Goal: Task Accomplishment & Management: Complete application form

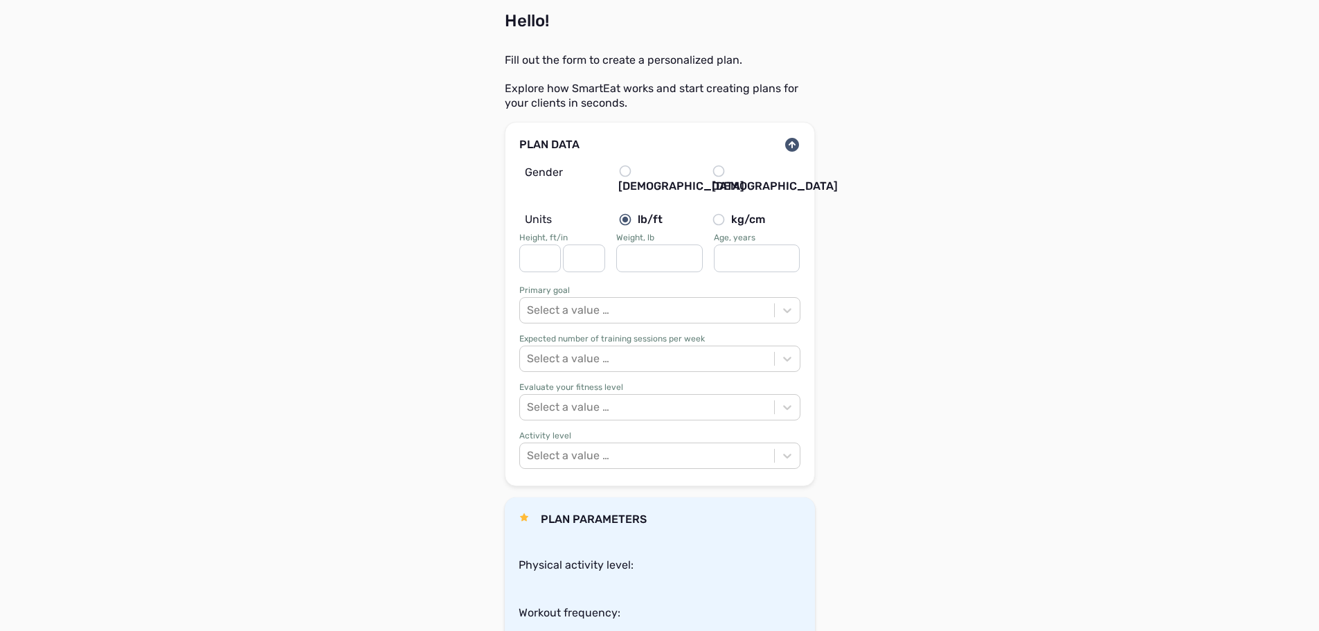
click at [716, 179] on label "[DEMOGRAPHIC_DATA]" at bounding box center [753, 179] width 82 height 30
click at [0, 0] on input "[DEMOGRAPHIC_DATA]" at bounding box center [0, 0] width 0 height 0
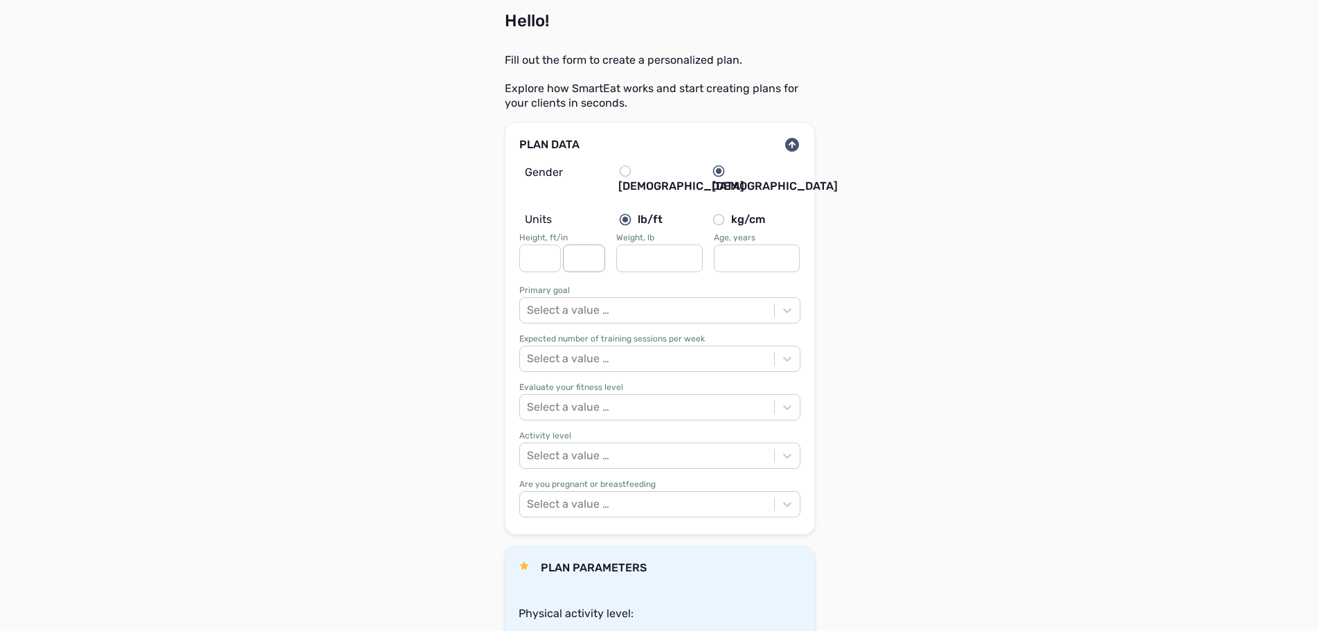
click at [564, 246] on input at bounding box center [584, 258] width 42 height 28
click at [554, 246] on input at bounding box center [540, 258] width 42 height 28
type input "5"
click at [580, 245] on input at bounding box center [584, 258] width 42 height 28
type input "9"
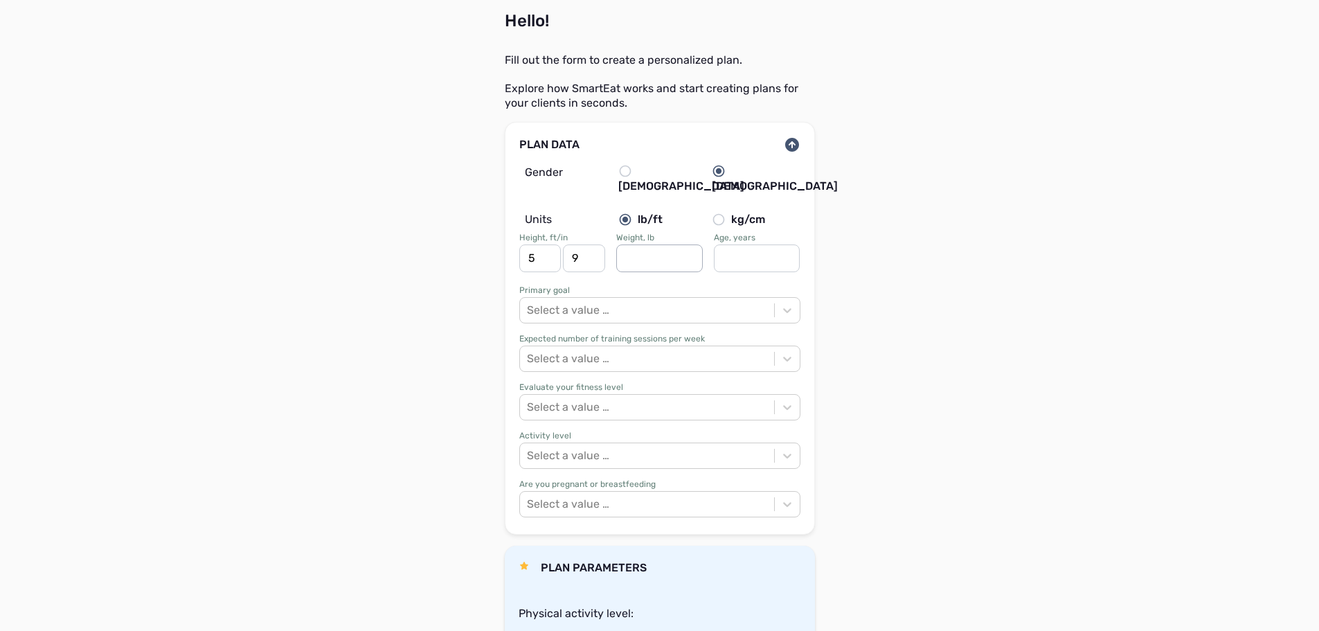
click at [635, 250] on input at bounding box center [659, 258] width 87 height 28
type input "126"
click at [741, 251] on input at bounding box center [757, 258] width 87 height 28
type input "42"
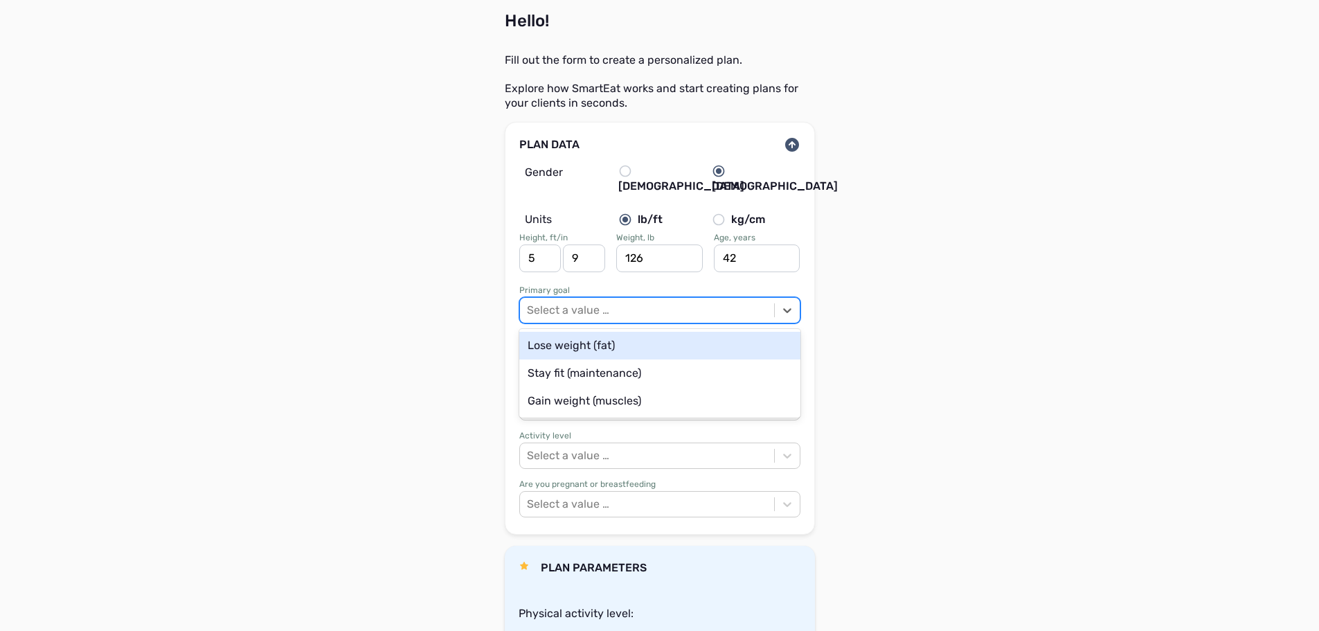
click at [627, 302] on div "Select a value …" at bounding box center [647, 310] width 254 height 16
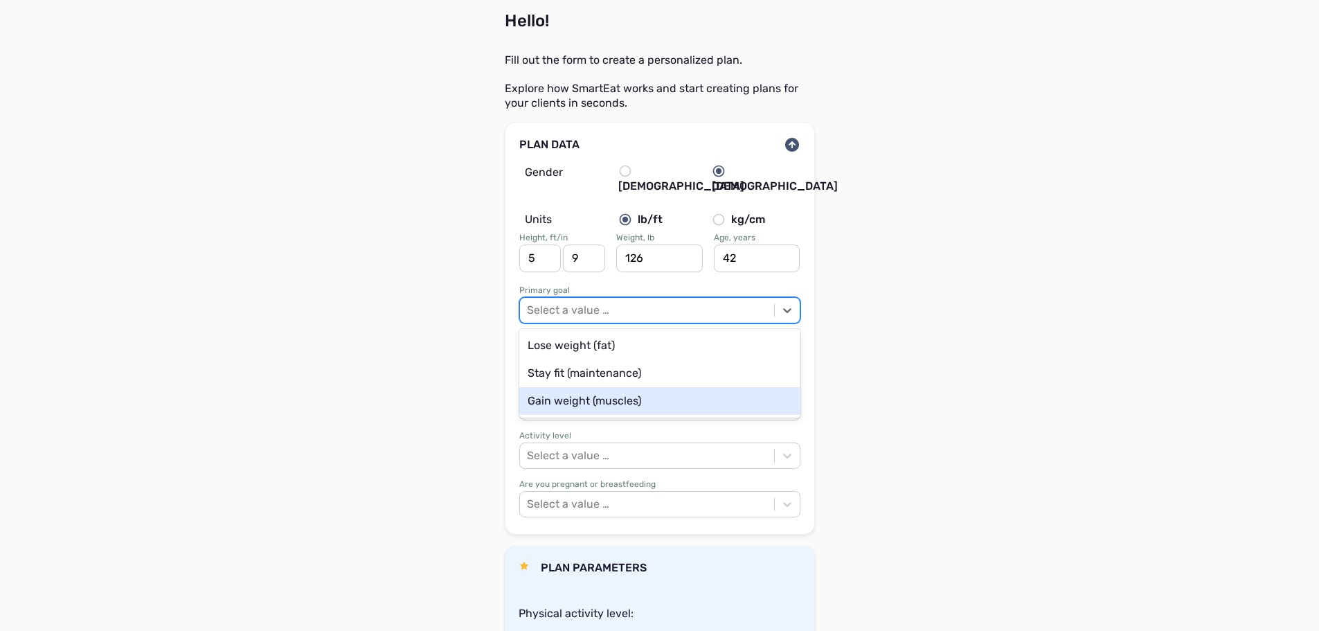
click at [606, 387] on div "Gain weight (muscles)" at bounding box center [659, 401] width 281 height 28
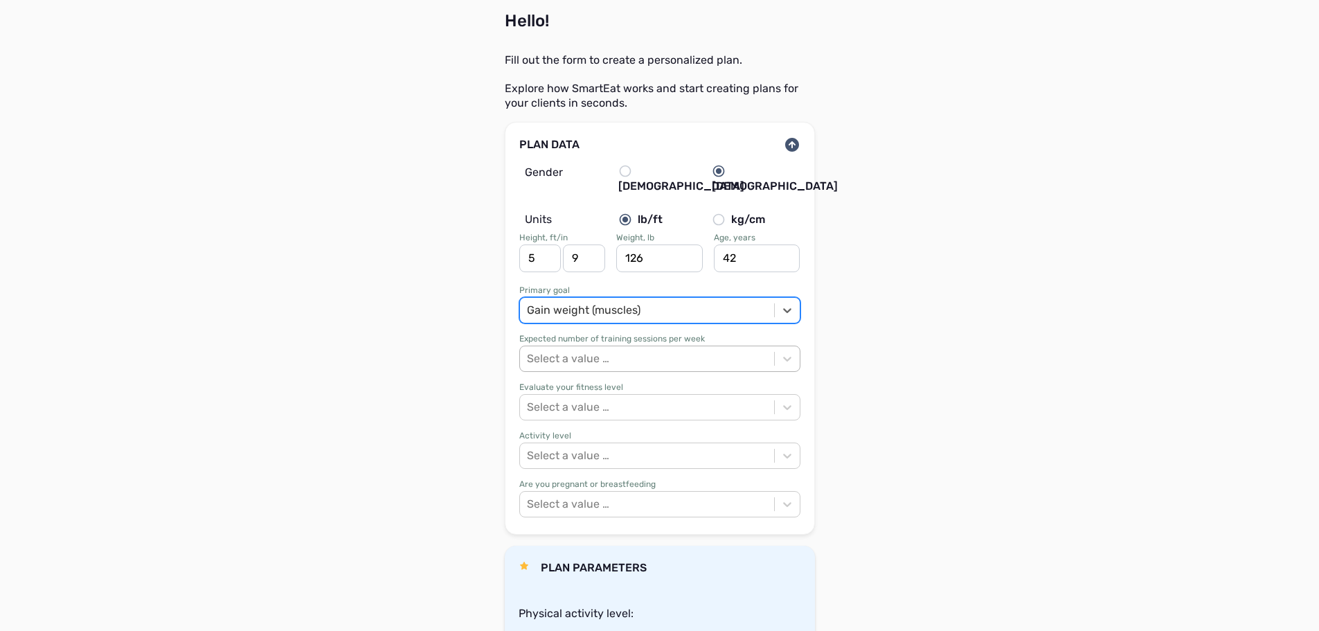
click at [606, 350] on div "Select a value …" at bounding box center [568, 358] width 82 height 17
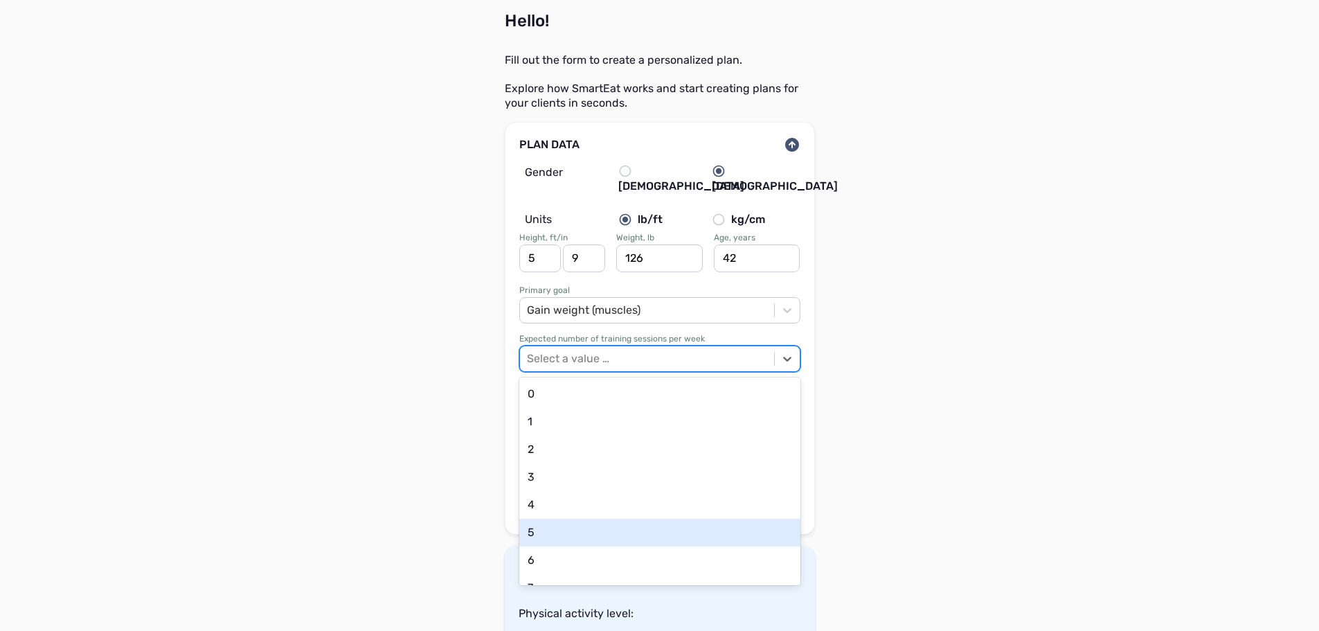
click at [544, 519] on div "5" at bounding box center [659, 533] width 281 height 28
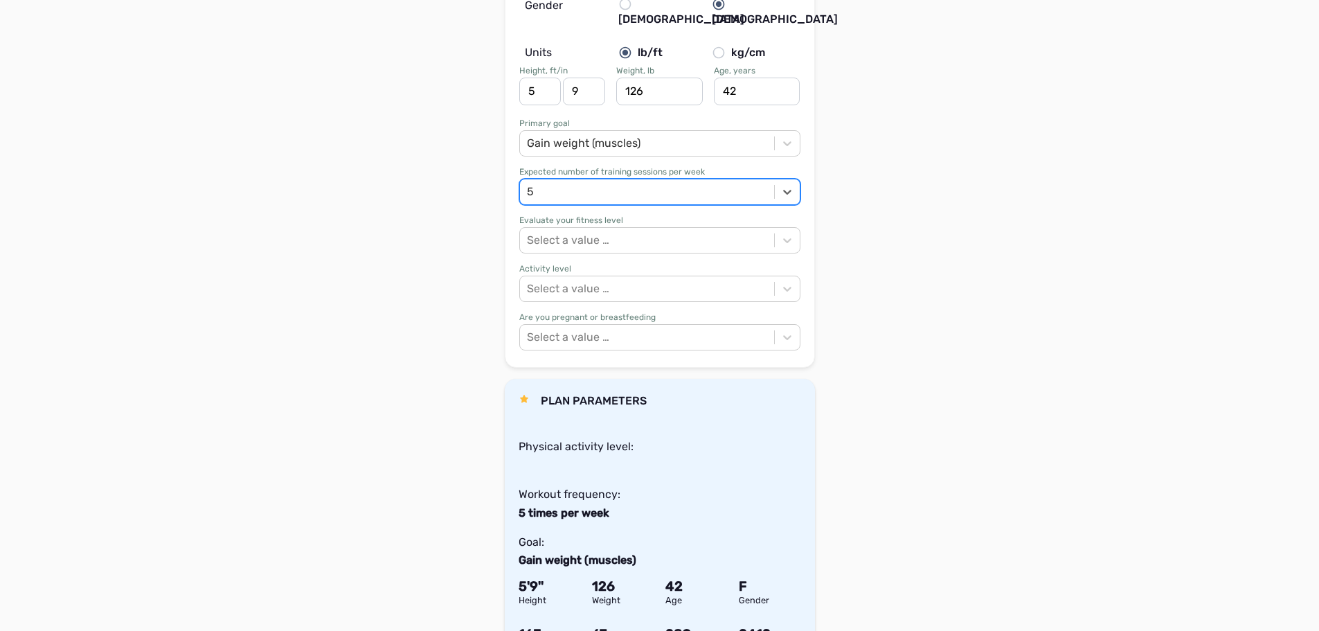
scroll to position [208, 0]
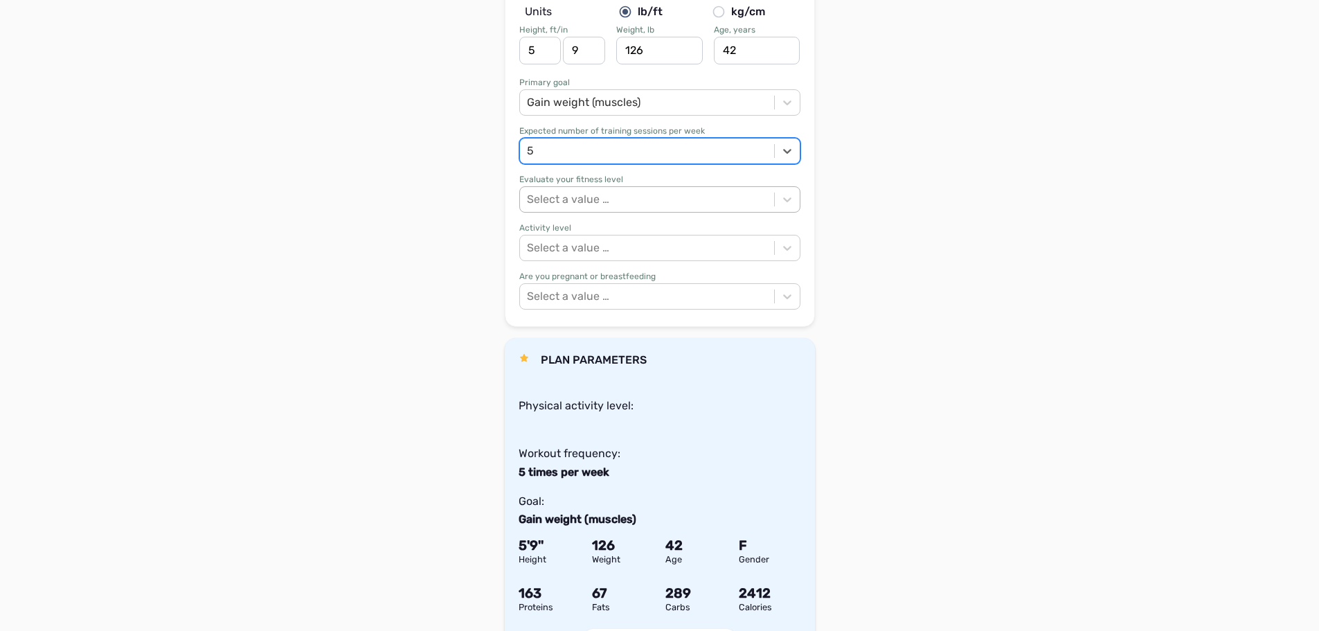
click at [681, 192] on div "Select a value …" at bounding box center [647, 199] width 254 height 16
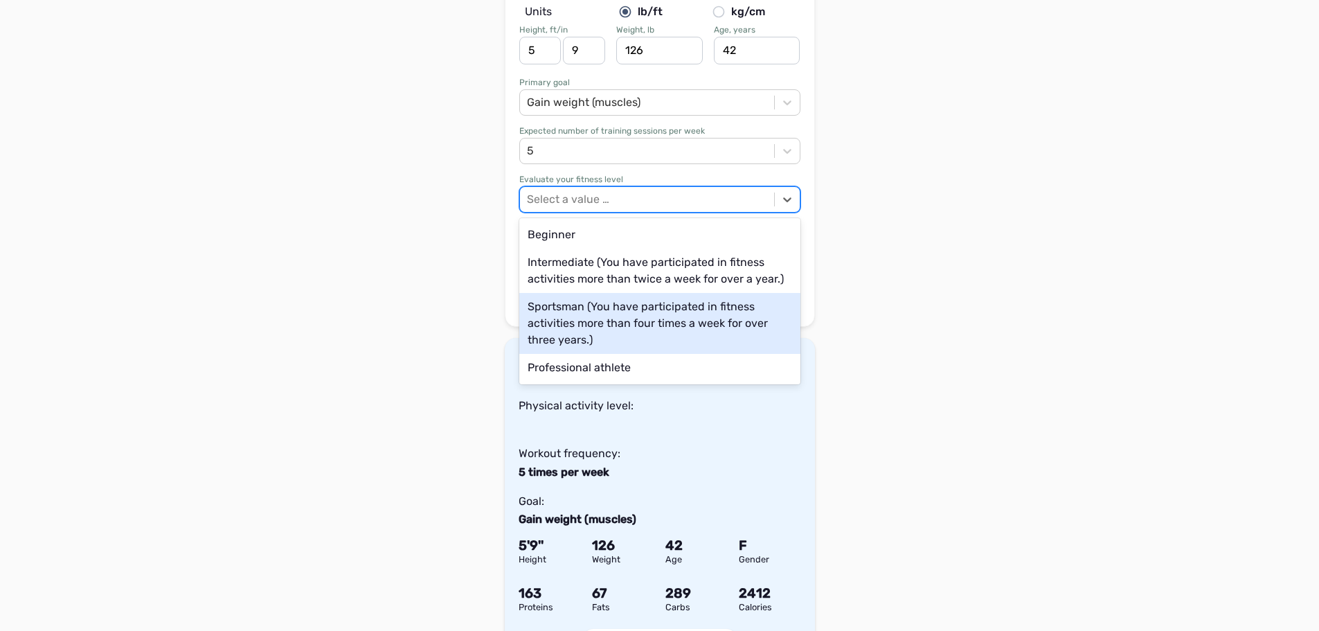
click at [638, 314] on div "Sportsman (You have participated in fitness activities more than four times a w…" at bounding box center [659, 323] width 281 height 61
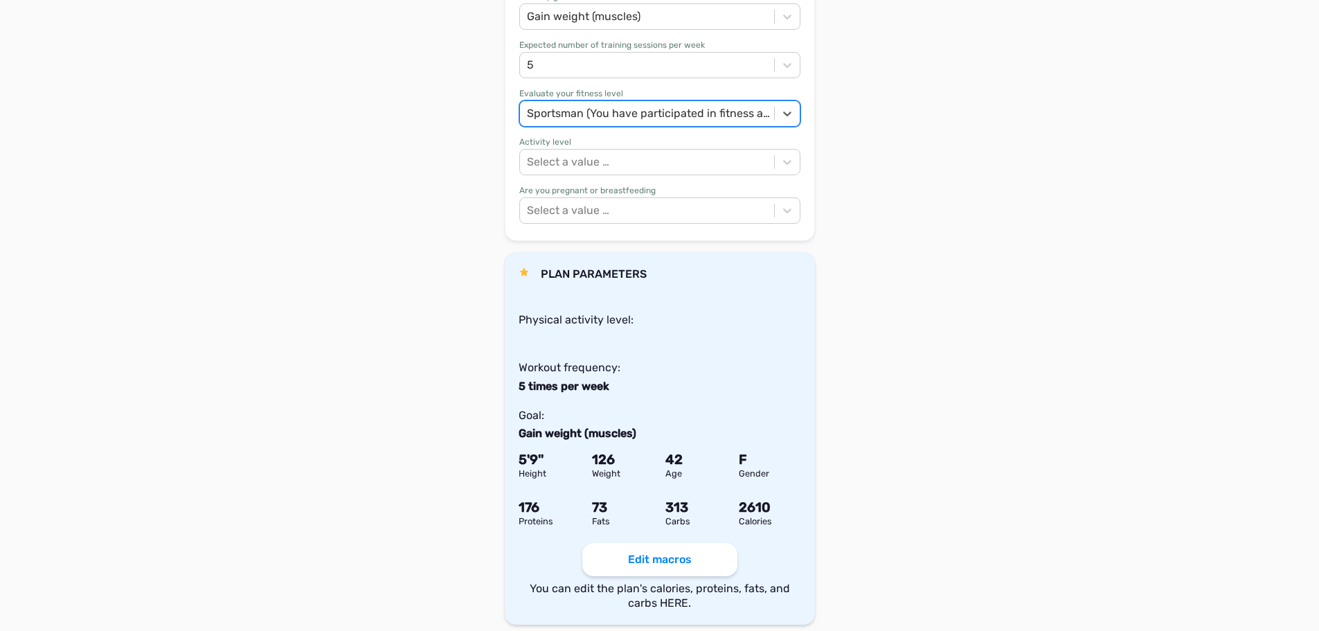
scroll to position [346, 0]
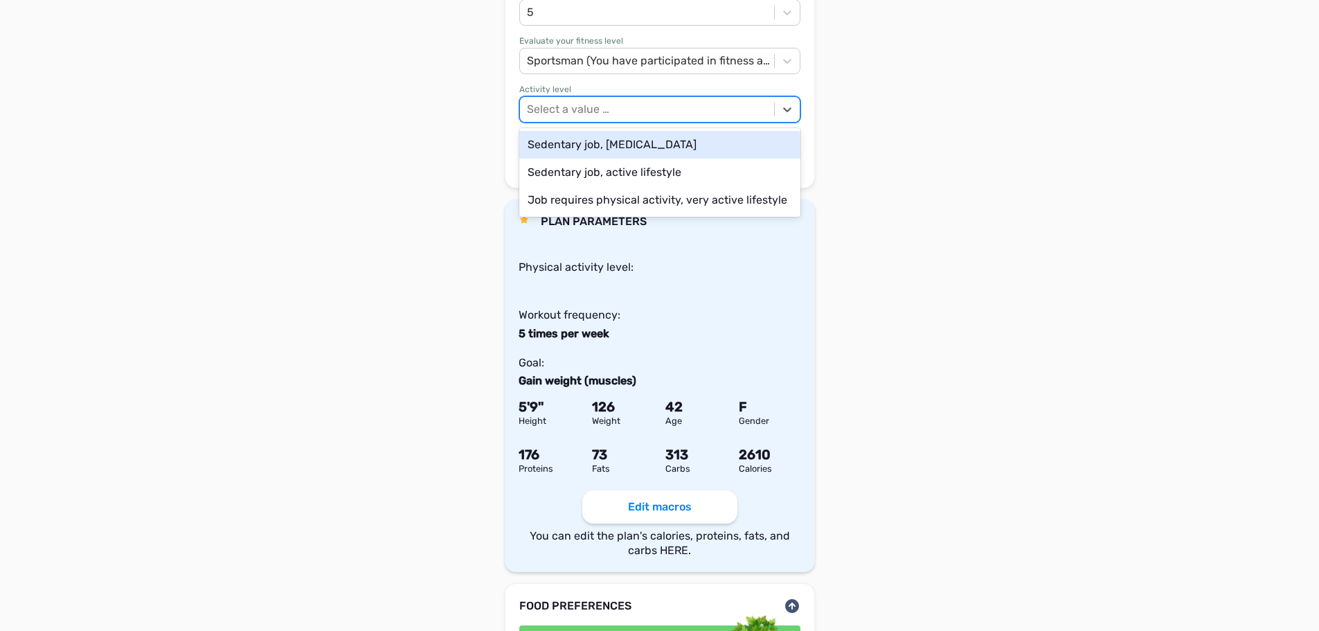
click at [660, 103] on div "Select a value …" at bounding box center [647, 109] width 254 height 16
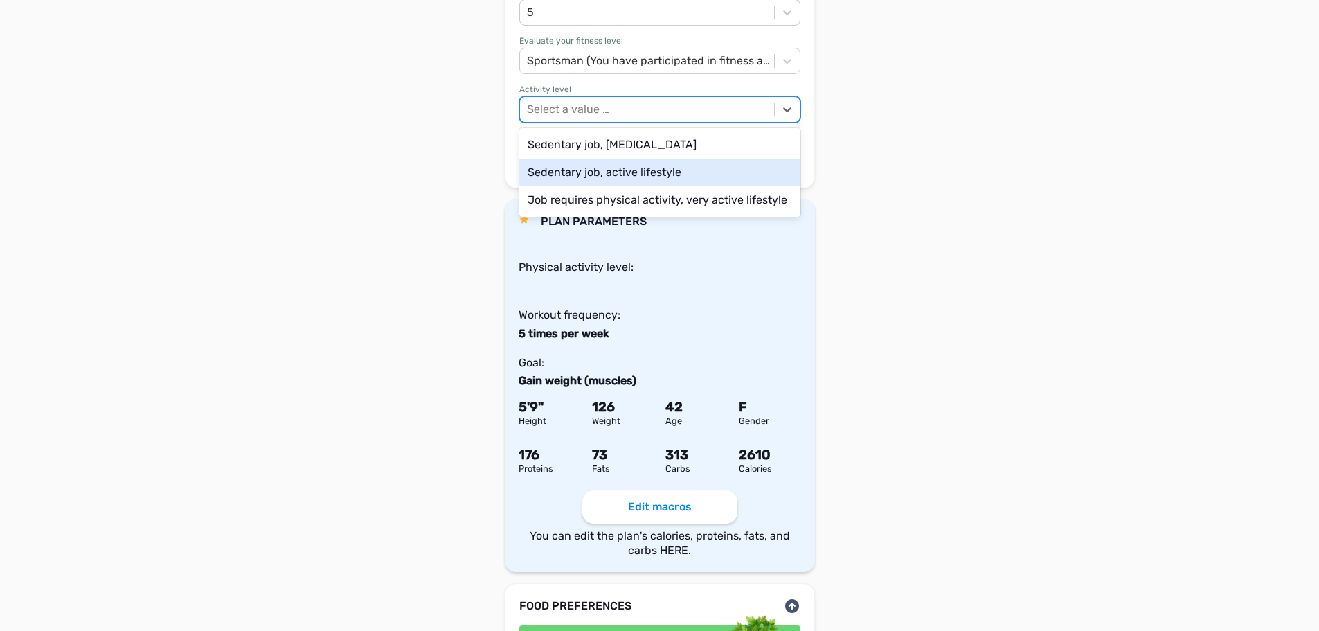
click at [654, 159] on div "Sedentary job, active lifestyle" at bounding box center [659, 173] width 281 height 28
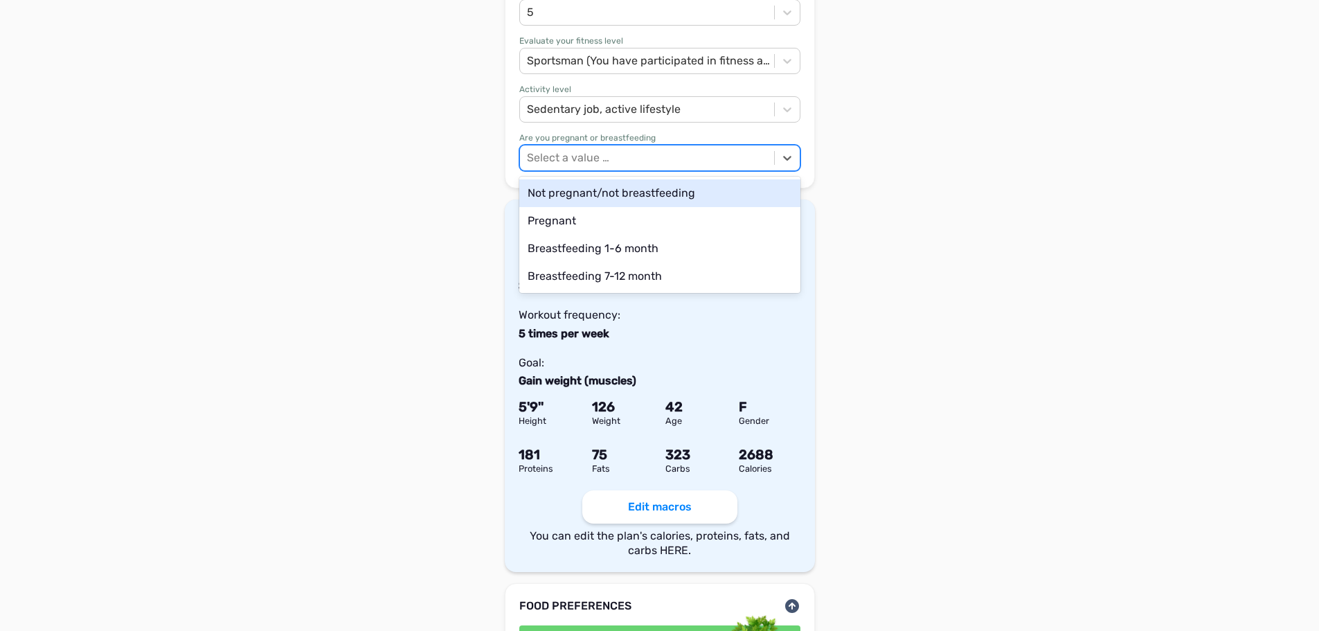
click at [660, 150] on div "Select a value …" at bounding box center [647, 158] width 254 height 16
click at [639, 180] on div "Not pregnant/not breastfeeding" at bounding box center [659, 193] width 281 height 28
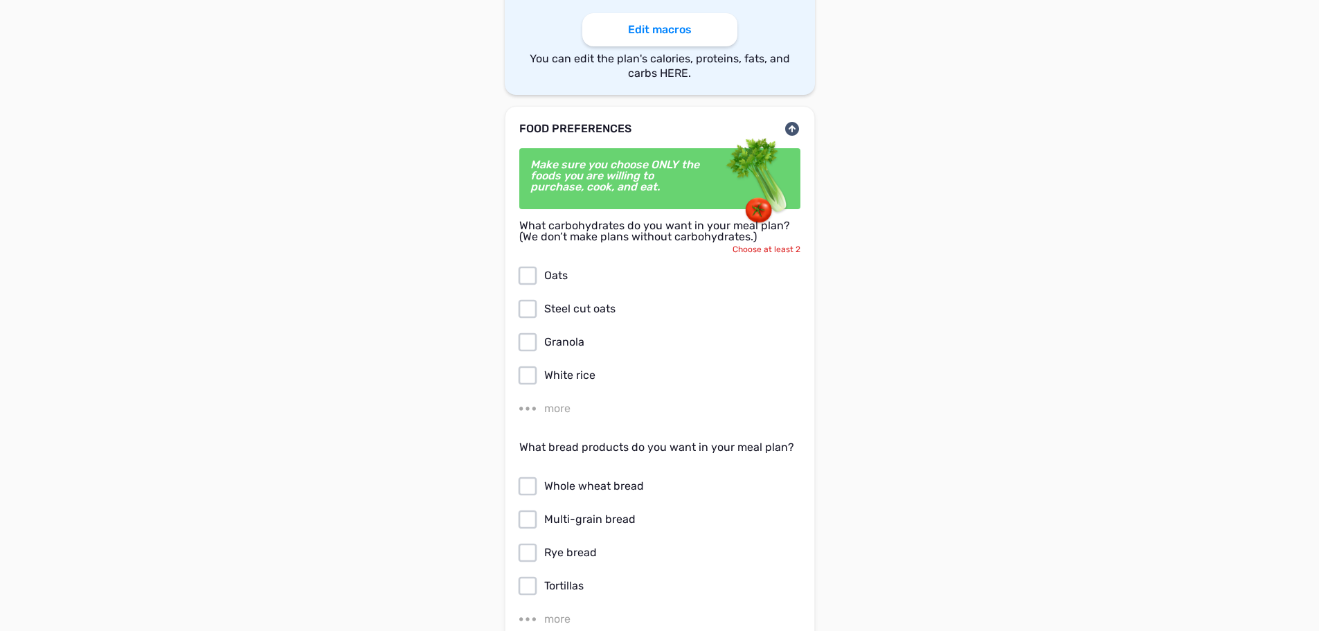
scroll to position [831, 0]
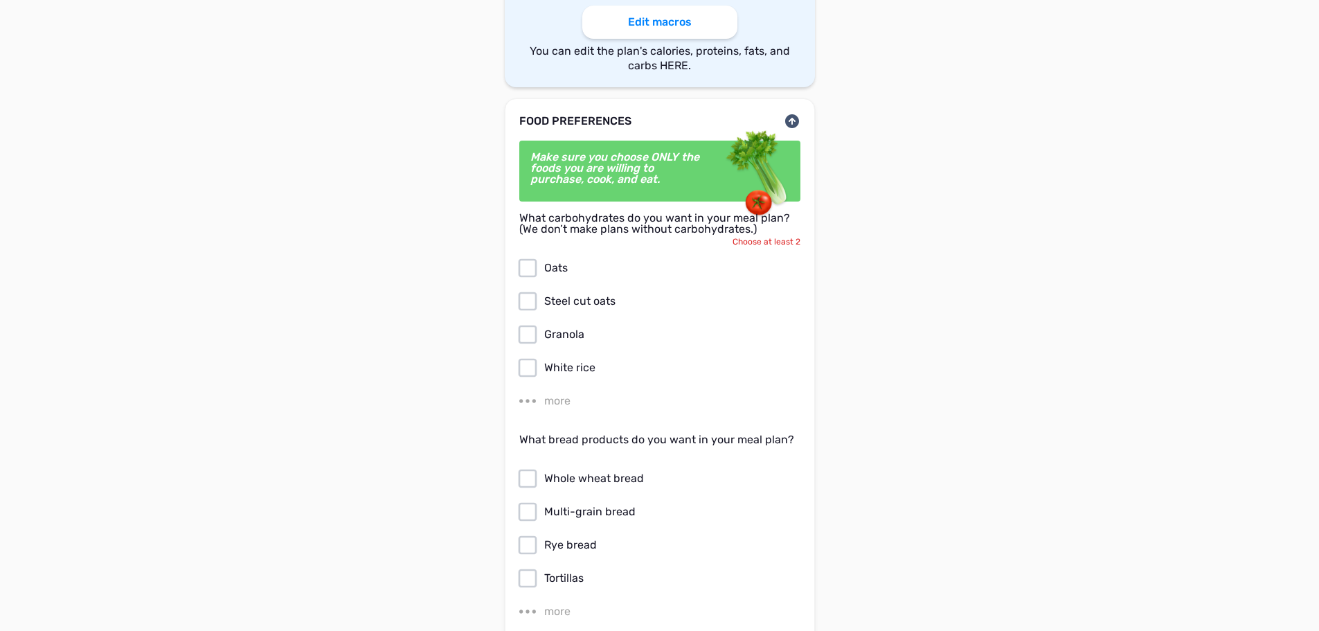
click at [519, 259] on icon at bounding box center [527, 267] width 19 height 19
click at [0, 0] on input "Oats" at bounding box center [0, 0] width 0 height 0
click at [528, 290] on icon at bounding box center [527, 301] width 22 height 22
click at [0, 0] on input "Steel cut oats" at bounding box center [0, 0] width 0 height 0
click at [531, 323] on icon at bounding box center [527, 334] width 22 height 22
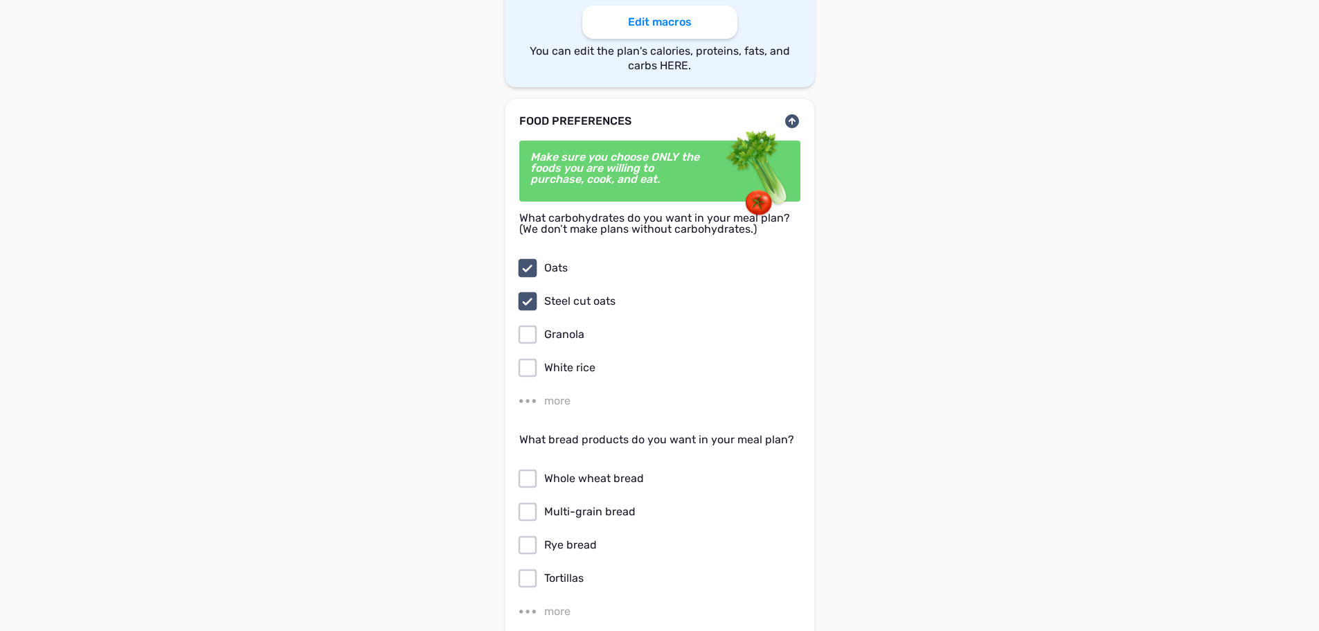
click at [0, 0] on input "Granola" at bounding box center [0, 0] width 0 height 0
click at [527, 357] on icon at bounding box center [527, 368] width 22 height 22
click at [0, 0] on input "White rice" at bounding box center [0, 0] width 0 height 0
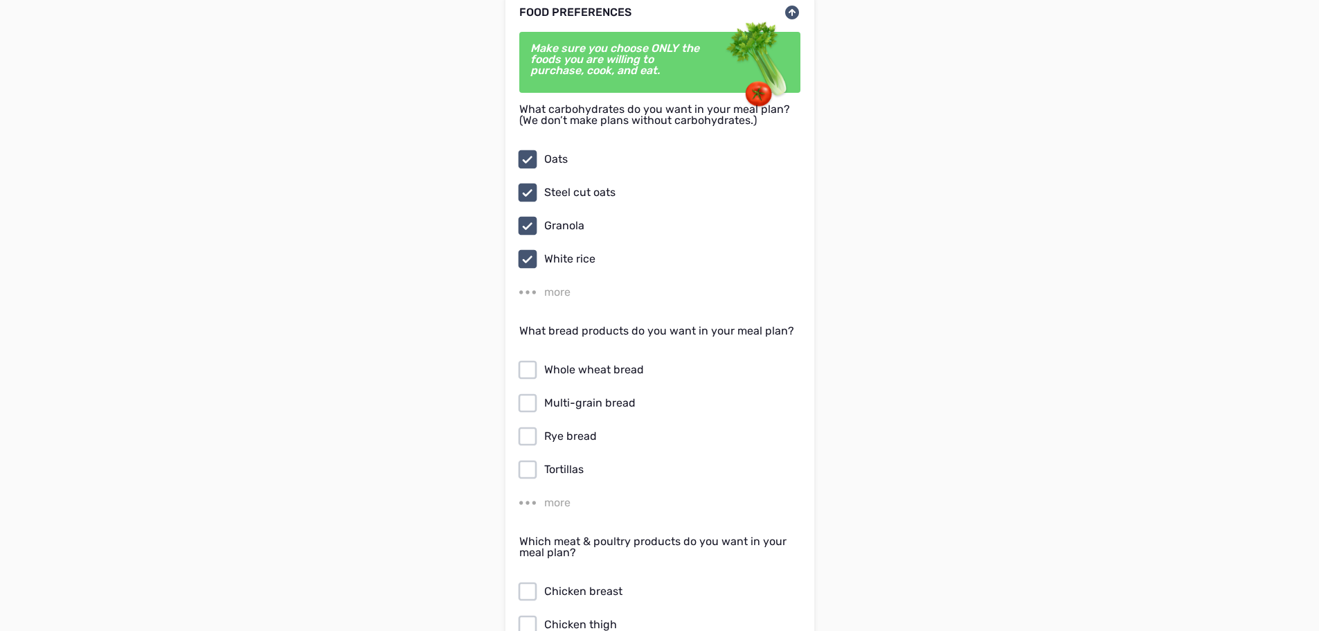
scroll to position [969, 0]
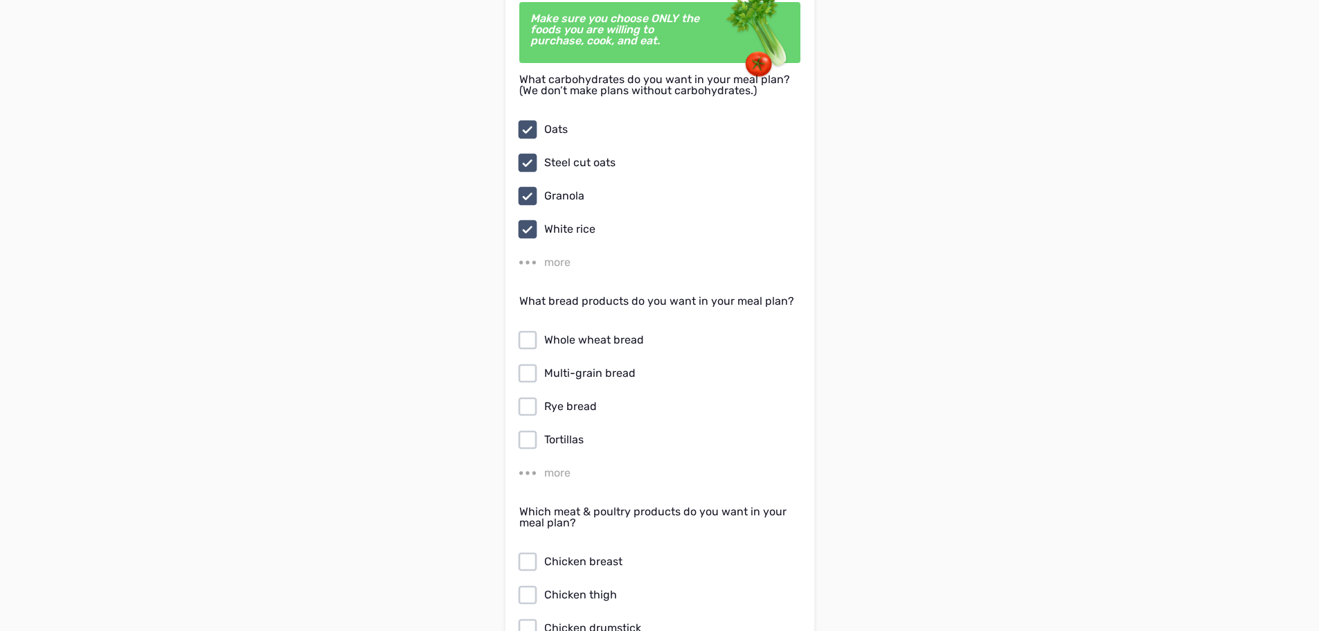
click at [524, 219] on icon at bounding box center [527, 228] width 19 height 19
click at [0, 0] on input "White rice" at bounding box center [0, 0] width 0 height 0
click at [555, 254] on div "more" at bounding box center [557, 262] width 26 height 17
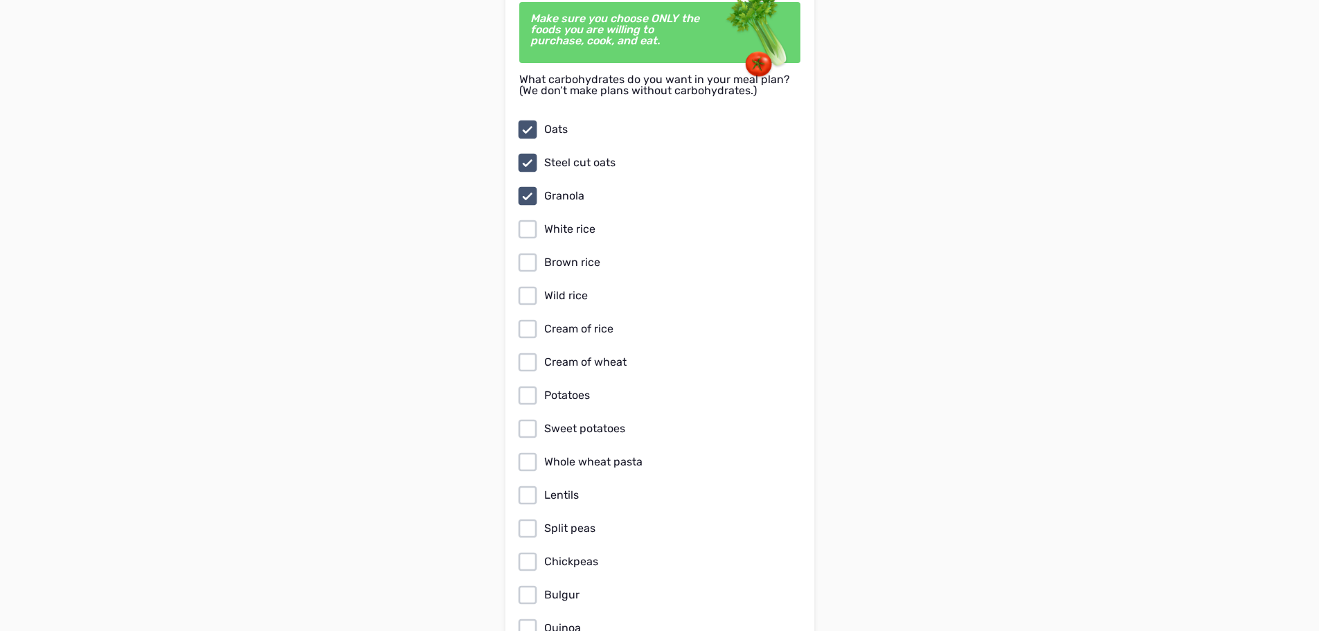
click at [532, 255] on icon at bounding box center [527, 262] width 22 height 22
click at [0, 0] on input "Brown rice" at bounding box center [0, 0] width 0 height 0
click at [525, 294] on div "Oats Steel cut oats Granola White rice Brown rice Wild rice Cream of rice Cream…" at bounding box center [659, 478] width 281 height 720
click at [532, 285] on icon at bounding box center [527, 296] width 22 height 22
click at [0, 0] on input "Wild rice" at bounding box center [0, 0] width 0 height 0
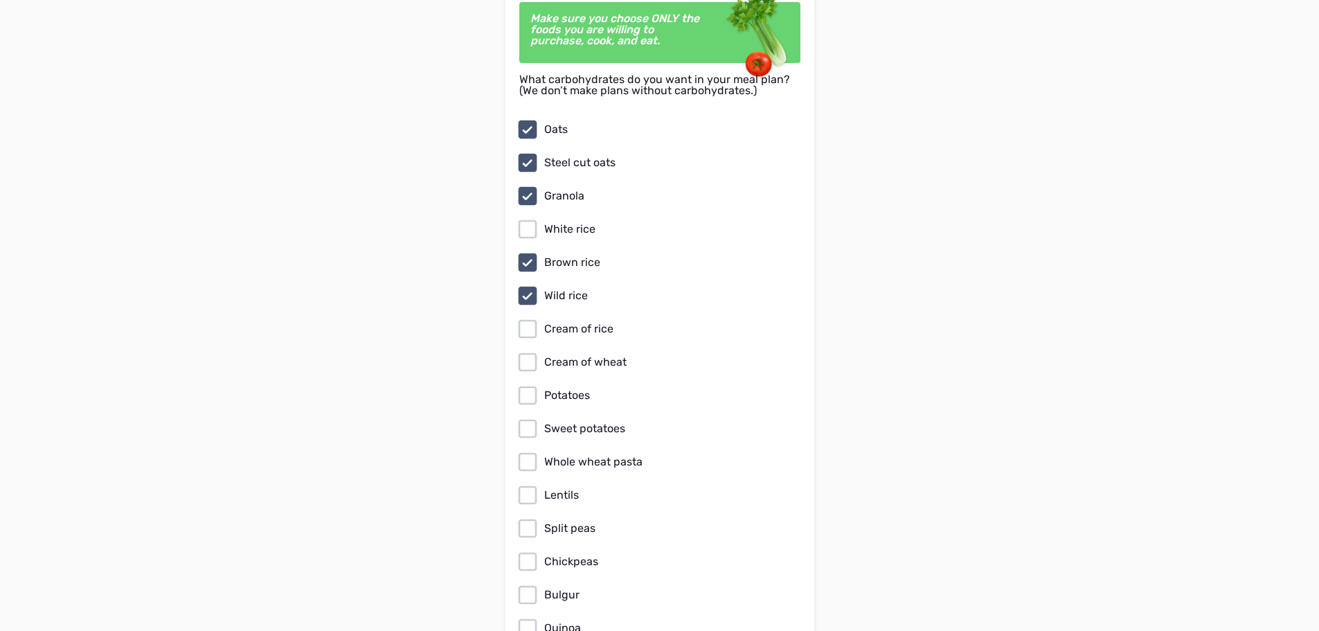
click at [532, 318] on icon at bounding box center [527, 329] width 22 height 22
click at [0, 0] on input "Cream of rice" at bounding box center [0, 0] width 0 height 0
click at [530, 352] on icon at bounding box center [527, 362] width 22 height 22
click at [0, 0] on input "Cream of wheat" at bounding box center [0, 0] width 0 height 0
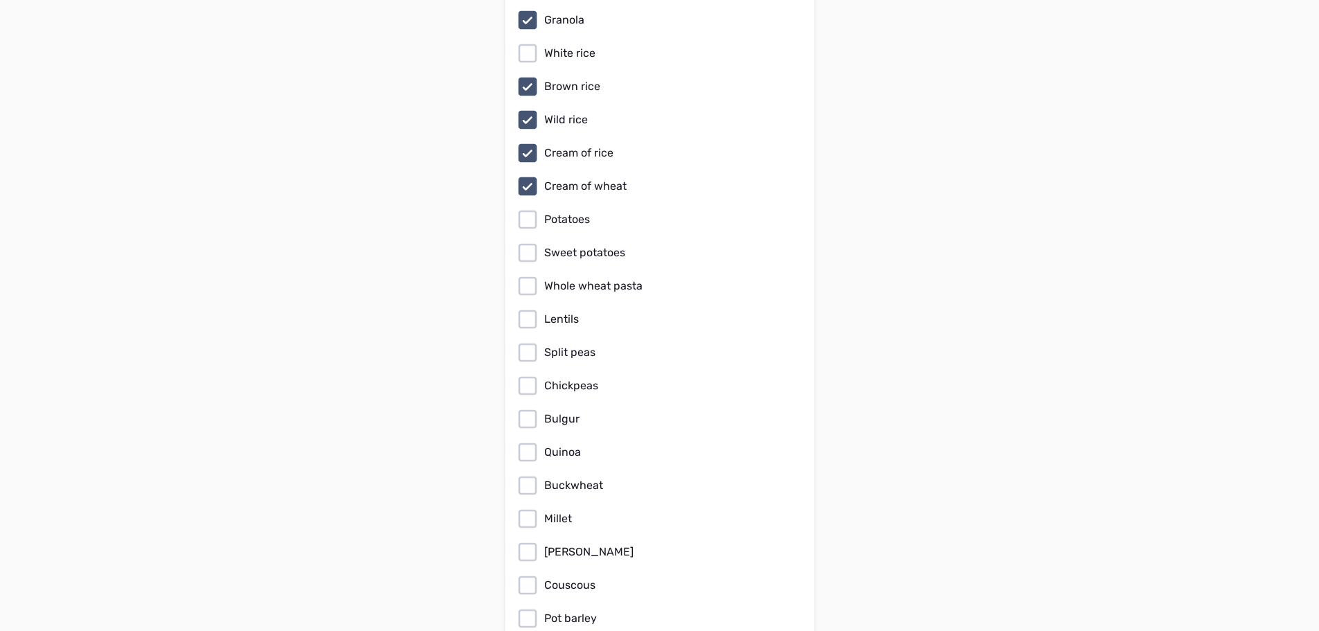
scroll to position [1177, 0]
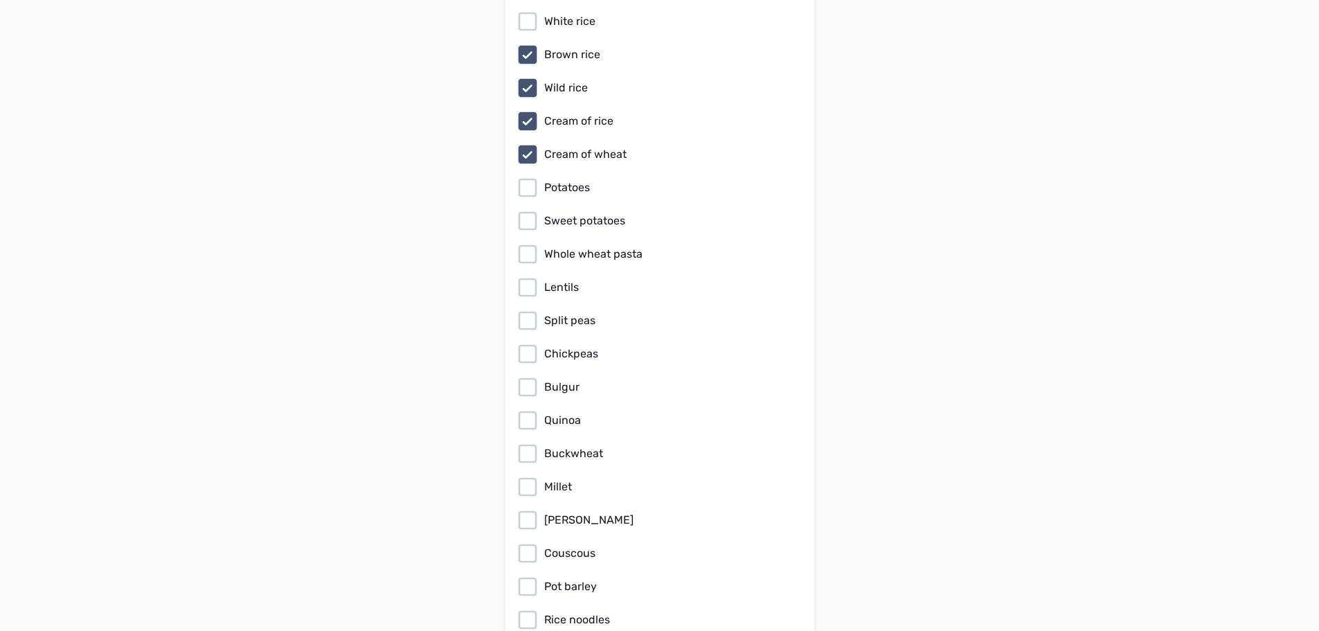
click at [527, 177] on icon at bounding box center [527, 188] width 22 height 22
click at [0, 0] on input "Potatoes" at bounding box center [0, 0] width 0 height 0
click at [526, 210] on icon at bounding box center [527, 221] width 22 height 22
click at [0, 0] on input "Sweet potatoes" at bounding box center [0, 0] width 0 height 0
click at [536, 244] on icon at bounding box center [527, 253] width 19 height 19
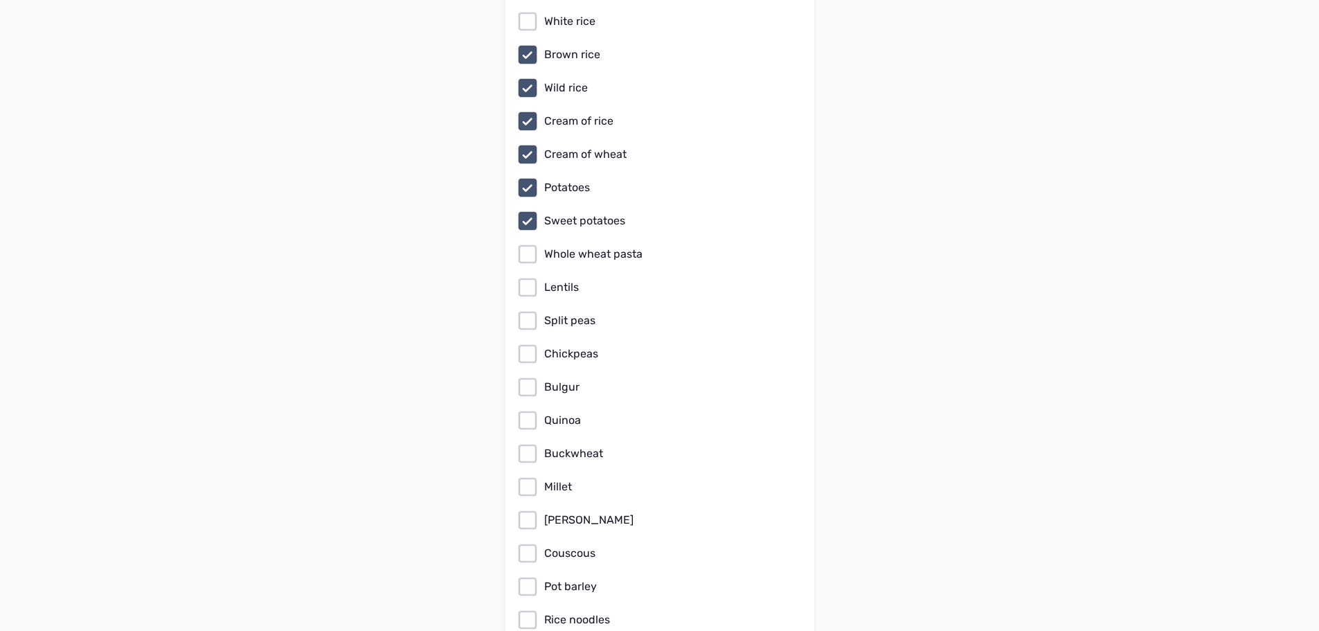
click at [0, 0] on input "Whole wheat pasta" at bounding box center [0, 0] width 0 height 0
drag, startPoint x: 528, startPoint y: 264, endPoint x: 528, endPoint y: 305, distance: 40.8
click at [528, 276] on icon at bounding box center [527, 287] width 22 height 22
click at [0, 0] on input "Lentils" at bounding box center [0, 0] width 0 height 0
click at [528, 309] on icon at bounding box center [527, 320] width 22 height 22
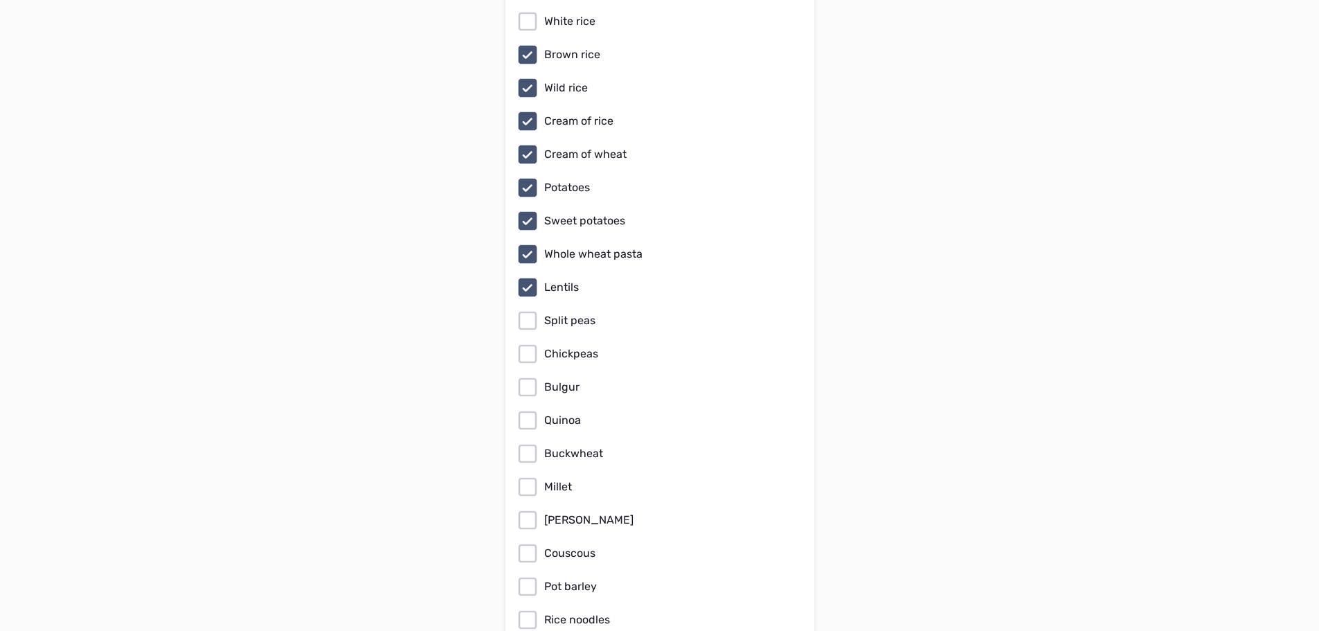
click at [0, 0] on input "Split peas" at bounding box center [0, 0] width 0 height 0
click at [526, 352] on div "Oats Steel cut oats Granola White rice Brown rice Wild rice Cream of rice Cream…" at bounding box center [659, 271] width 281 height 720
click at [525, 348] on icon at bounding box center [527, 353] width 19 height 19
click at [0, 0] on input "Chickpeas" at bounding box center [0, 0] width 0 height 0
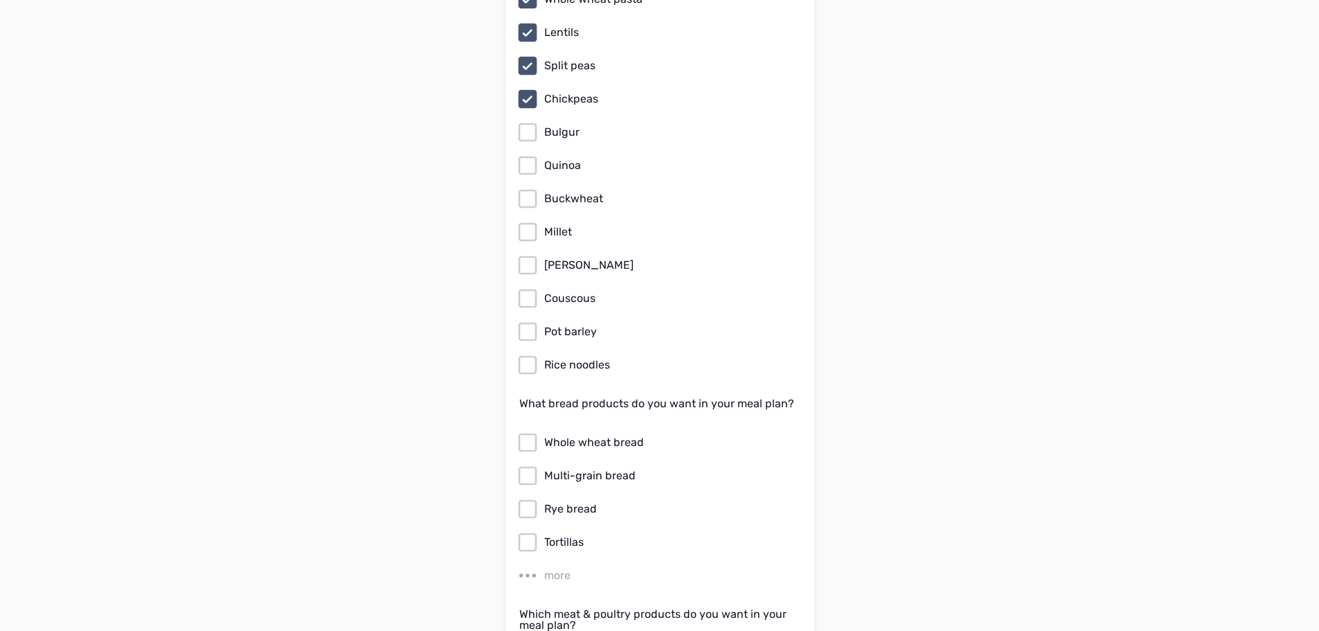
scroll to position [1454, 0]
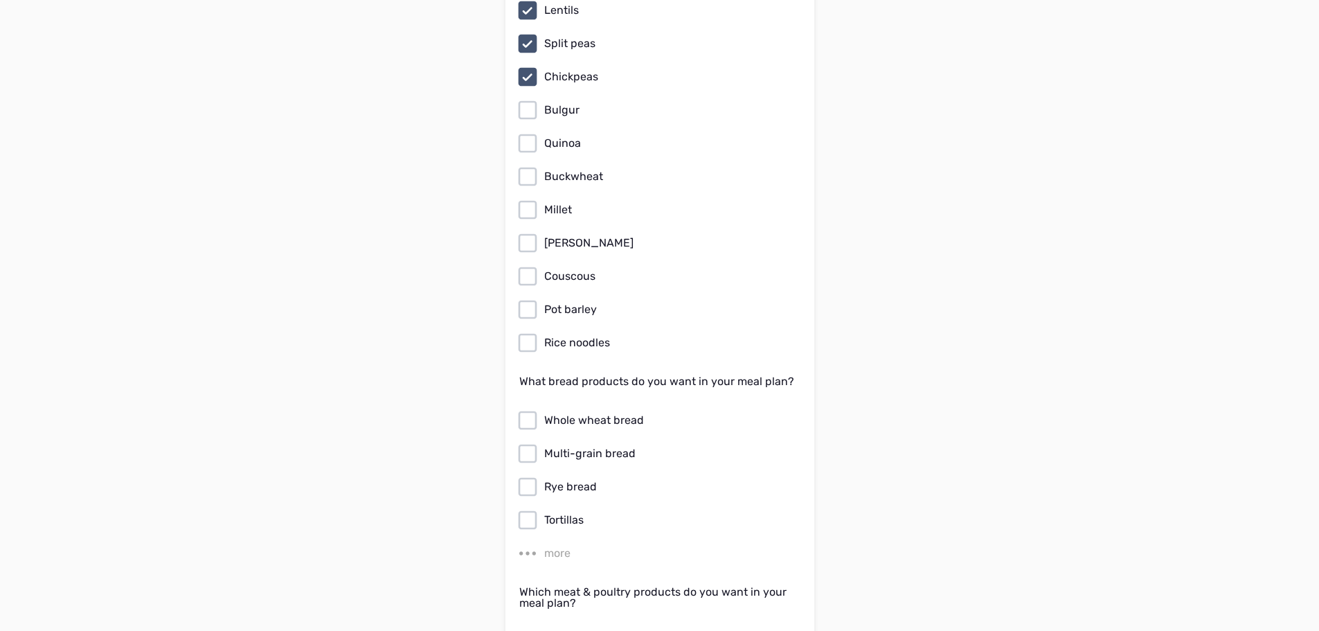
click at [532, 134] on icon at bounding box center [527, 143] width 22 height 22
click at [0, 0] on input "Quinoa" at bounding box center [0, 0] width 0 height 0
click at [528, 267] on icon at bounding box center [527, 276] width 22 height 22
click at [0, 0] on input "Couscous" at bounding box center [0, 0] width 0 height 0
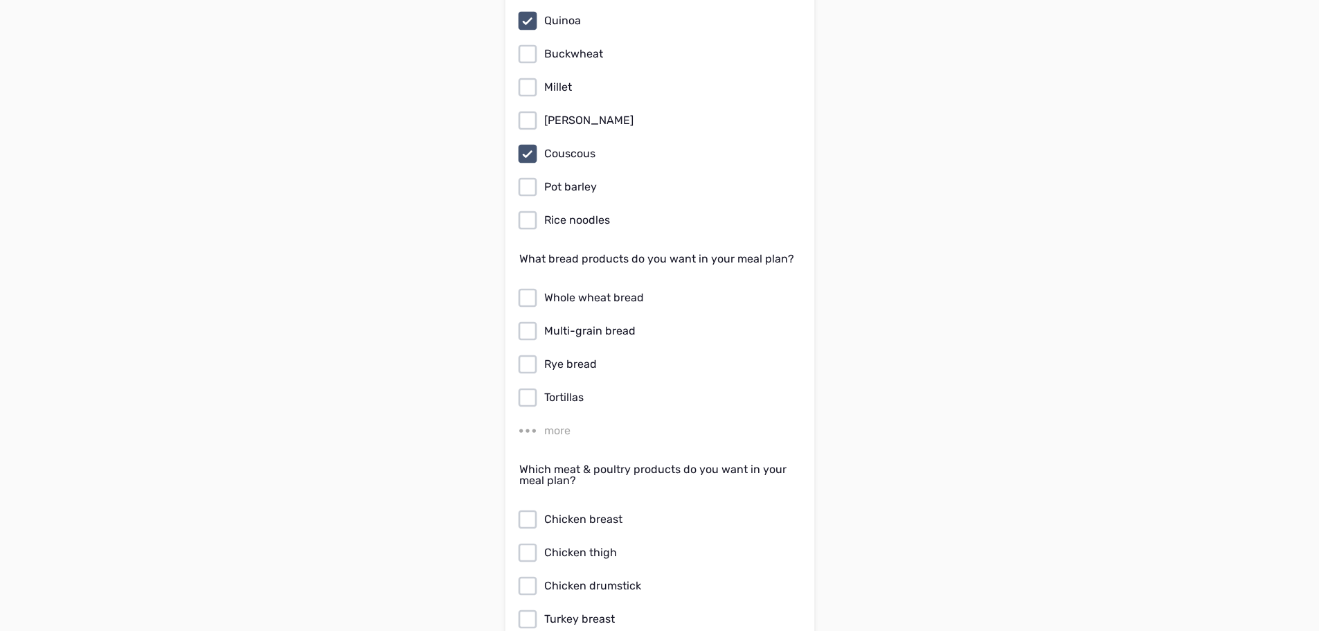
scroll to position [1592, 0]
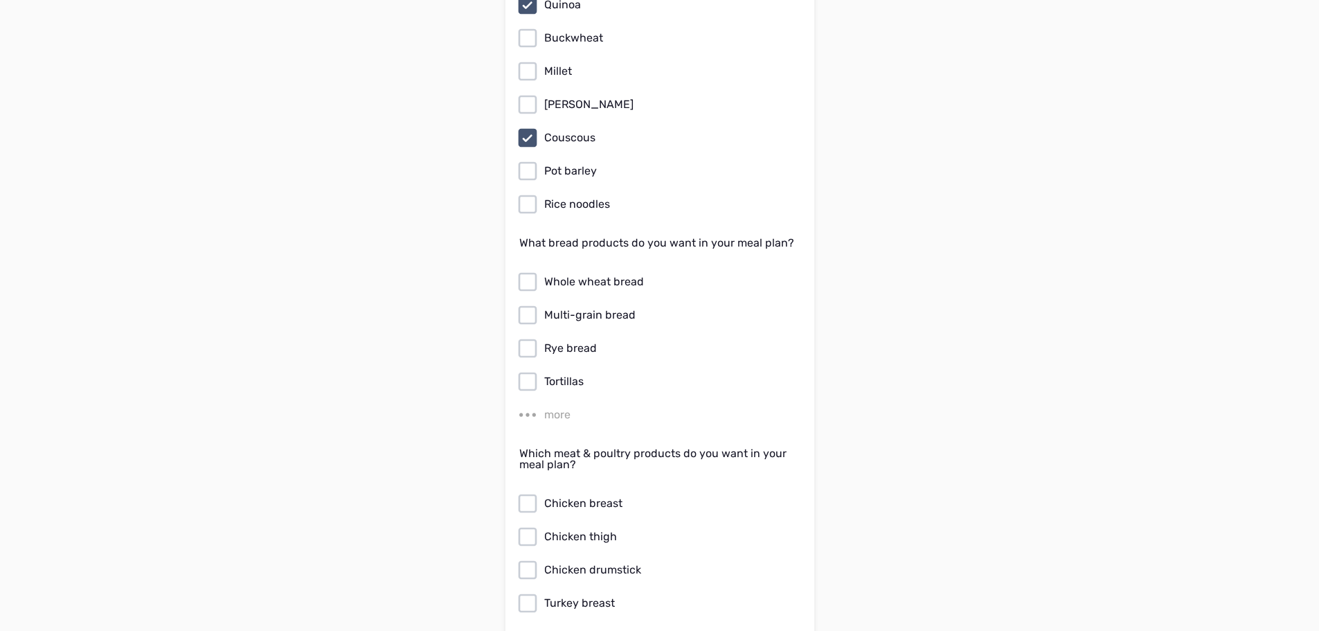
click at [531, 200] on icon at bounding box center [527, 204] width 22 height 22
click at [0, 0] on input "Rice noodles" at bounding box center [0, 0] width 0 height 0
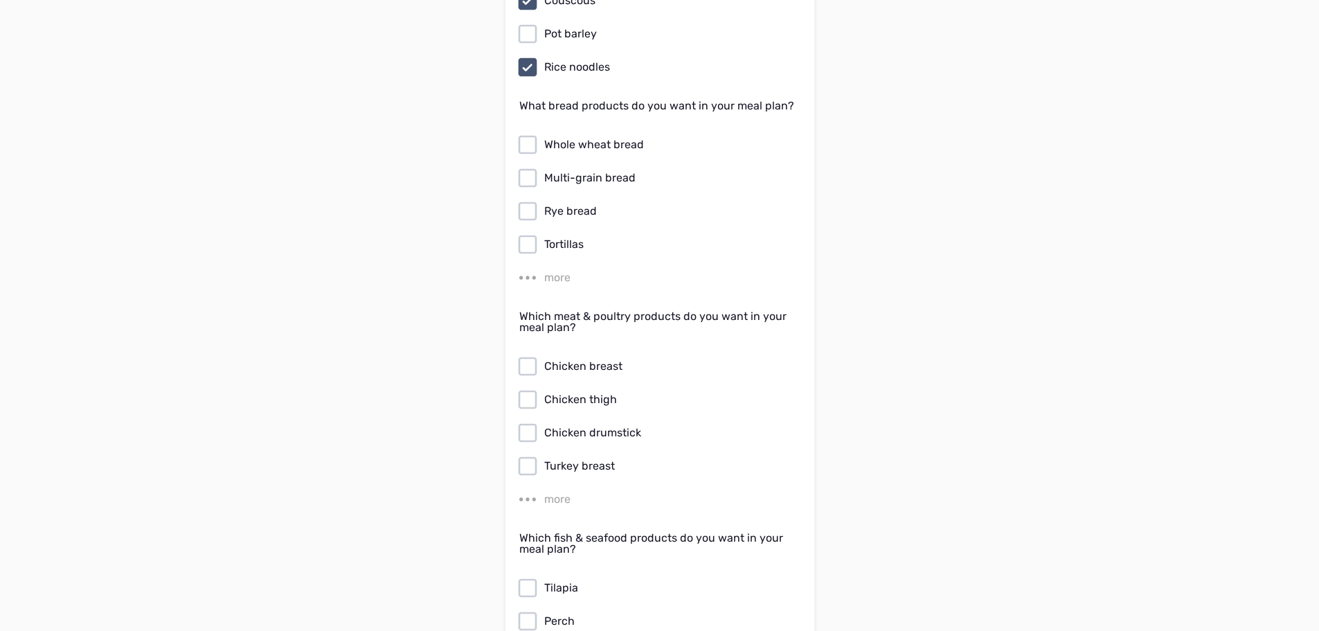
scroll to position [1731, 0]
click at [532, 132] on icon at bounding box center [527, 143] width 22 height 22
click at [0, 0] on input "Whole wheat bread" at bounding box center [0, 0] width 0 height 0
click at [528, 165] on icon at bounding box center [527, 176] width 22 height 22
click at [0, 0] on input "Multi-grain bread" at bounding box center [0, 0] width 0 height 0
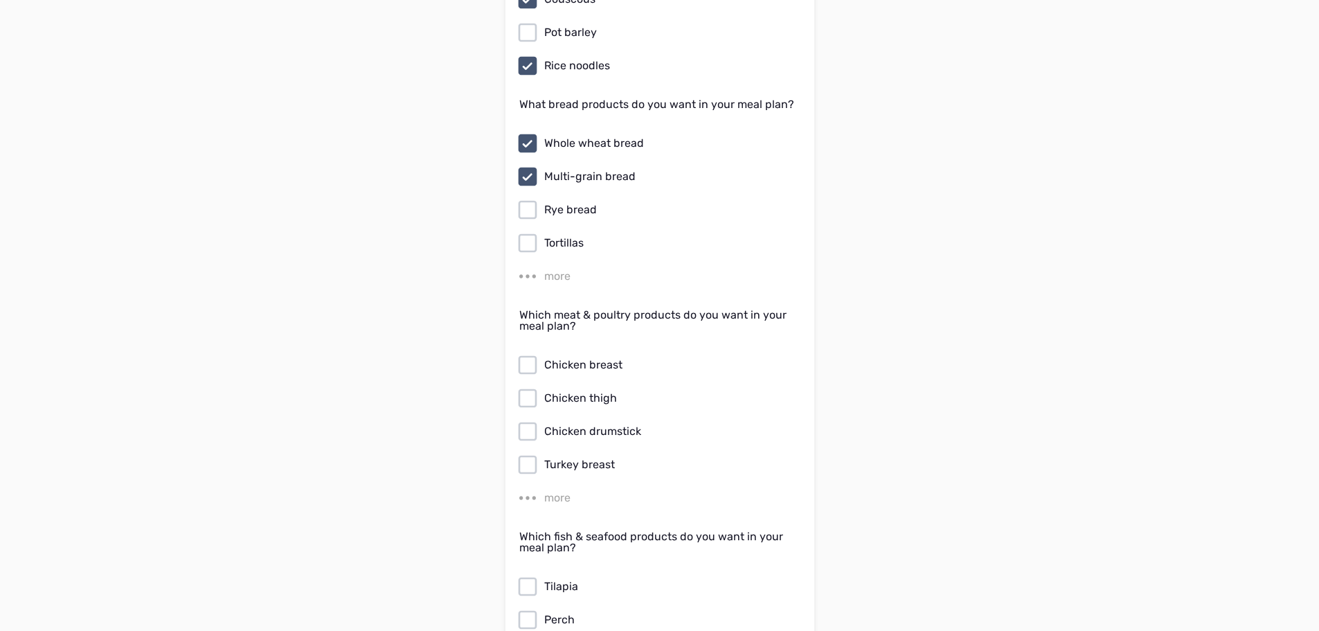
click at [554, 268] on div "more" at bounding box center [557, 276] width 26 height 17
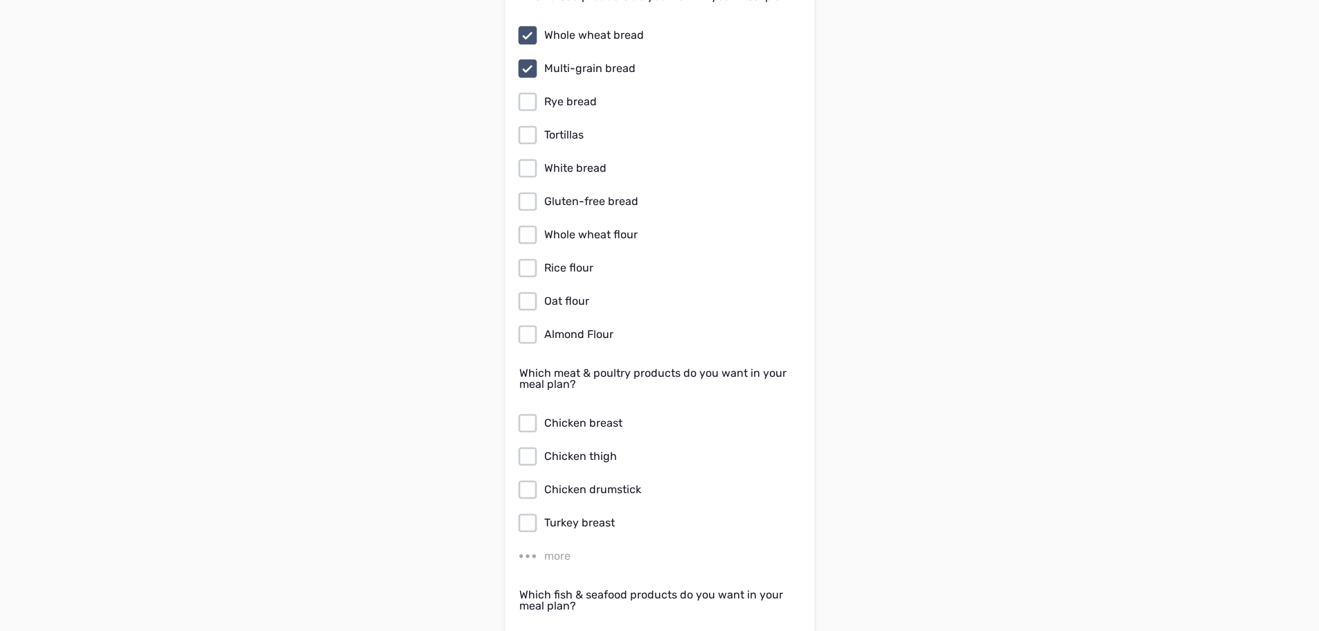
scroll to position [1869, 0]
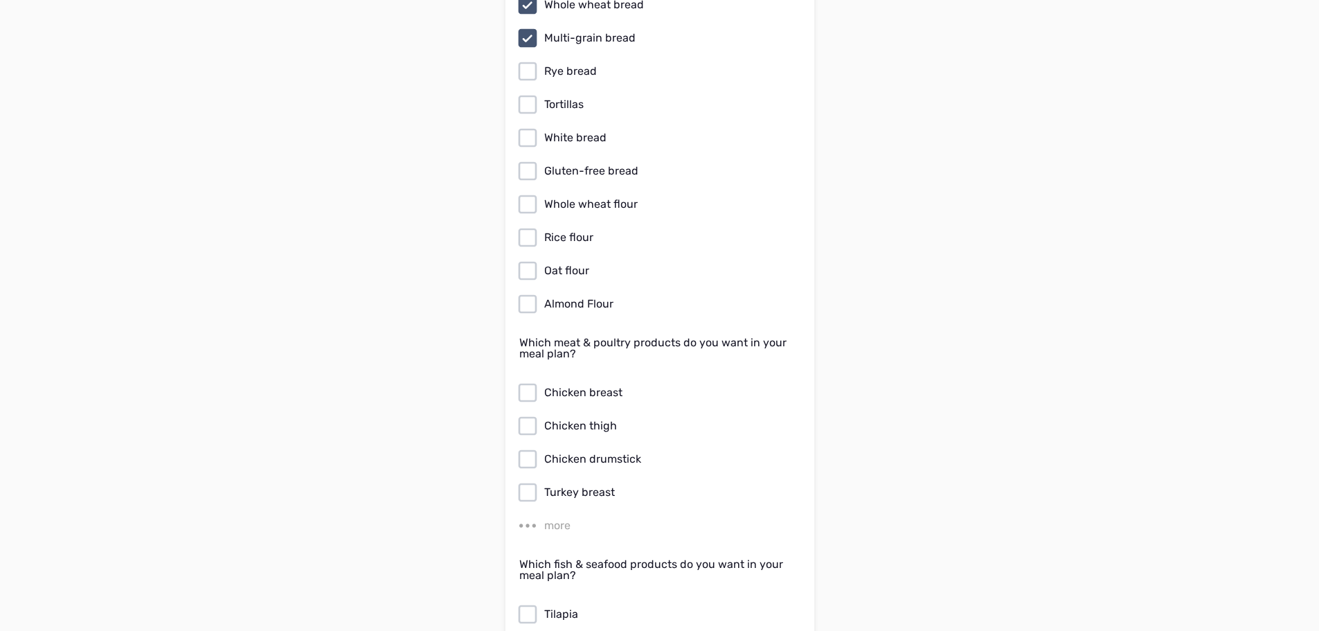
click at [529, 193] on icon at bounding box center [527, 204] width 22 height 22
click at [0, 0] on input "Whole wheat flour" at bounding box center [0, 0] width 0 height 0
click at [529, 229] on icon at bounding box center [527, 237] width 22 height 22
click at [0, 0] on input "Rice flour" at bounding box center [0, 0] width 0 height 0
click at [529, 260] on icon at bounding box center [527, 271] width 22 height 22
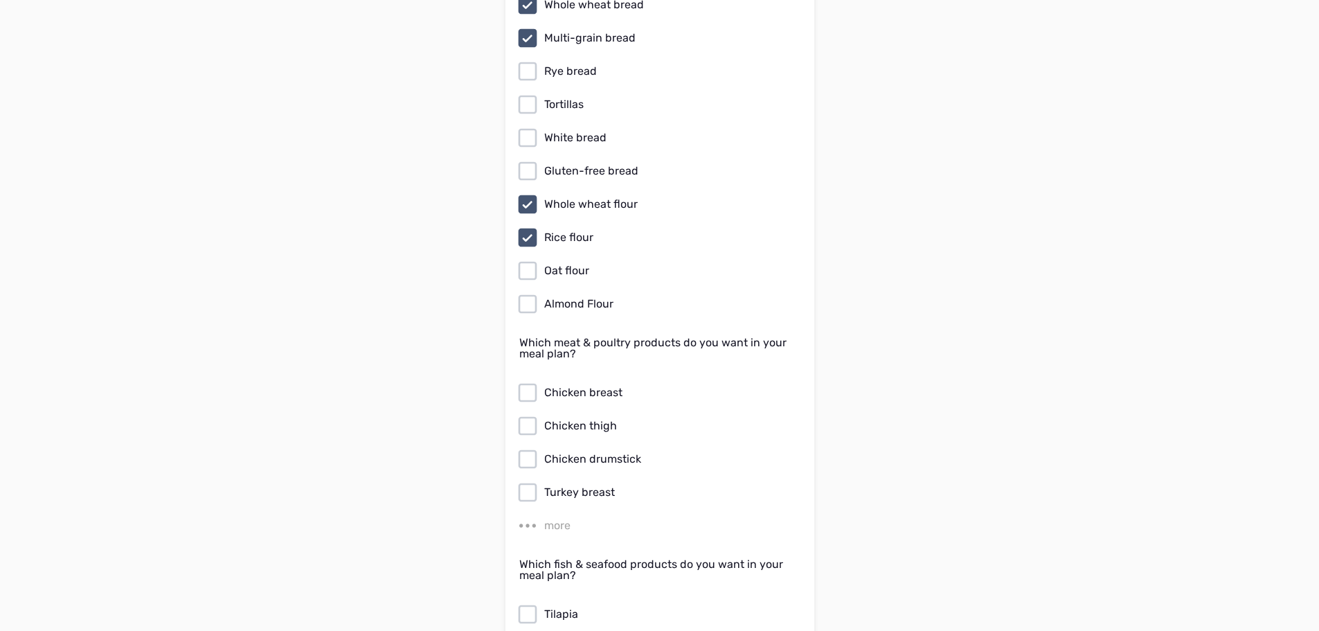
click at [0, 0] on input "Oat flour" at bounding box center [0, 0] width 0 height 0
click at [531, 293] on icon at bounding box center [527, 304] width 22 height 22
click at [0, 0] on input "Almond Flour" at bounding box center [0, 0] width 0 height 0
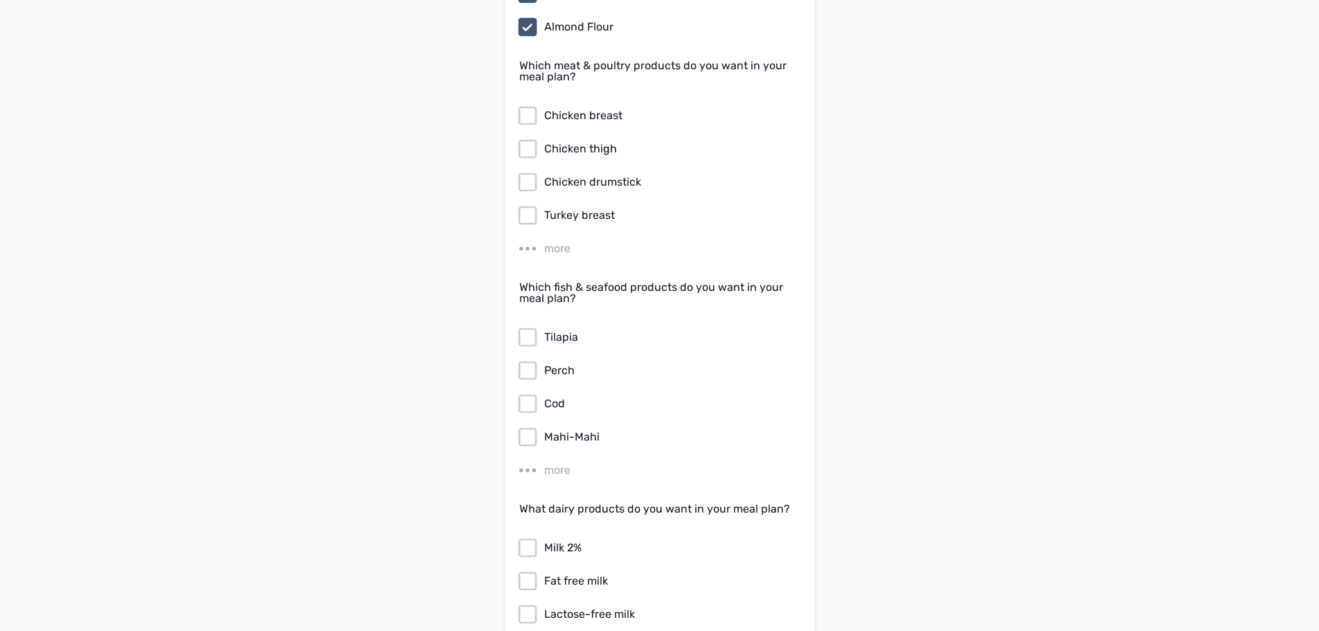
click at [535, 106] on icon at bounding box center [527, 115] width 19 height 19
click at [0, 0] on input "Chicken breast" at bounding box center [0, 0] width 0 height 0
click at [530, 237] on icon at bounding box center [527, 248] width 22 height 22
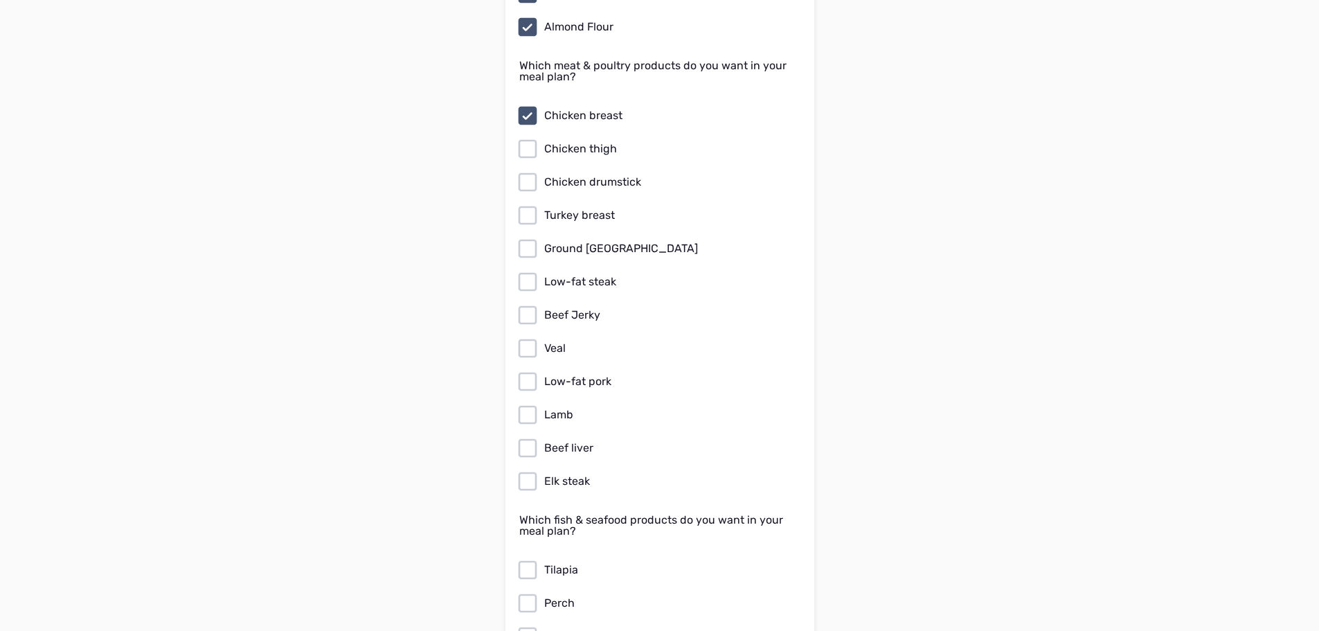
click at [528, 172] on icon at bounding box center [527, 182] width 22 height 22
click at [0, 0] on input "Chicken drumstick" at bounding box center [0, 0] width 0 height 0
drag, startPoint x: 531, startPoint y: 204, endPoint x: 531, endPoint y: 237, distance: 32.5
click at [531, 209] on icon at bounding box center [527, 215] width 22 height 22
click at [0, 0] on input "Turkey breast" at bounding box center [0, 0] width 0 height 0
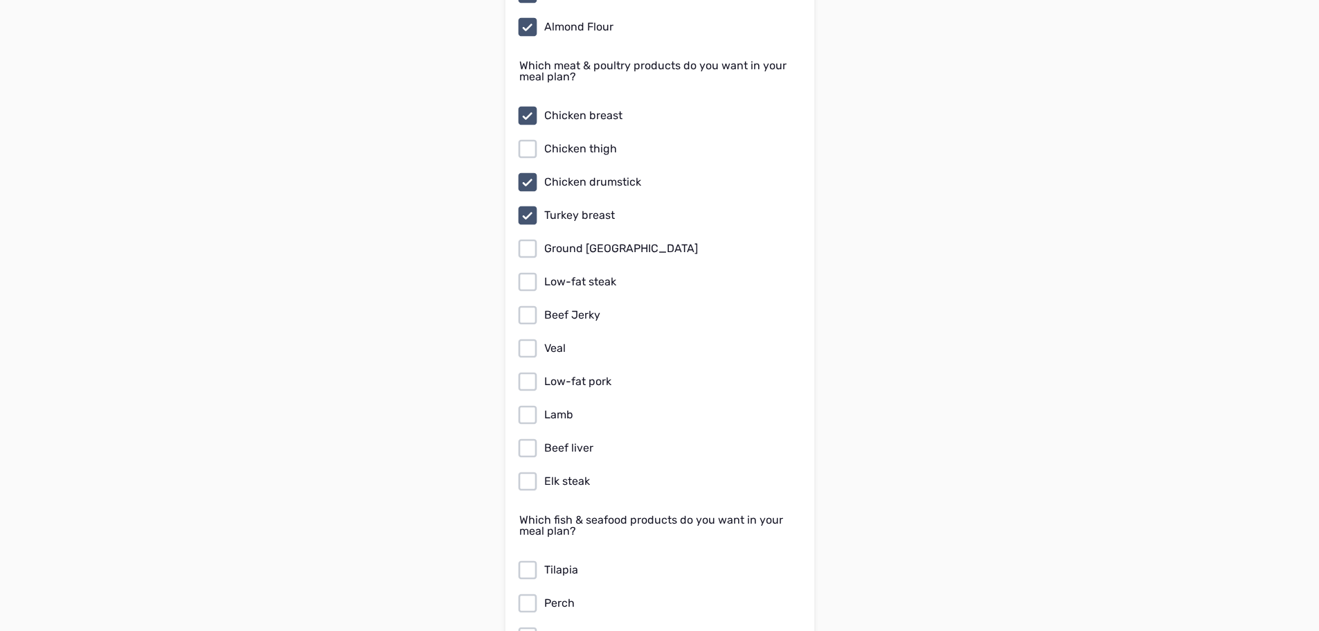
click at [531, 237] on icon at bounding box center [527, 248] width 22 height 22
click at [0, 0] on input "Ground [GEOGRAPHIC_DATA]" at bounding box center [0, 0] width 0 height 0
click at [528, 142] on icon at bounding box center [527, 149] width 22 height 22
click at [0, 0] on input "Chicken thigh" at bounding box center [0, 0] width 0 height 0
click at [525, 271] on icon at bounding box center [527, 282] width 22 height 22
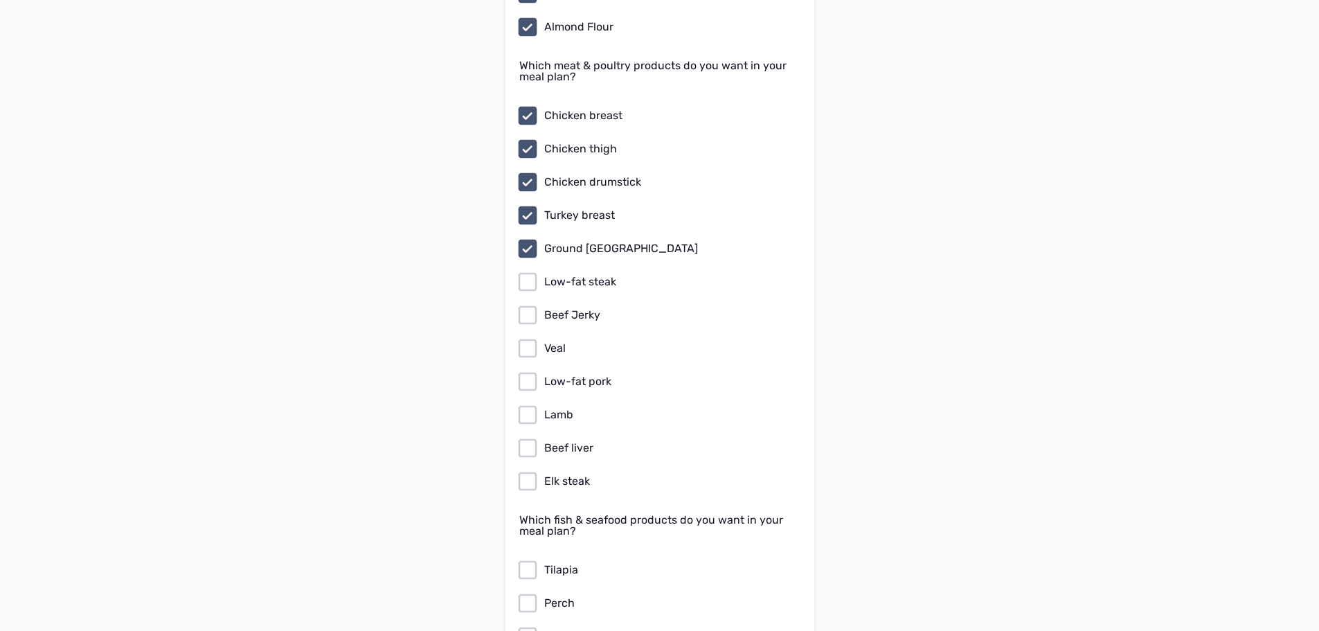
click at [0, 0] on input "Low-fat steak" at bounding box center [0, 0] width 0 height 0
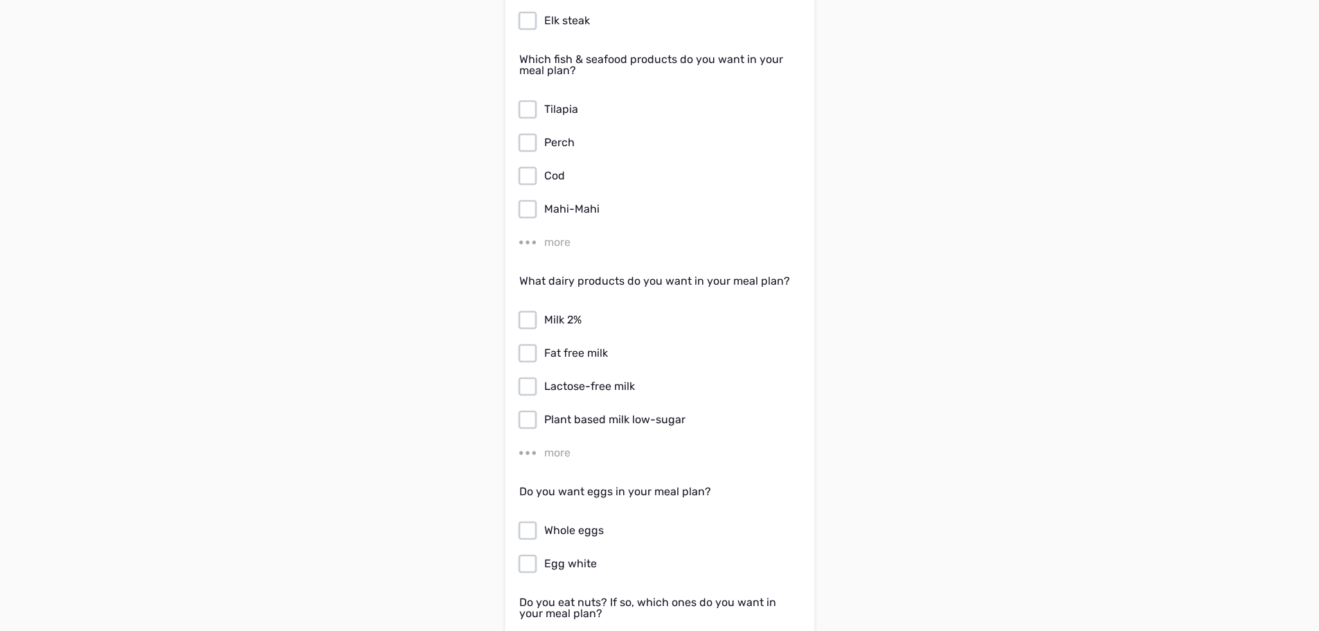
scroll to position [2631, 0]
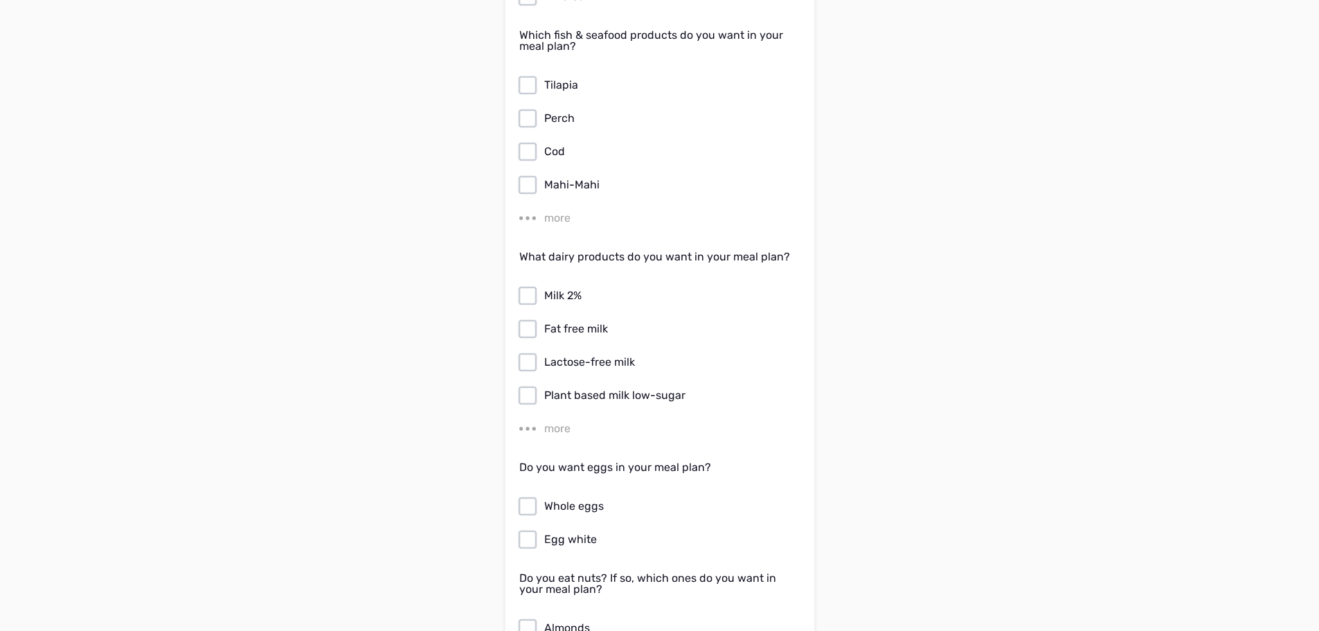
click at [558, 210] on div "more" at bounding box center [557, 218] width 26 height 17
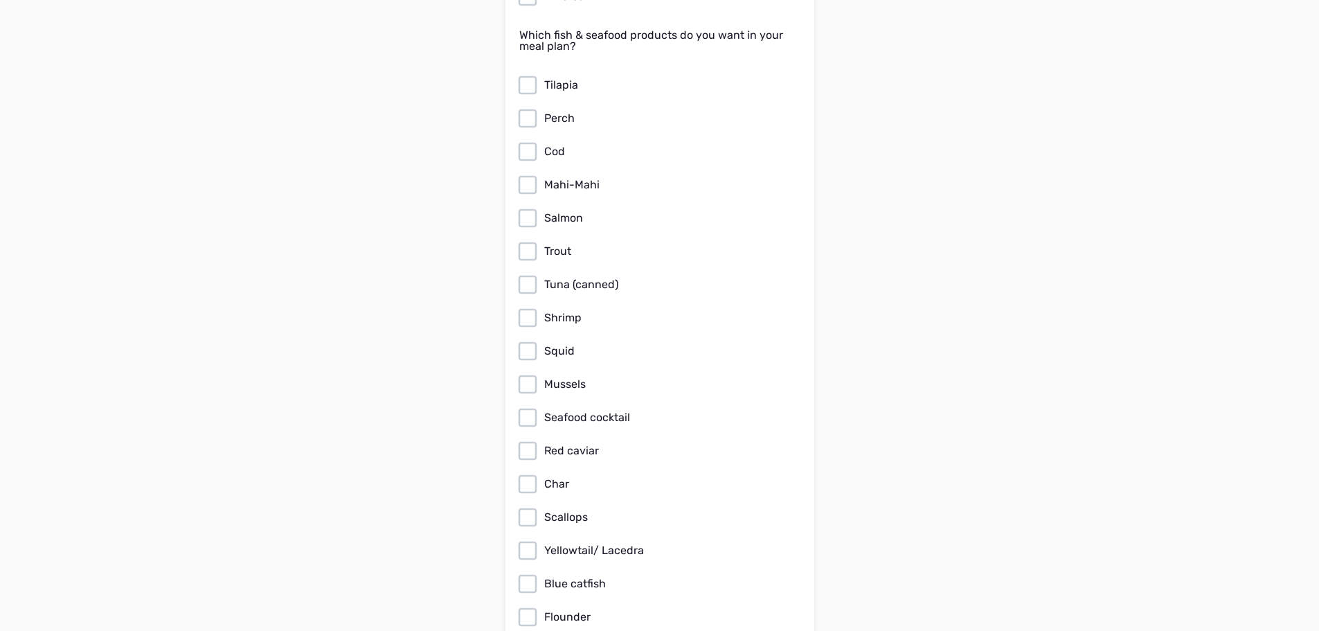
click at [532, 81] on icon at bounding box center [527, 85] width 22 height 22
click at [0, 0] on input "Tilapia" at bounding box center [0, 0] width 0 height 0
click at [528, 141] on icon at bounding box center [527, 152] width 22 height 22
click at [0, 0] on input "Cod" at bounding box center [0, 0] width 0 height 0
click at [532, 182] on div "Tilapia Perch Cod Mahi-Mahi Salmon Trout Tuna (canned) Shrimp Squid Mussels Sea…" at bounding box center [659, 550] width 281 height 953
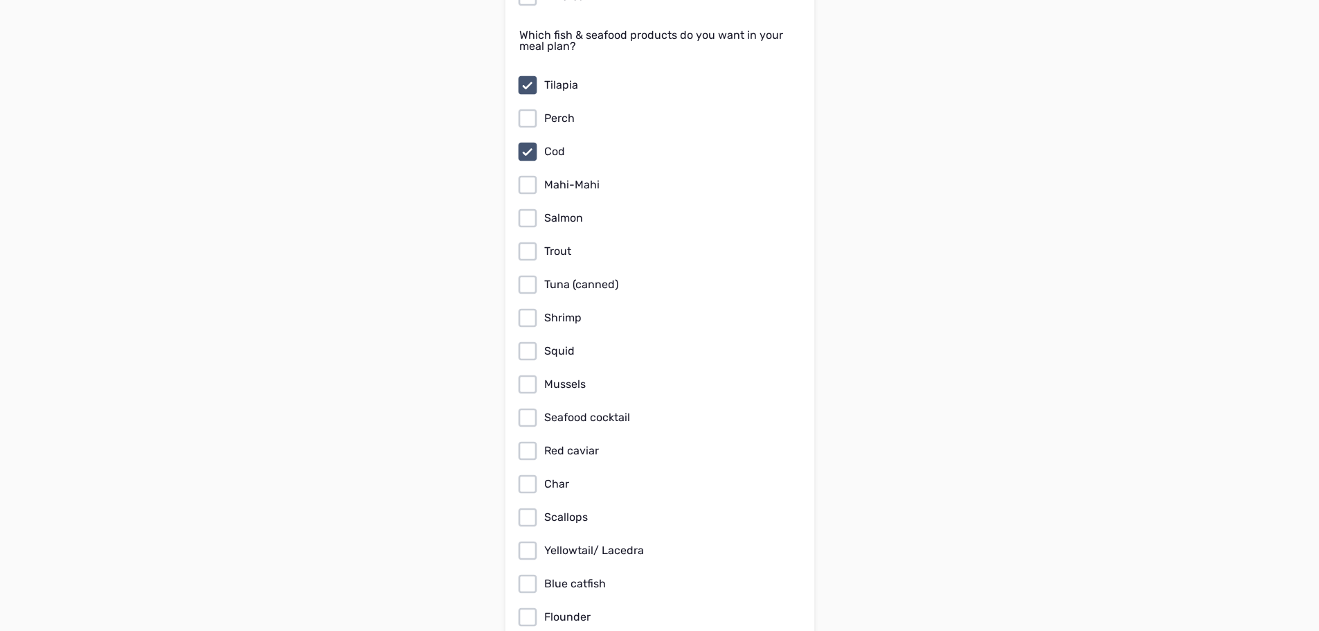
click at [534, 209] on icon at bounding box center [527, 218] width 22 height 22
click at [0, 0] on input "Salmon" at bounding box center [0, 0] width 0 height 0
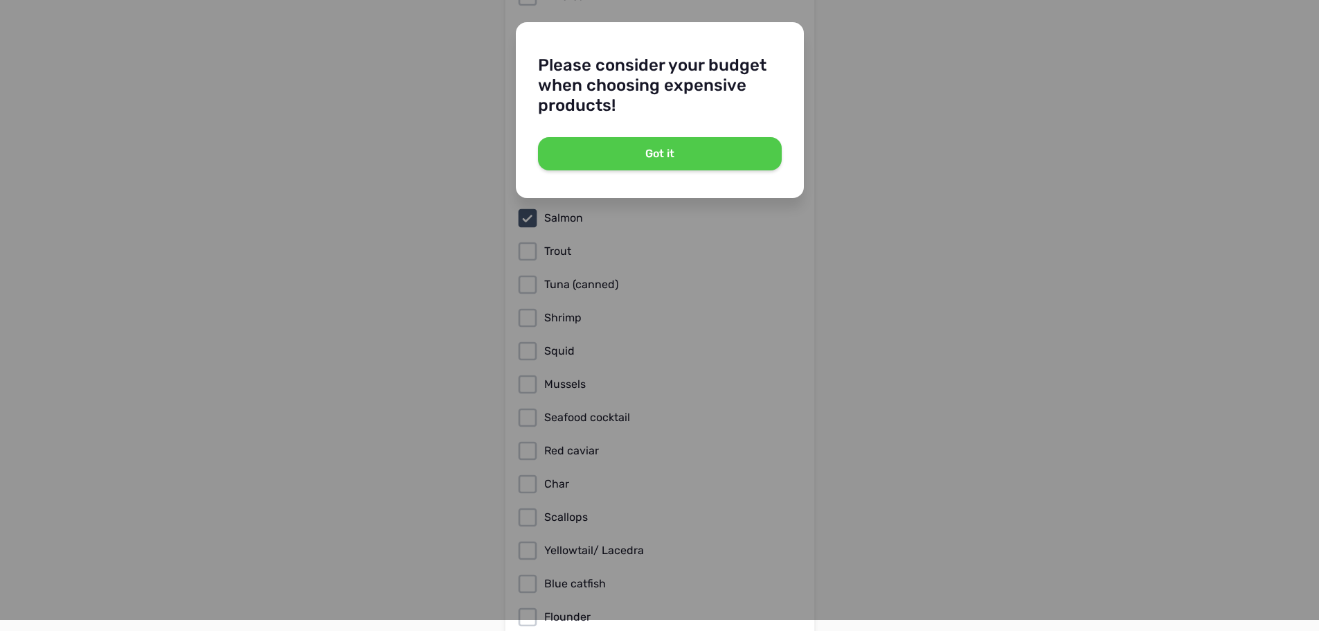
click at [532, 244] on div "Please consider your budget when choosing expensive products! Got it" at bounding box center [659, 315] width 1319 height 631
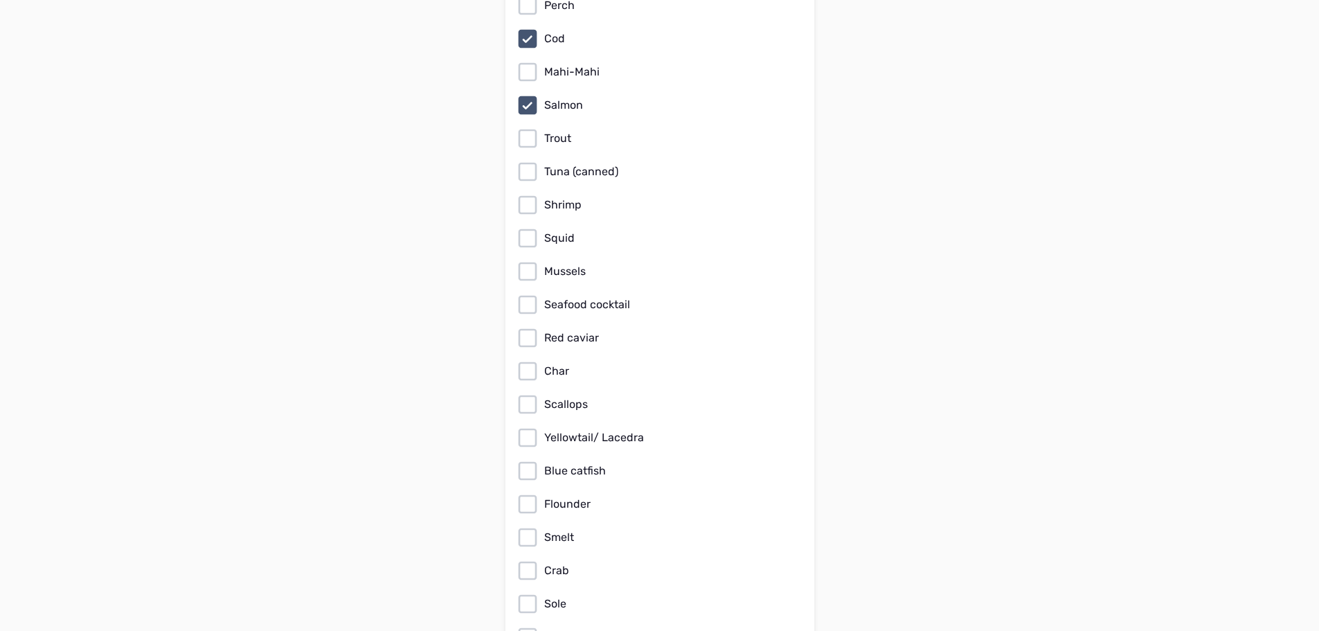
scroll to position [2769, 0]
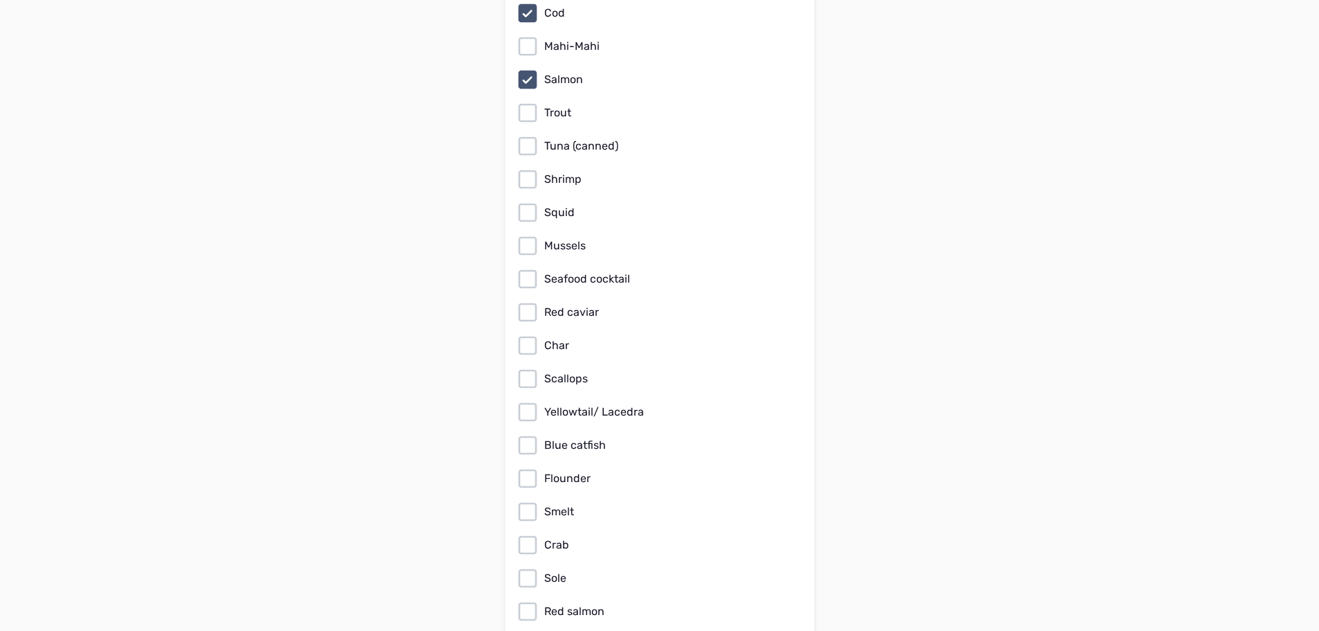
click at [527, 102] on icon at bounding box center [527, 113] width 22 height 22
click at [0, 0] on input "Trout" at bounding box center [0, 0] width 0 height 0
click at [532, 138] on icon at bounding box center [527, 146] width 22 height 22
click at [0, 0] on input "Tuna (canned)" at bounding box center [0, 0] width 0 height 0
click at [523, 168] on icon at bounding box center [527, 179] width 22 height 22
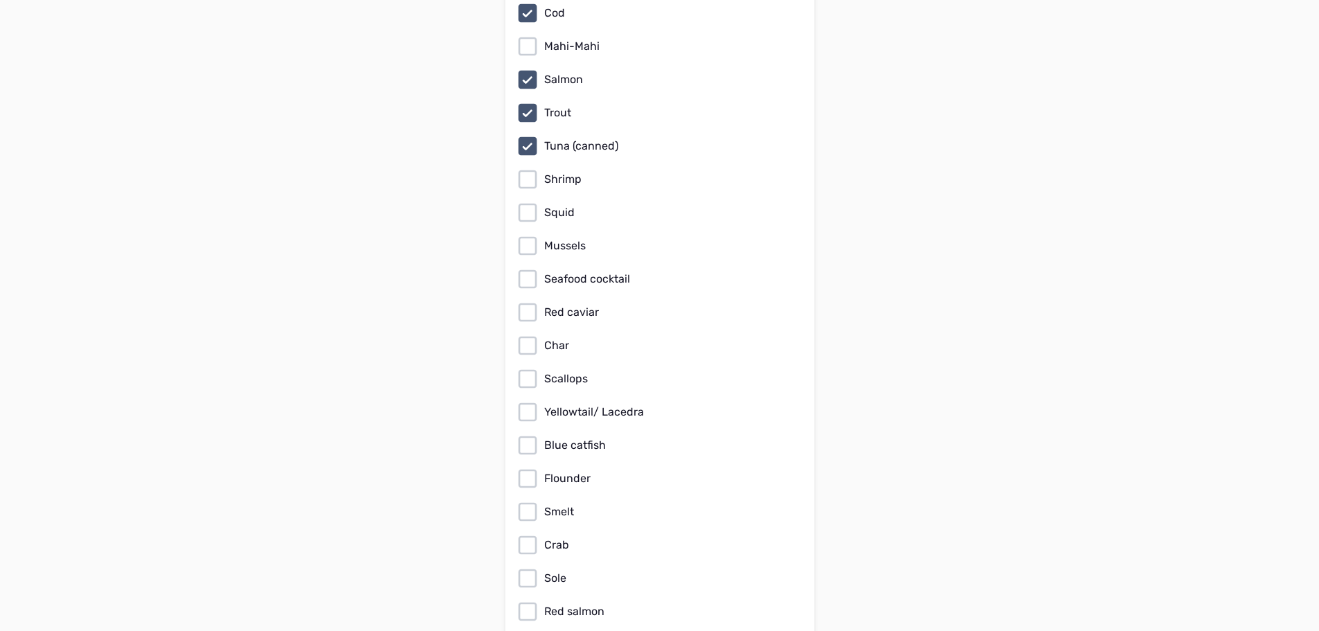
click at [0, 0] on input "Shrimp" at bounding box center [0, 0] width 0 height 0
click at [528, 268] on icon at bounding box center [527, 279] width 22 height 22
click at [0, 0] on input "Seafood cocktail" at bounding box center [0, 0] width 0 height 0
click at [528, 269] on icon at bounding box center [527, 278] width 19 height 19
click at [0, 0] on input "Seafood cocktail" at bounding box center [0, 0] width 0 height 0
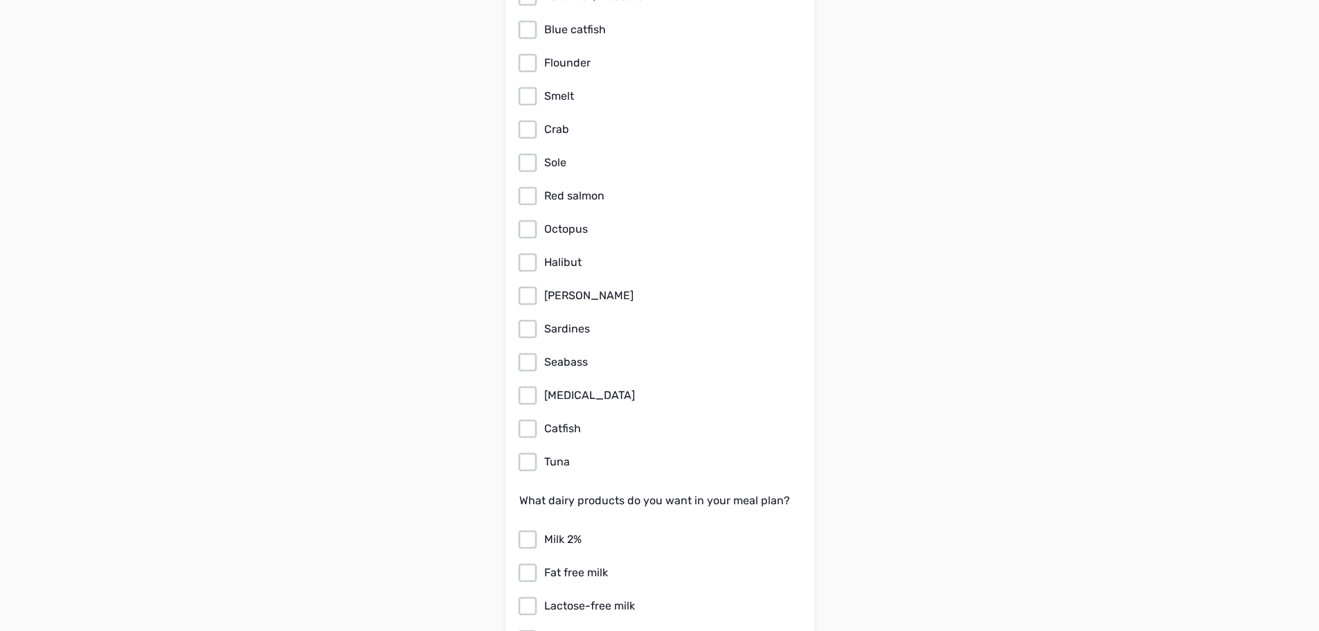
scroll to position [3254, 0]
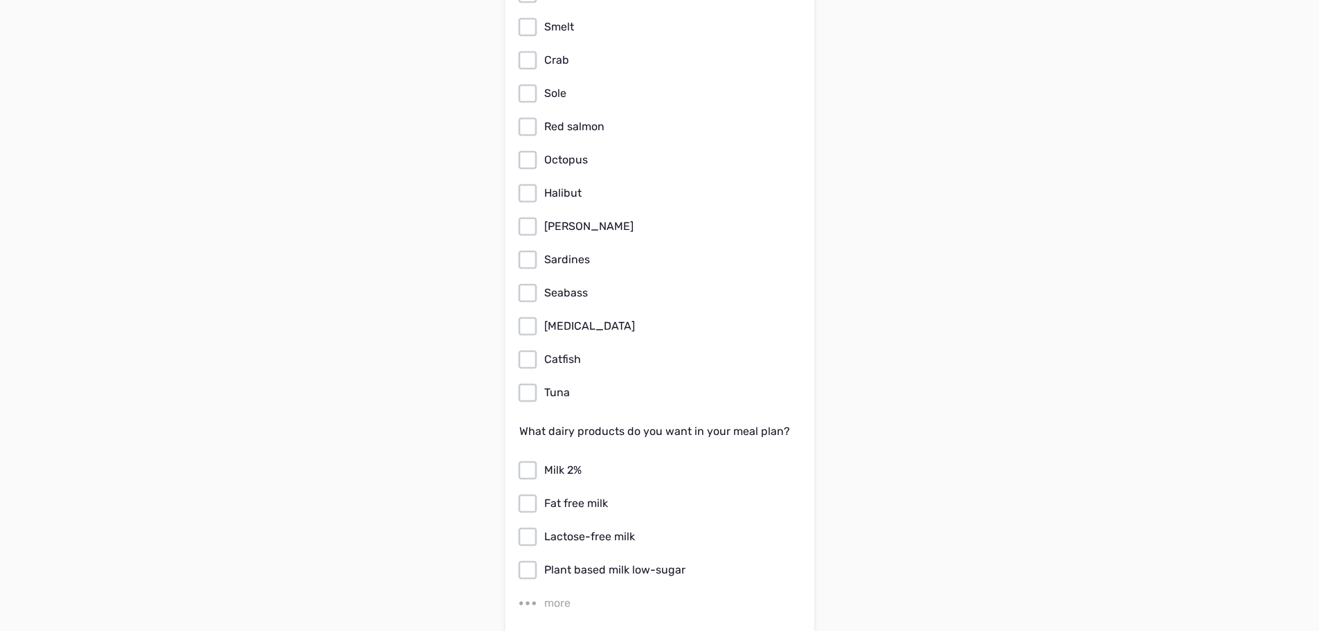
click at [529, 182] on icon at bounding box center [527, 193] width 22 height 22
click at [0, 0] on input "Halibut" at bounding box center [0, 0] width 0 height 0
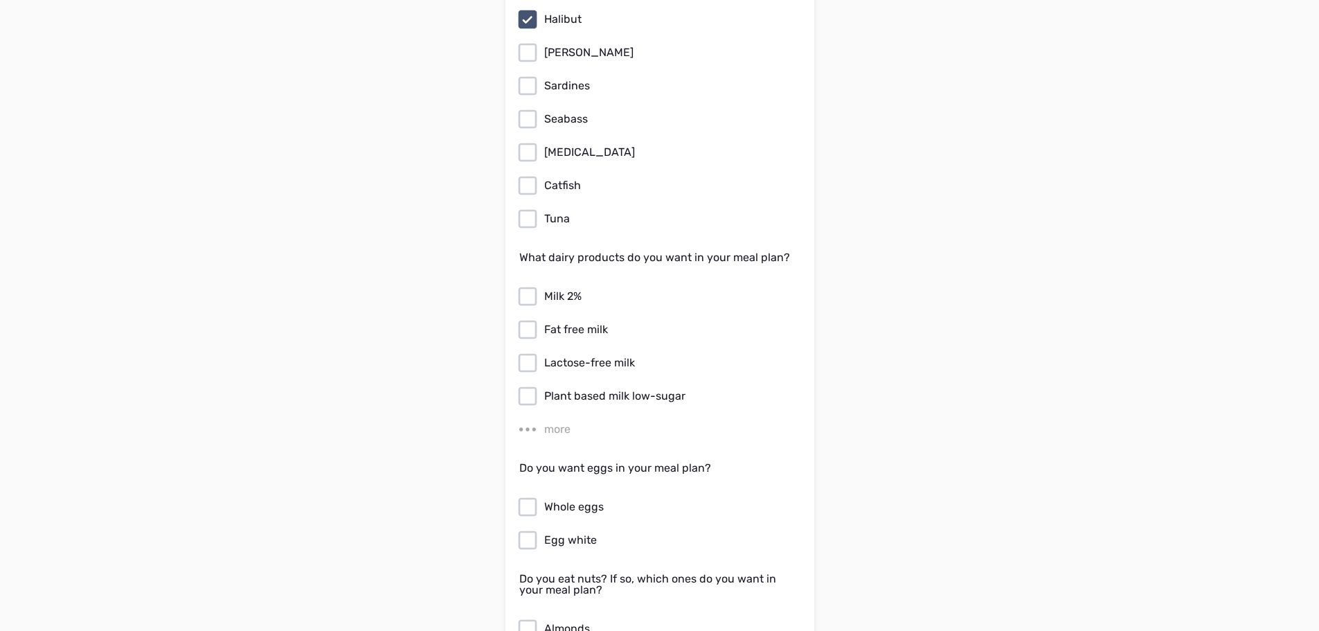
scroll to position [3462, 0]
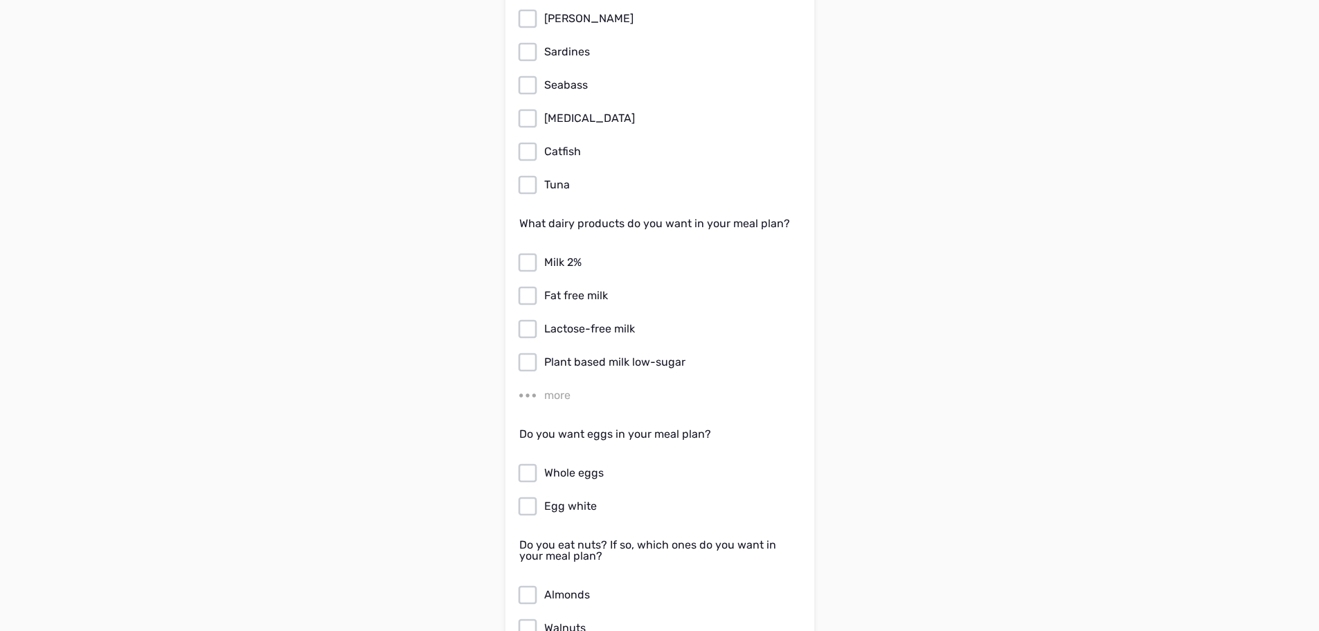
click at [529, 174] on icon at bounding box center [527, 185] width 22 height 22
click at [0, 0] on input "Tuna" at bounding box center [0, 0] width 0 height 0
click at [536, 142] on icon at bounding box center [527, 151] width 19 height 19
click at [0, 0] on input "Catfish" at bounding box center [0, 0] width 0 height 0
click at [561, 387] on div "more" at bounding box center [557, 395] width 26 height 17
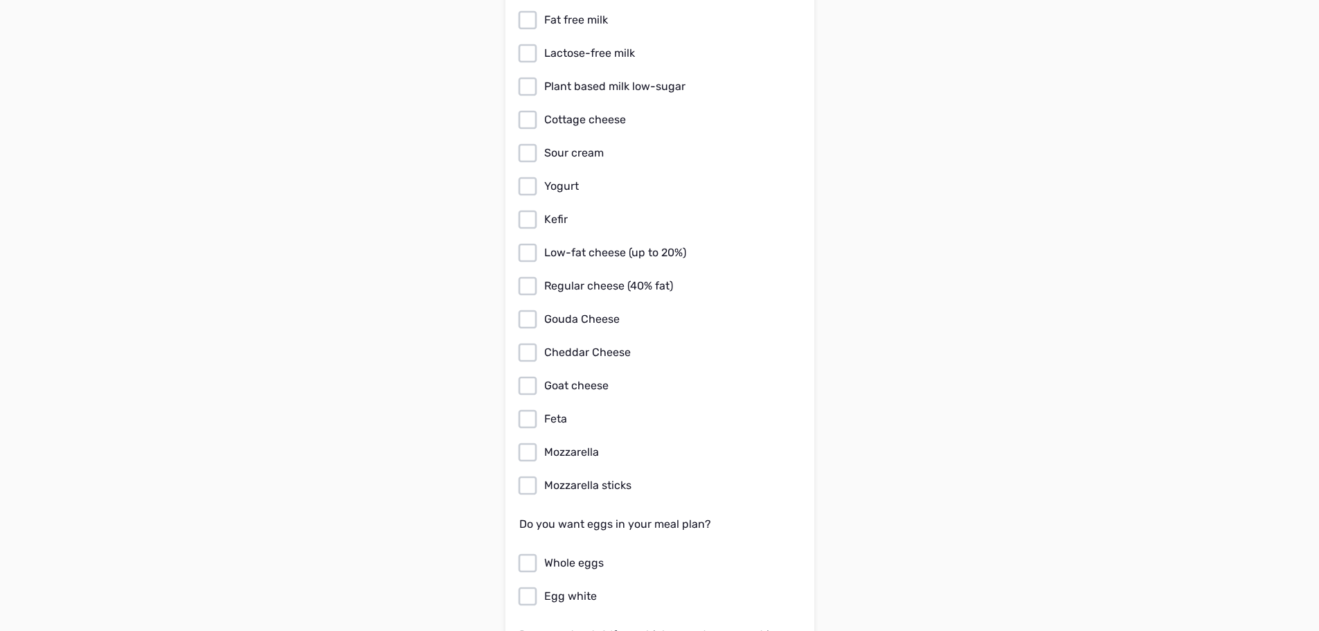
scroll to position [3739, 0]
click at [534, 74] on icon at bounding box center [527, 85] width 22 height 22
click at [0, 0] on input "Plant based milk low-sugar" at bounding box center [0, 0] width 0 height 0
click at [537, 240] on icon at bounding box center [527, 251] width 22 height 22
click at [0, 0] on input "Low-fat cheese (up to 20%)" at bounding box center [0, 0] width 0 height 0
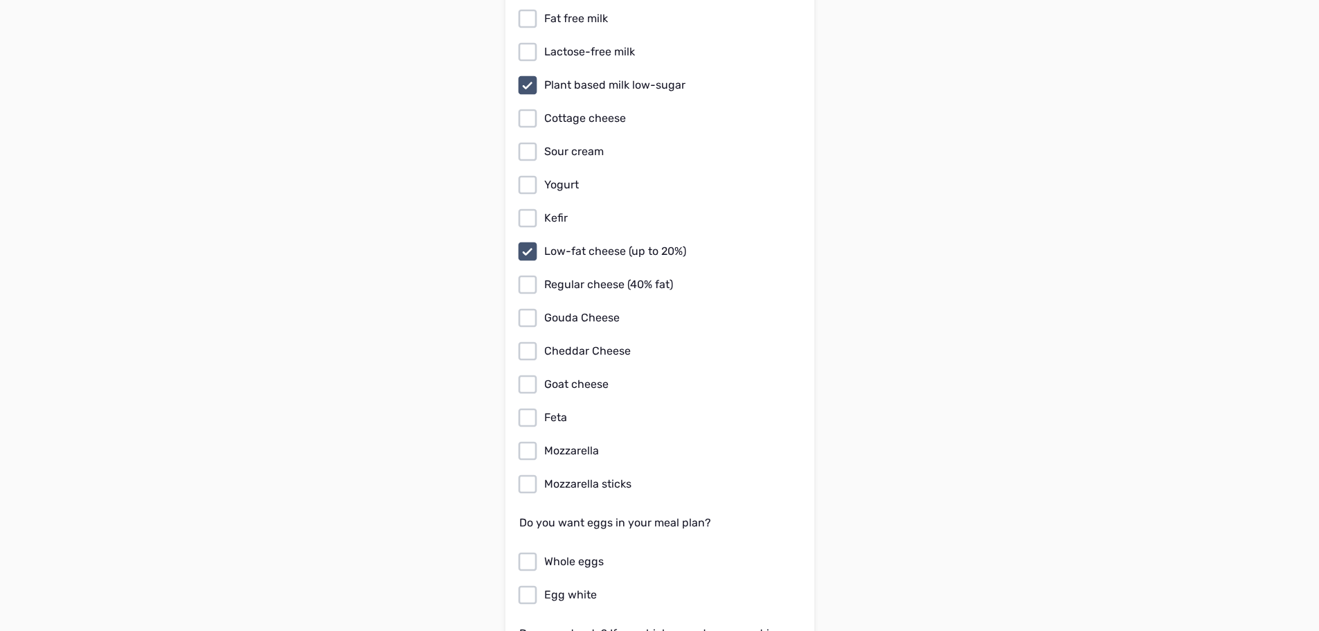
click at [529, 174] on icon at bounding box center [527, 185] width 22 height 22
click at [0, 0] on input "Yogurt" at bounding box center [0, 0] width 0 height 0
click at [525, 114] on icon at bounding box center [527, 118] width 22 height 22
click at [0, 0] on input "Cottage cheese" at bounding box center [0, 0] width 0 height 0
click at [523, 207] on icon at bounding box center [527, 218] width 22 height 22
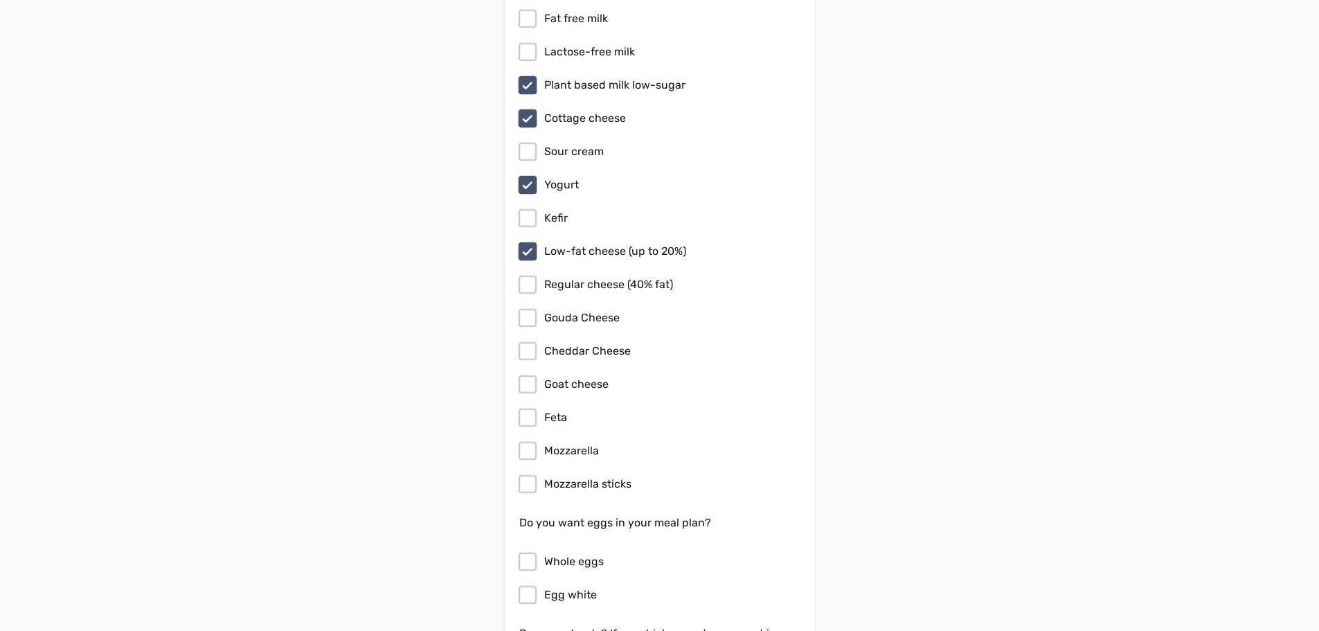
click at [0, 0] on input "Kefir" at bounding box center [0, 0] width 0 height 0
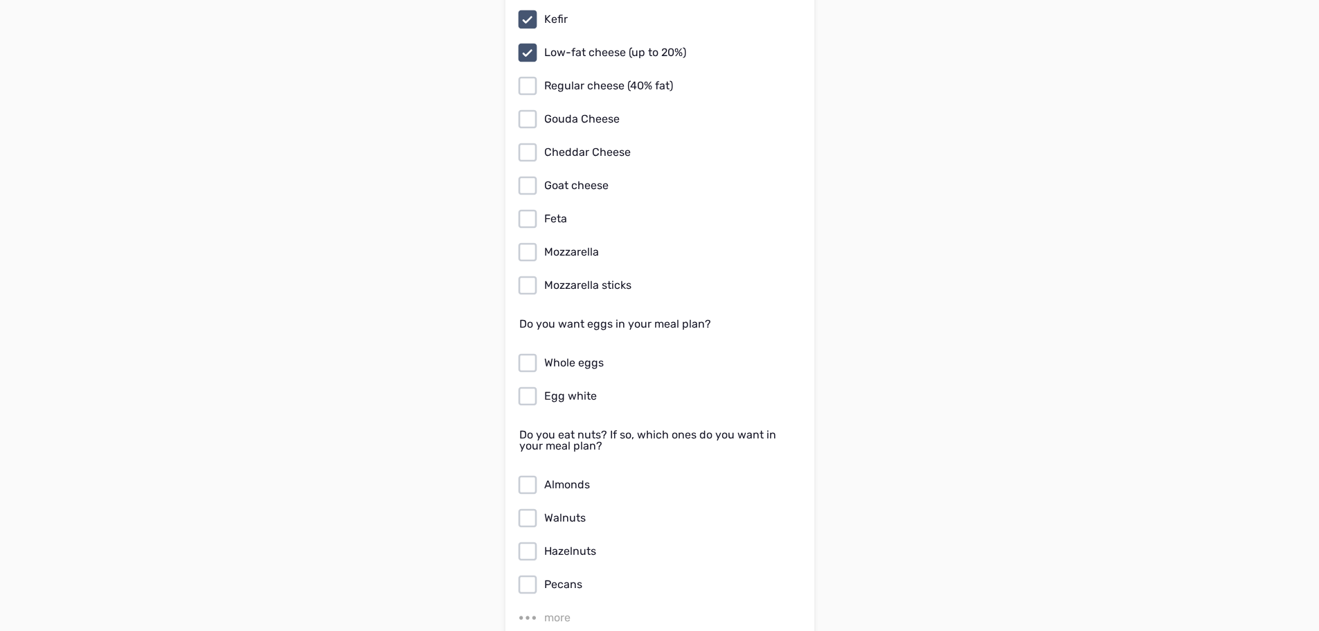
scroll to position [3946, 0]
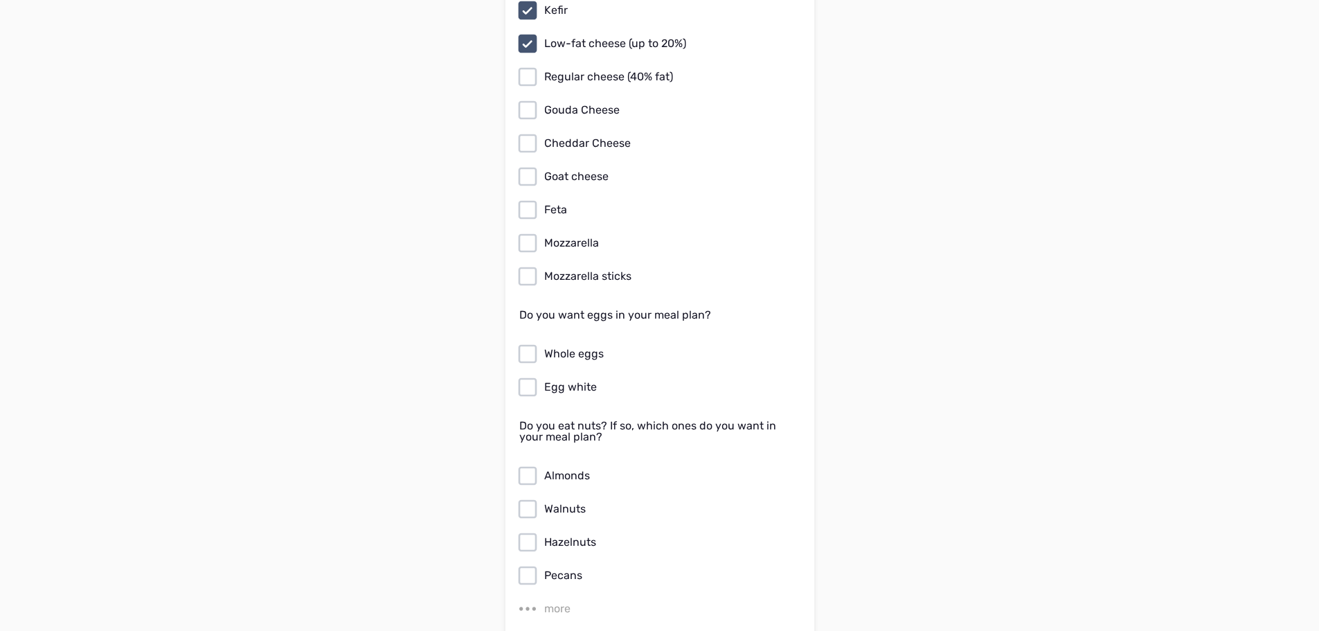
click at [532, 99] on icon at bounding box center [527, 110] width 22 height 22
click at [0, 0] on input "Gouda Cheese" at bounding box center [0, 0] width 0 height 0
click at [529, 132] on icon at bounding box center [527, 143] width 22 height 22
click at [0, 0] on input "Cheddar Cheese" at bounding box center [0, 0] width 0 height 0
click at [533, 165] on icon at bounding box center [527, 176] width 22 height 22
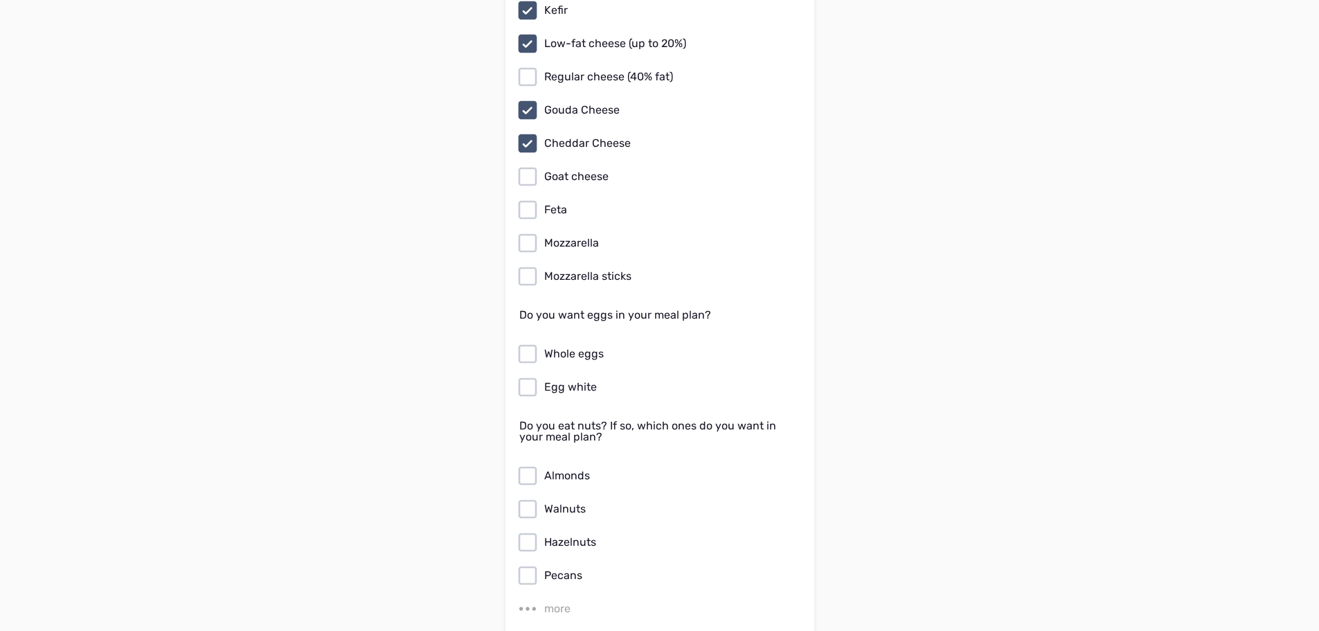
click at [0, 0] on input "Goat cheese" at bounding box center [0, 0] width 0 height 0
click at [532, 199] on icon at bounding box center [527, 210] width 22 height 22
click at [0, 0] on input "Feta" at bounding box center [0, 0] width 0 height 0
drag, startPoint x: 528, startPoint y: 224, endPoint x: 534, endPoint y: 290, distance: 66.7
click at [529, 237] on icon at bounding box center [527, 243] width 22 height 22
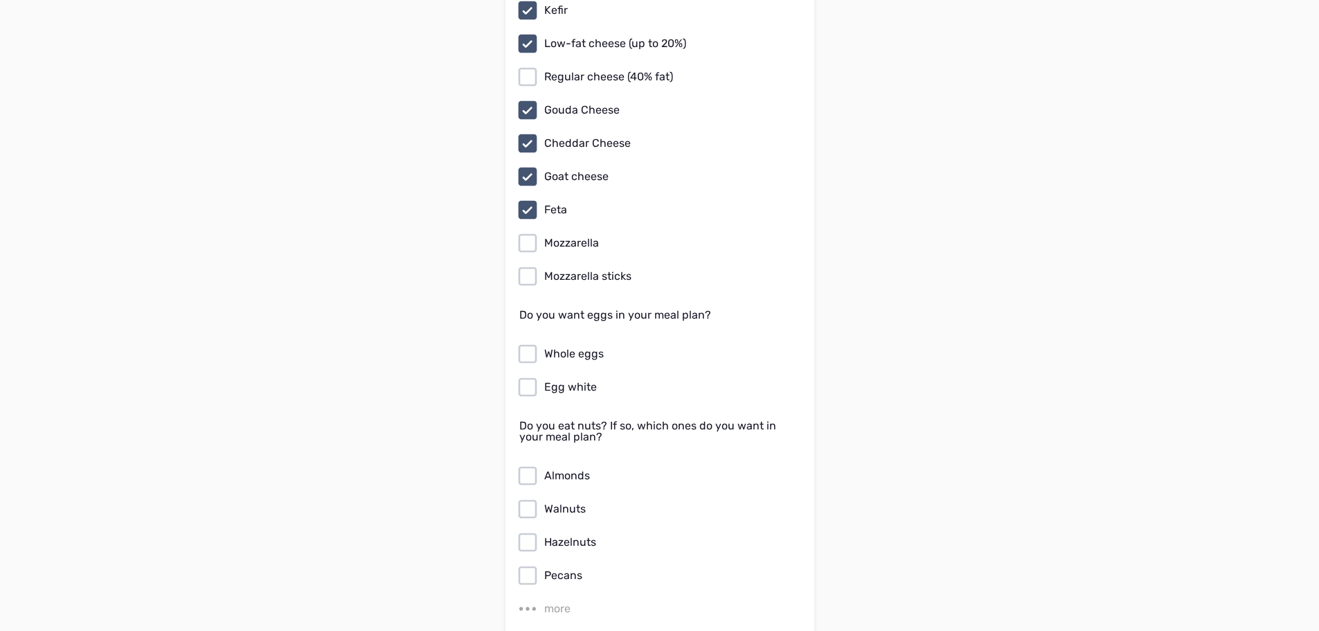
click at [0, 0] on input "Mozzarella" at bounding box center [0, 0] width 0 height 0
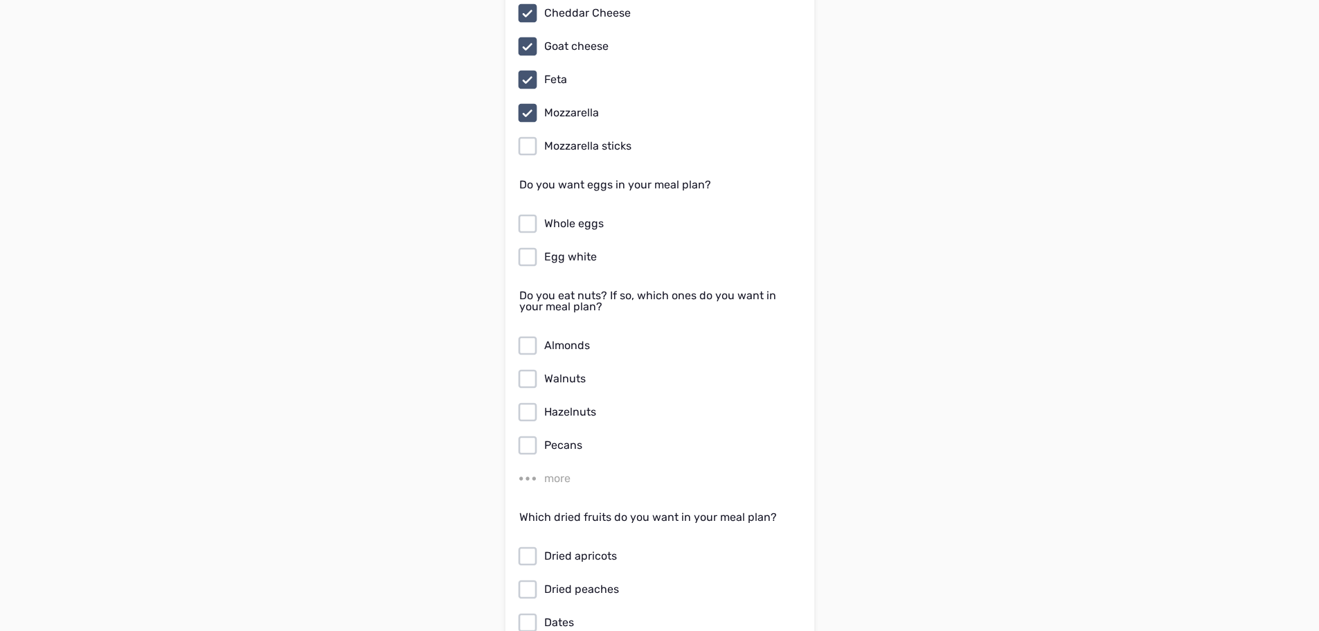
scroll to position [4154, 0]
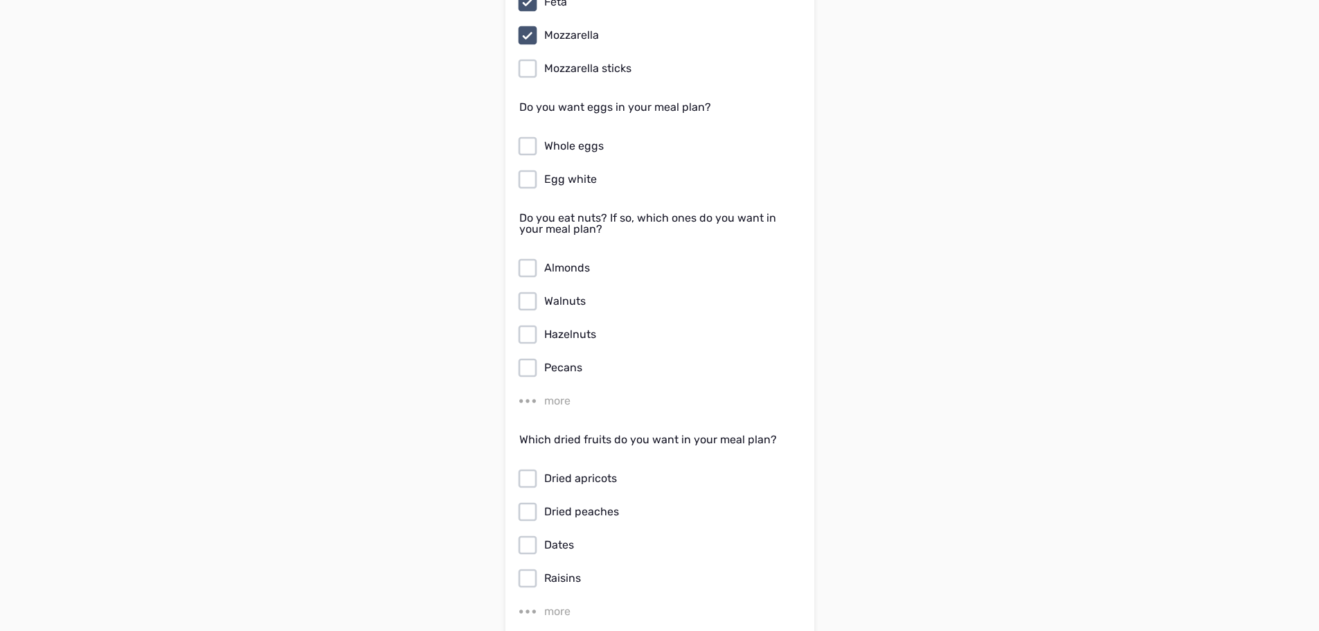
click at [521, 175] on icon at bounding box center [527, 179] width 22 height 22
click at [0, 0] on input "Egg white" at bounding box center [0, 0] width 0 height 0
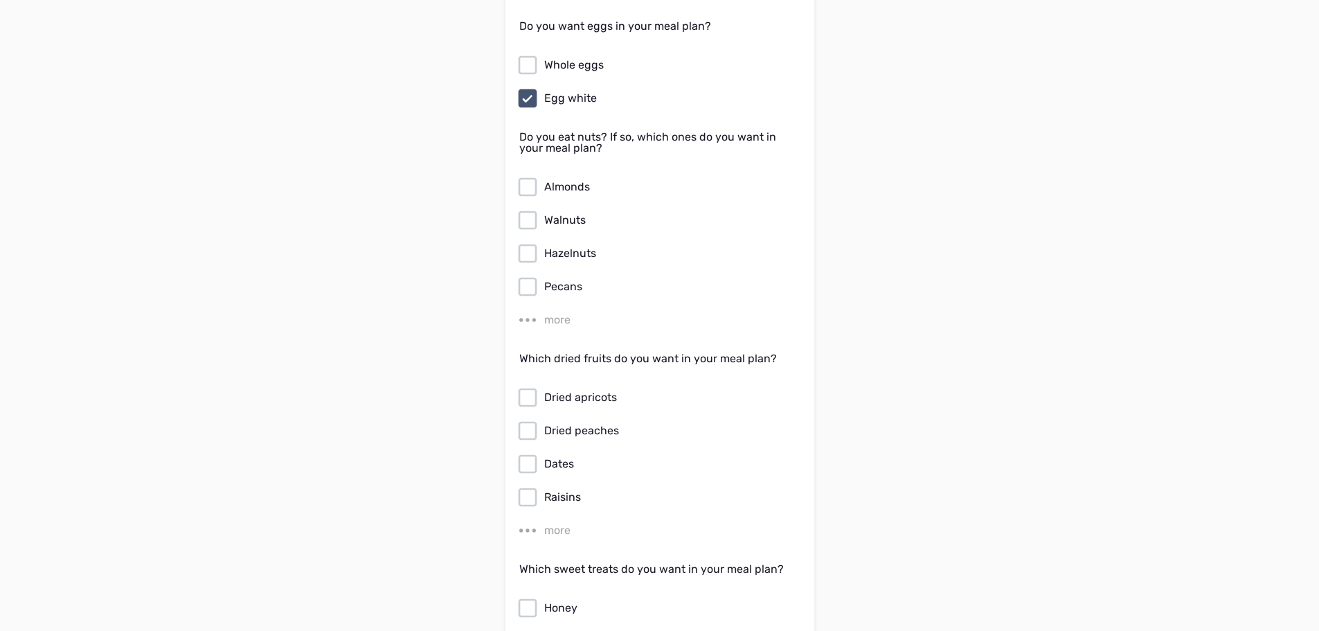
scroll to position [4223, 0]
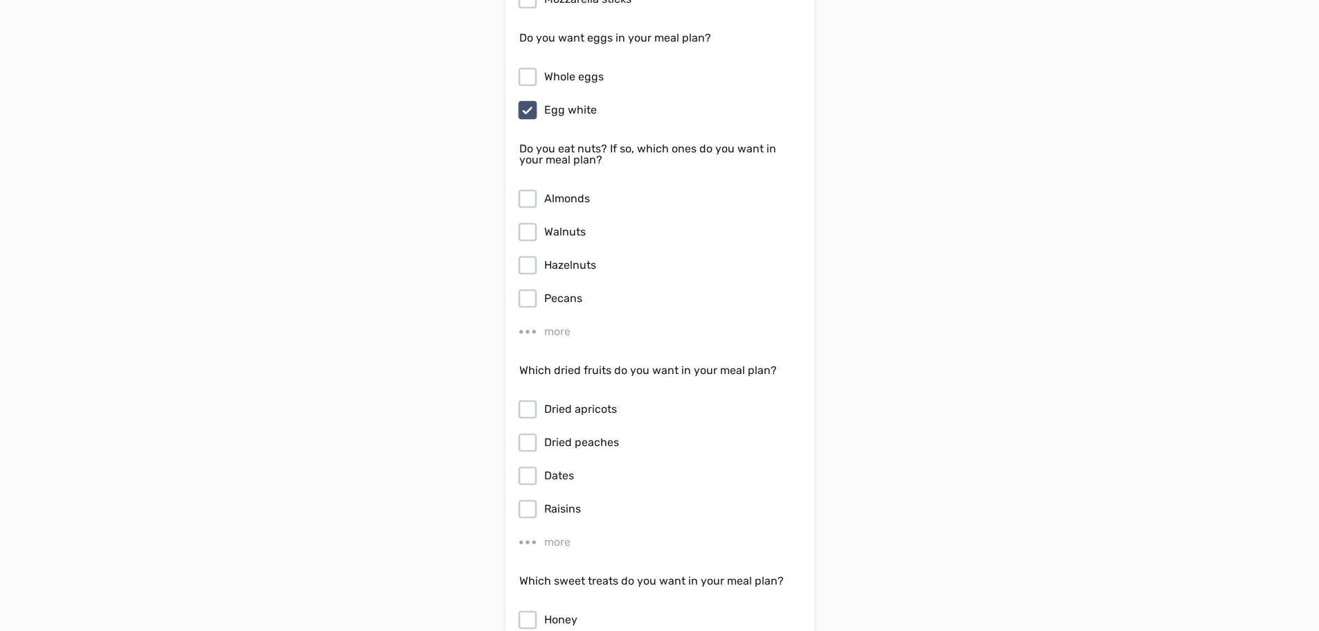
click at [530, 66] on icon at bounding box center [527, 77] width 22 height 22
click at [0, 0] on input "Whole eggs" at bounding box center [0, 0] width 0 height 0
click at [522, 191] on icon at bounding box center [527, 199] width 22 height 22
click at [0, 0] on input "Almonds" at bounding box center [0, 0] width 0 height 0
click at [534, 221] on icon at bounding box center [527, 232] width 22 height 22
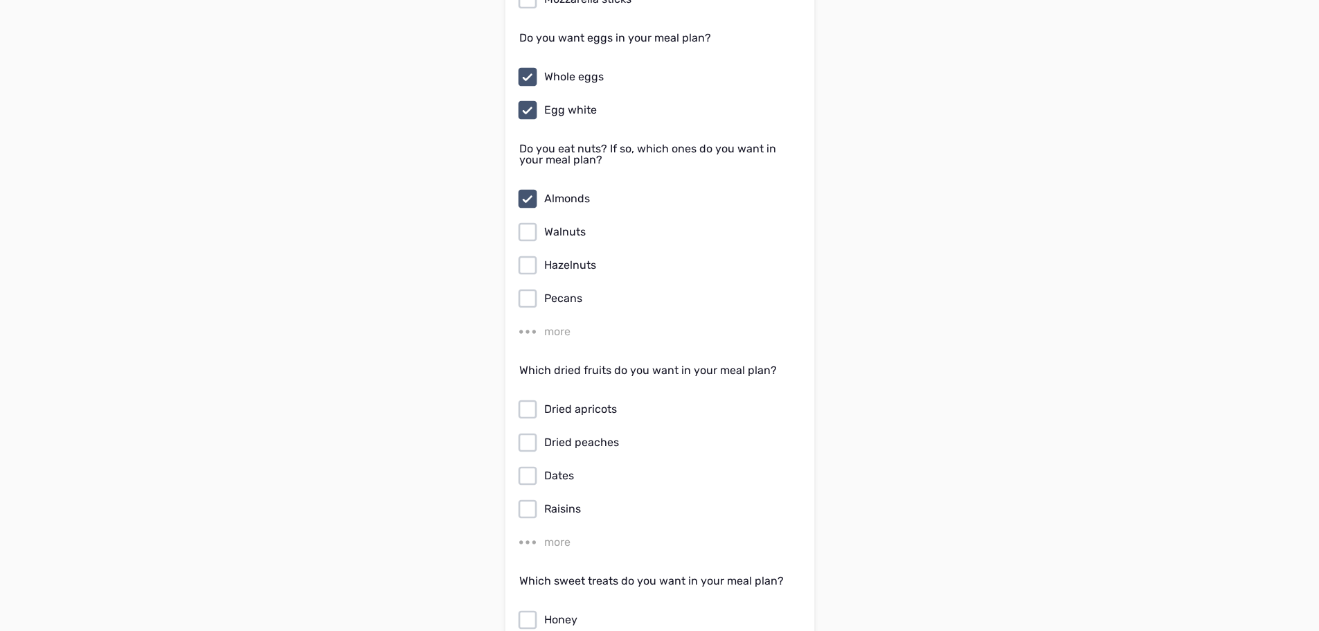
click at [0, 0] on input "Walnuts" at bounding box center [0, 0] width 0 height 0
click at [528, 254] on icon at bounding box center [527, 265] width 22 height 22
click at [0, 0] on input "Hazelnuts" at bounding box center [0, 0] width 0 height 0
click at [530, 296] on div "Do you eat nuts? If so, which ones do you want in your meal plan? Almonds Walnu…" at bounding box center [659, 242] width 281 height 199
click at [562, 323] on div "more" at bounding box center [557, 331] width 26 height 17
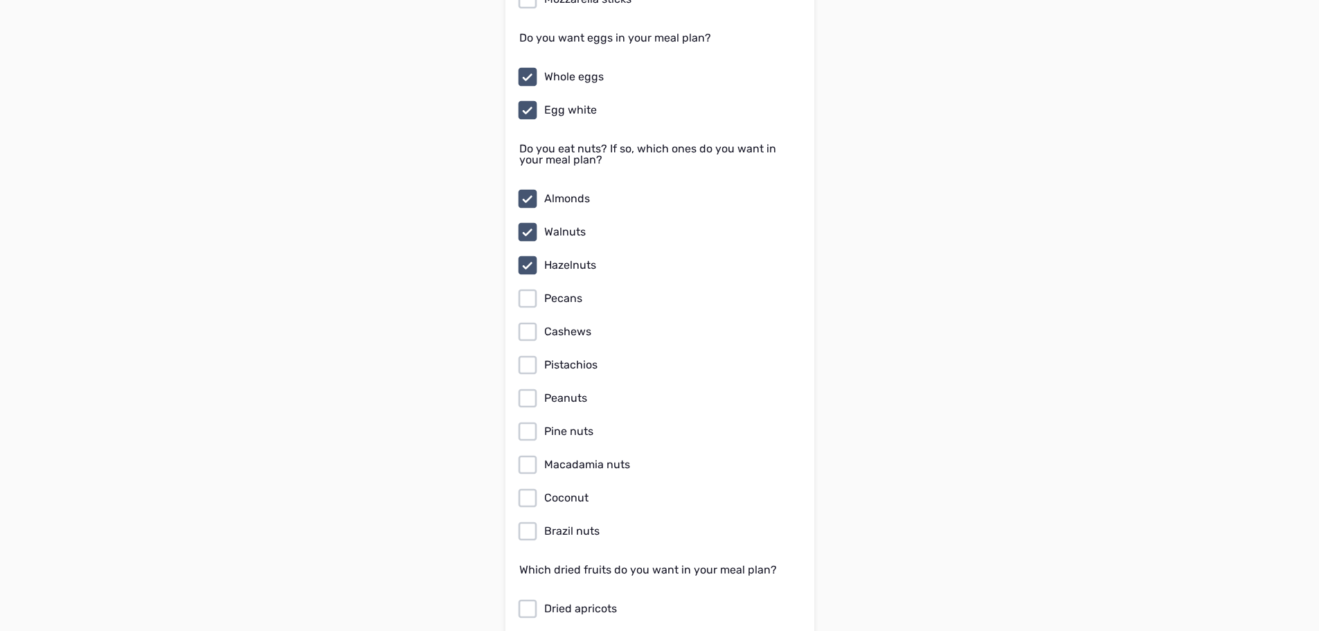
click at [528, 291] on icon at bounding box center [527, 298] width 22 height 22
click at [0, 0] on input "Pecans" at bounding box center [0, 0] width 0 height 0
click at [530, 321] on icon at bounding box center [527, 332] width 22 height 22
click at [0, 0] on input "Cashews" at bounding box center [0, 0] width 0 height 0
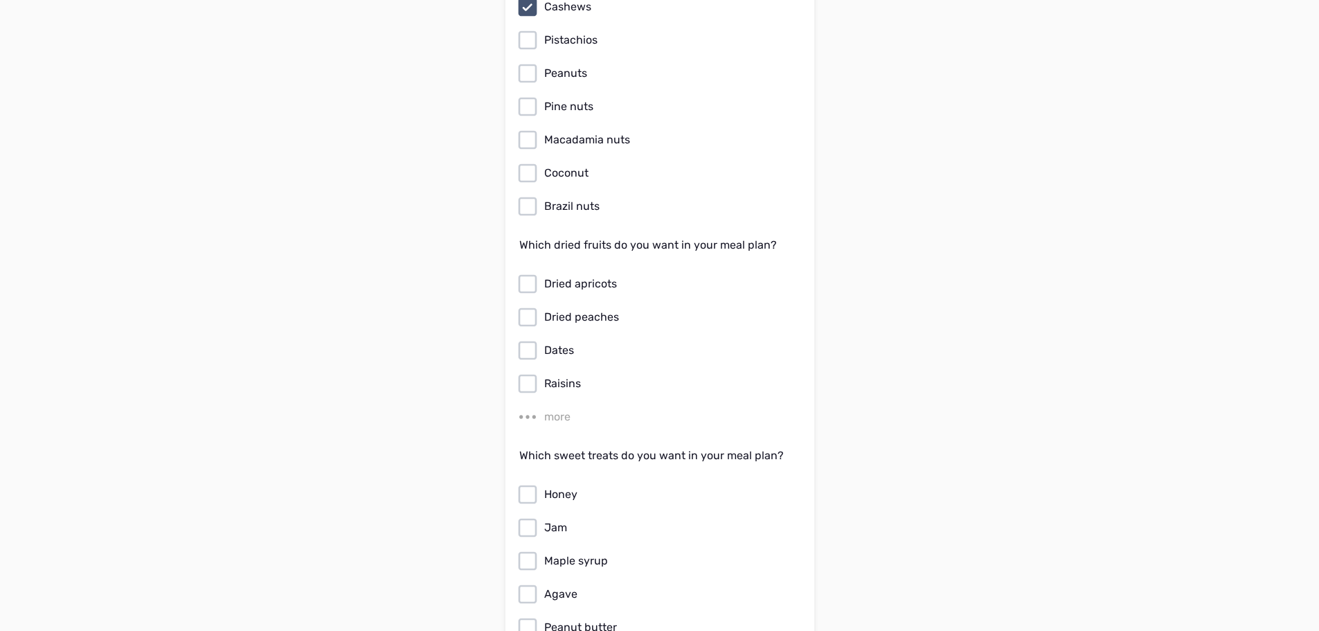
scroll to position [4569, 0]
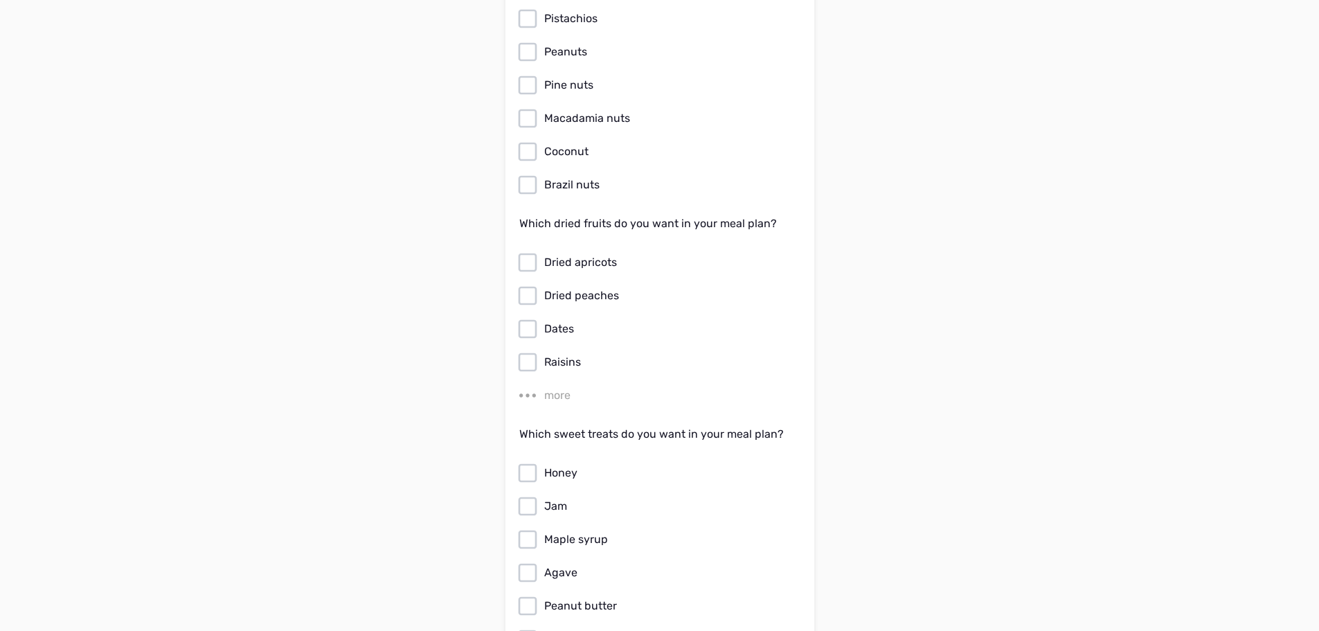
click at [535, 12] on icon at bounding box center [527, 18] width 19 height 19
click at [0, 0] on input "Pistachios" at bounding box center [0, 0] width 0 height 0
click at [526, 82] on div "Almonds Walnuts Hazelnuts Pecans Cashews Pistachios Peanuts Pine nuts Macadamia…" at bounding box center [659, 18] width 281 height 354
click at [527, 109] on icon at bounding box center [527, 118] width 19 height 19
click at [0, 0] on input "Macadamia nuts" at bounding box center [0, 0] width 0 height 0
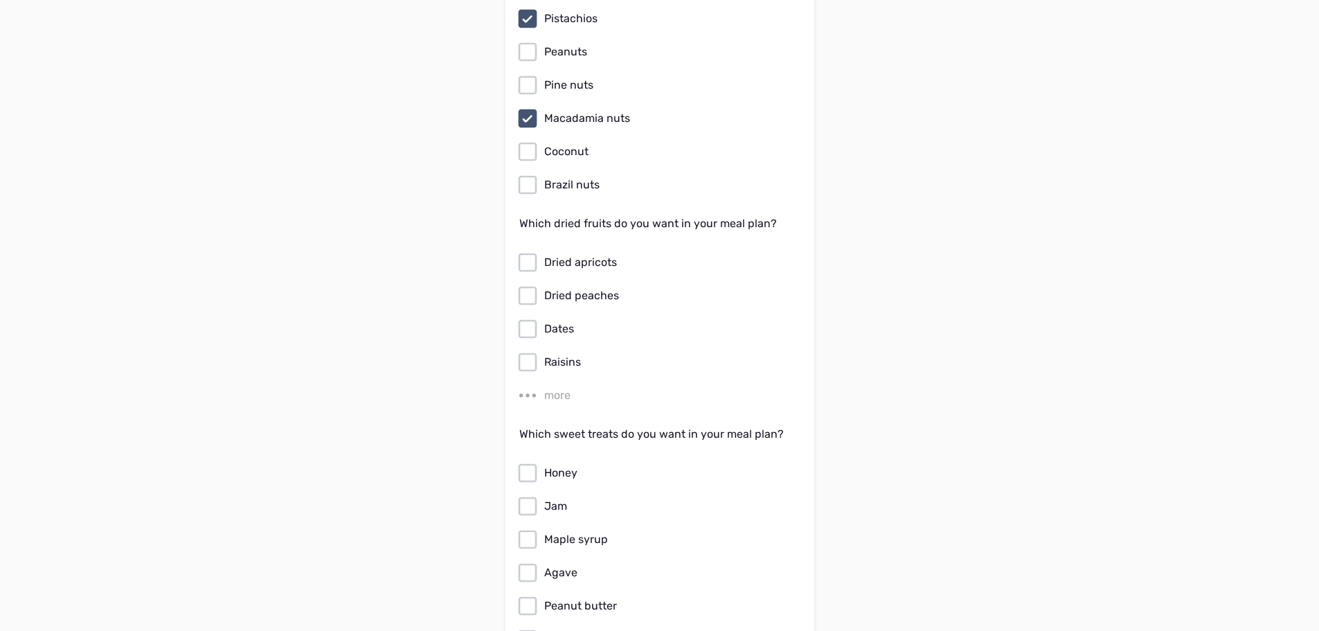
click at [528, 74] on icon at bounding box center [527, 85] width 22 height 22
click at [0, 0] on input "Pine nuts" at bounding box center [0, 0] width 0 height 0
click at [524, 143] on icon at bounding box center [527, 152] width 22 height 22
click at [0, 0] on input "Coconut" at bounding box center [0, 0] width 0 height 0
click at [530, 174] on icon at bounding box center [527, 185] width 22 height 22
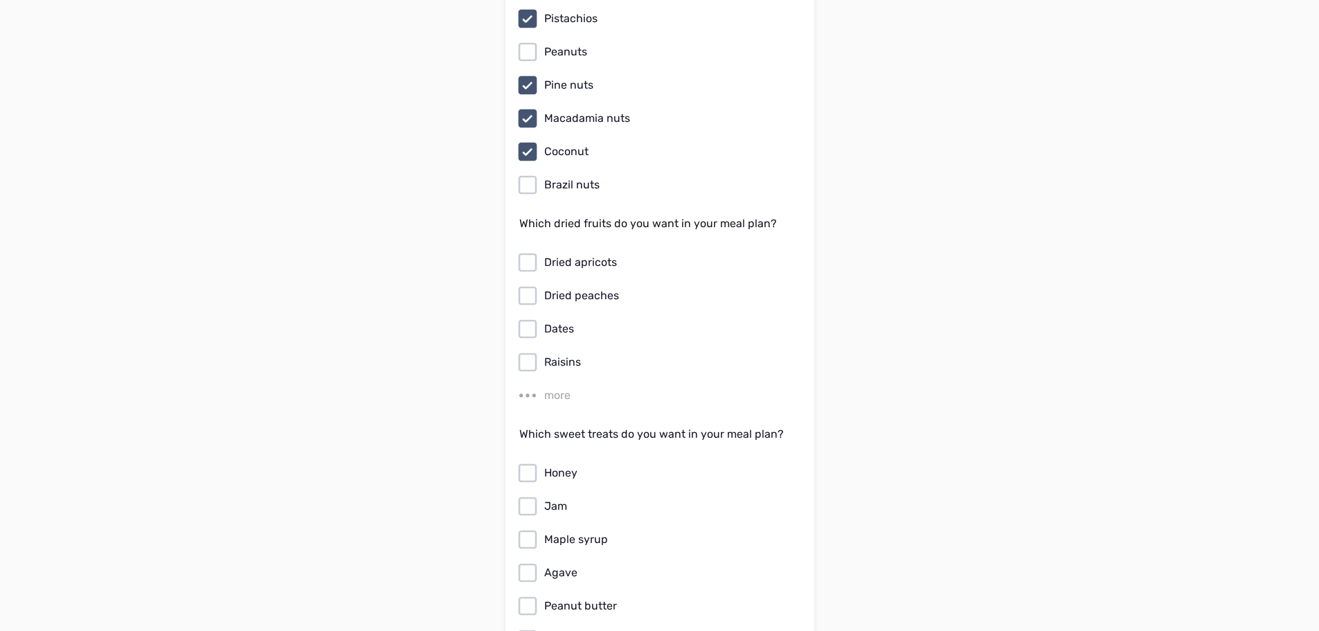
click at [0, 0] on input "Brazil nuts" at bounding box center [0, 0] width 0 height 0
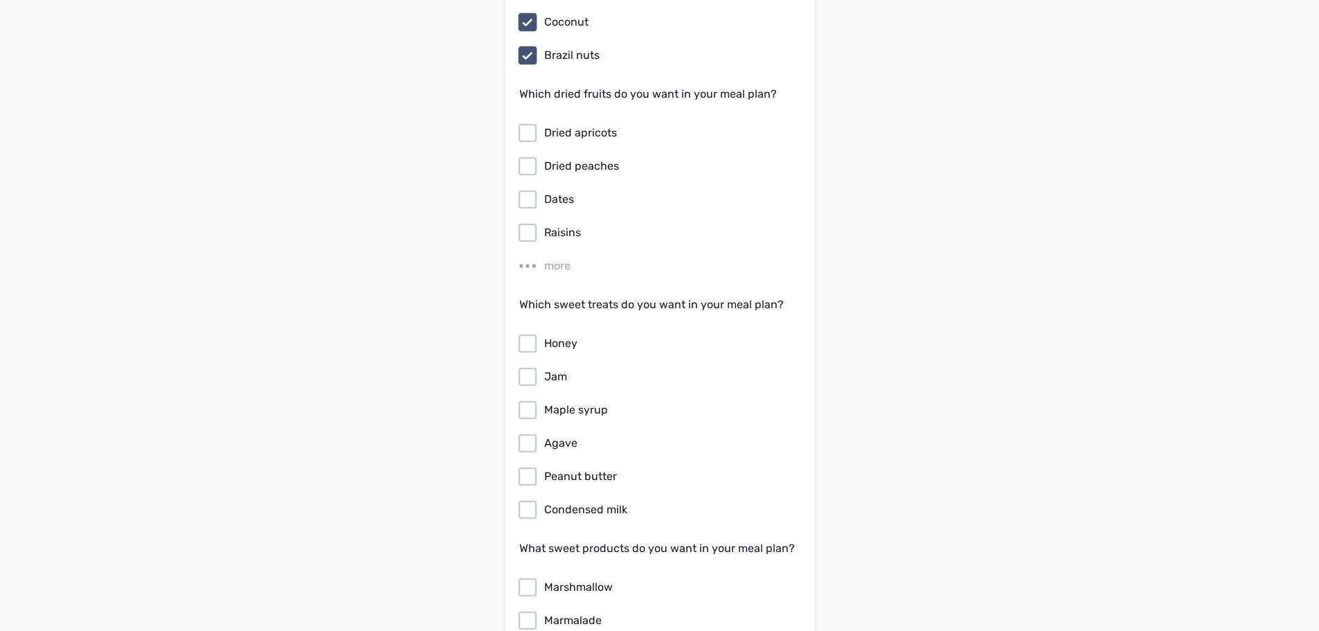
scroll to position [4777, 0]
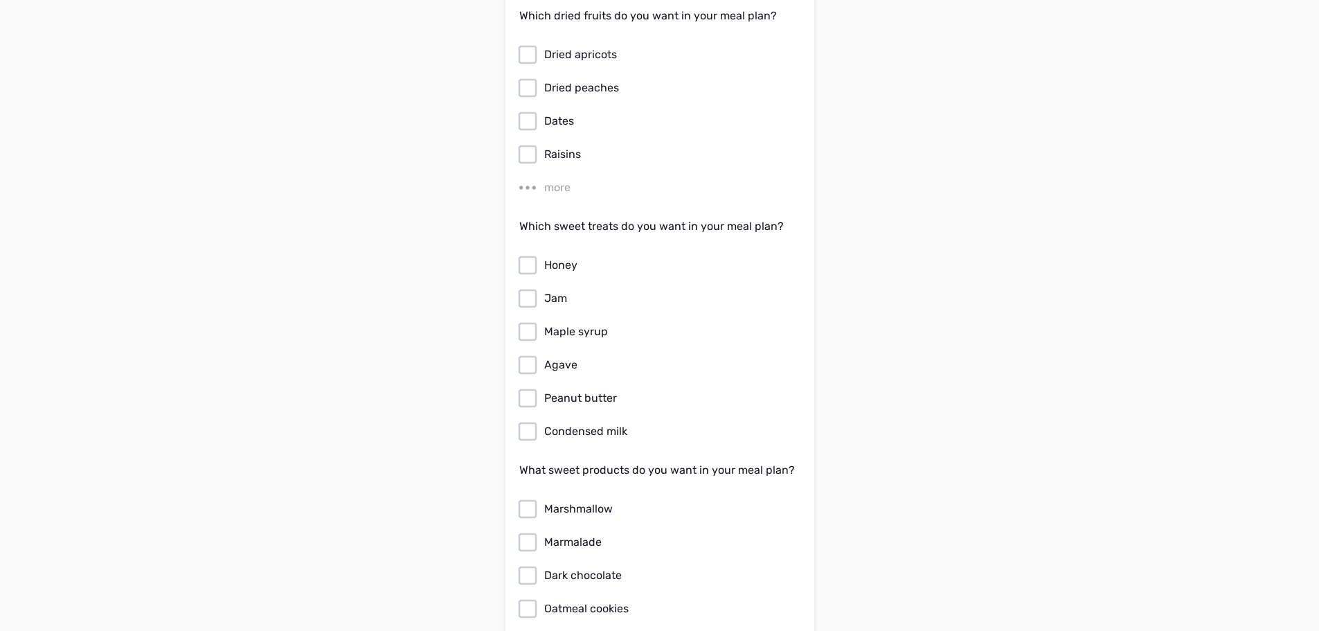
click at [537, 177] on icon at bounding box center [527, 188] width 22 height 22
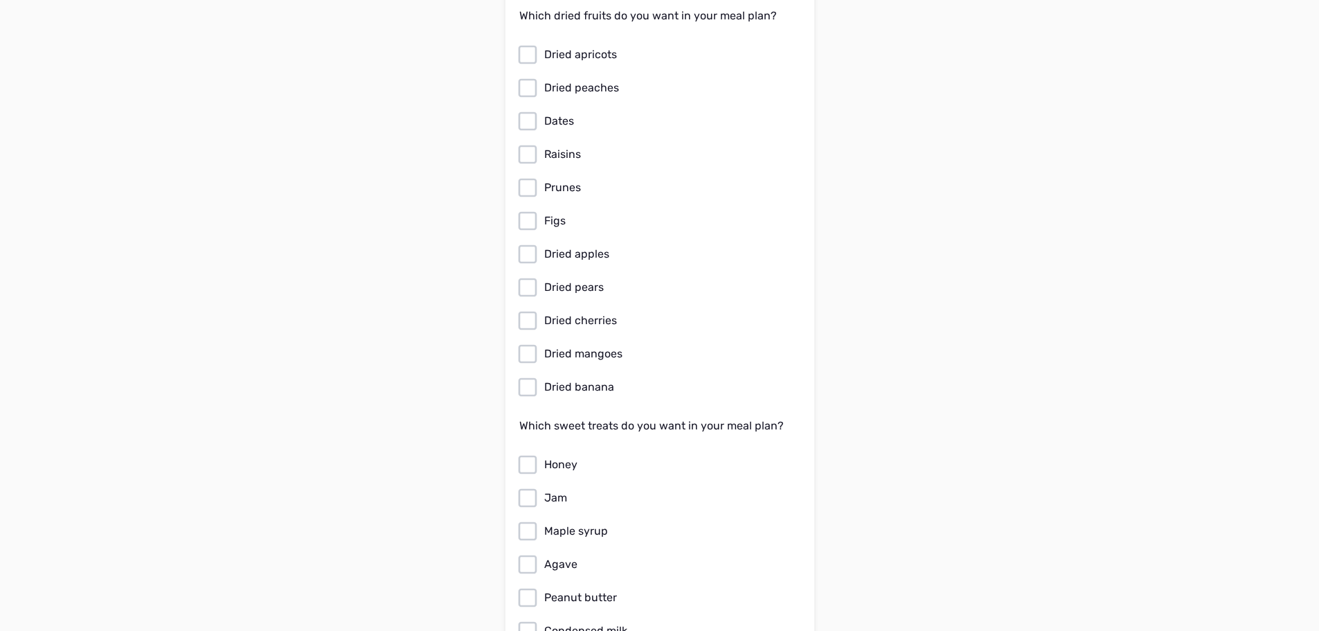
click at [530, 44] on icon at bounding box center [527, 55] width 22 height 22
click at [0, 0] on input "Dried apricots" at bounding box center [0, 0] width 0 height 0
click at [525, 77] on icon at bounding box center [527, 88] width 22 height 22
click at [0, 0] on input "Dried peaches" at bounding box center [0, 0] width 0 height 0
click at [530, 112] on icon at bounding box center [527, 121] width 22 height 22
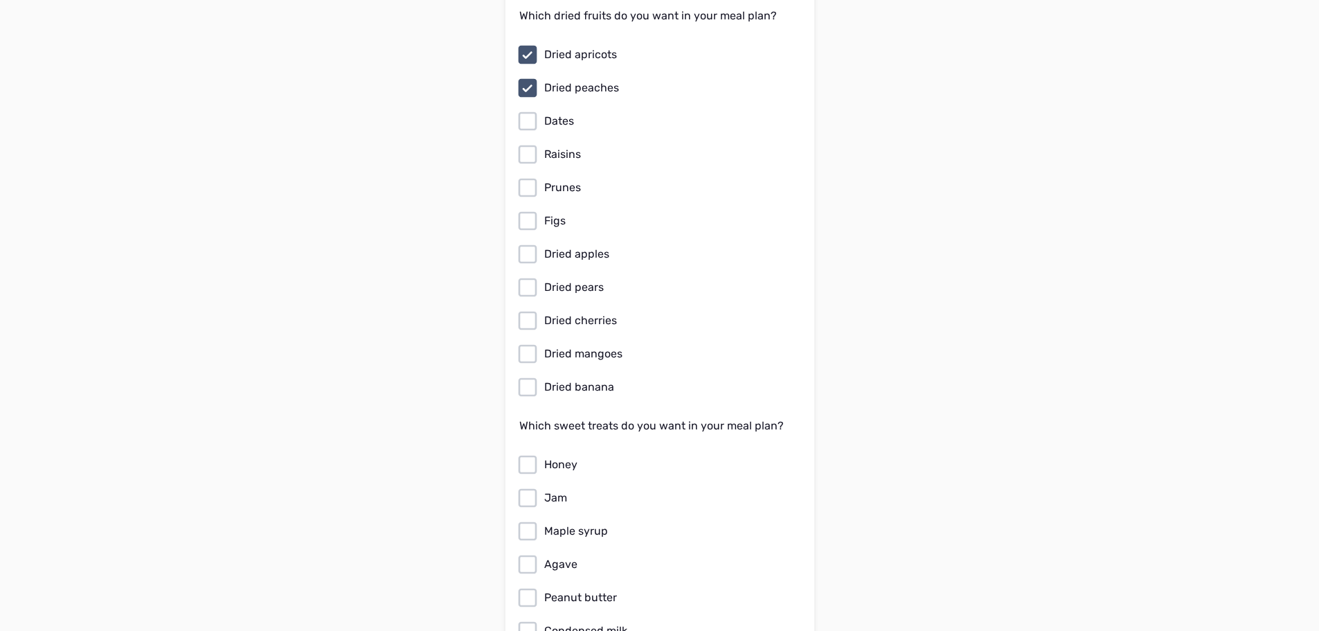
click at [0, 0] on input "Dates" at bounding box center [0, 0] width 0 height 0
click at [527, 143] on icon at bounding box center [527, 154] width 22 height 22
click at [0, 0] on input "Raisins" at bounding box center [0, 0] width 0 height 0
click at [531, 177] on icon at bounding box center [527, 188] width 22 height 22
click at [0, 0] on input "Prunes" at bounding box center [0, 0] width 0 height 0
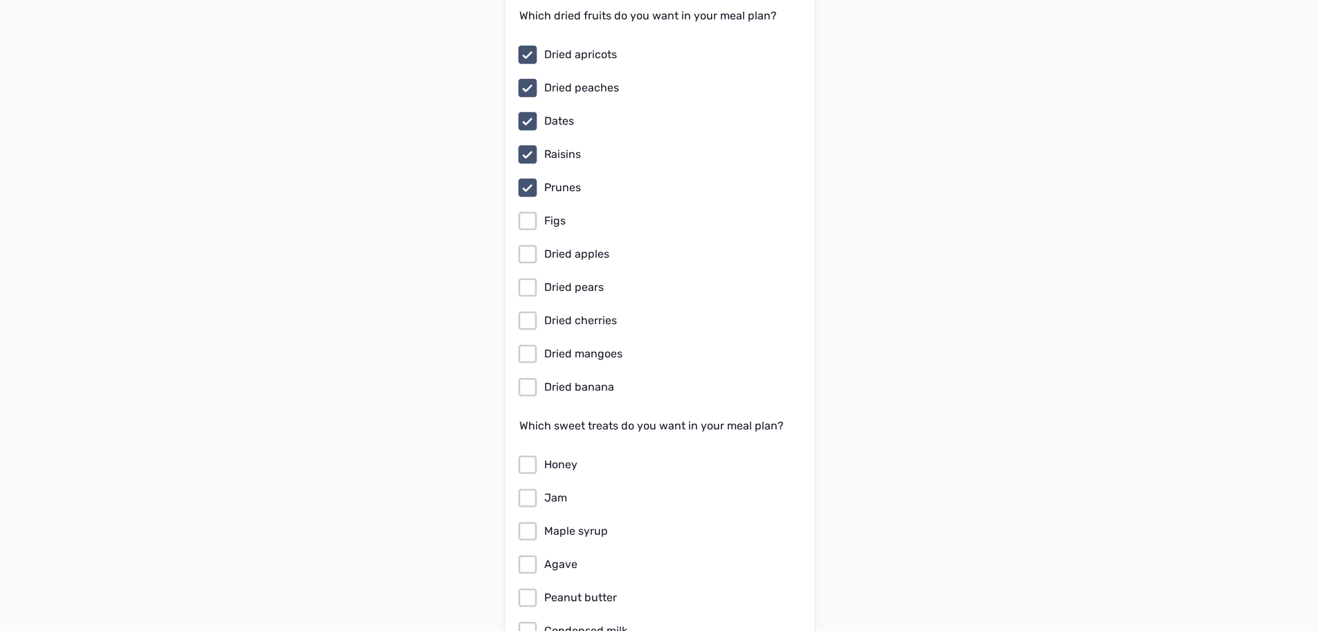
click at [540, 245] on label "Dried apples" at bounding box center [656, 254] width 281 height 22
click at [0, 0] on input "Dried apples" at bounding box center [0, 0] width 0 height 0
click at [525, 276] on icon at bounding box center [527, 287] width 22 height 22
click at [0, 0] on input "Dried pears" at bounding box center [0, 0] width 0 height 0
click at [532, 344] on icon at bounding box center [527, 353] width 19 height 19
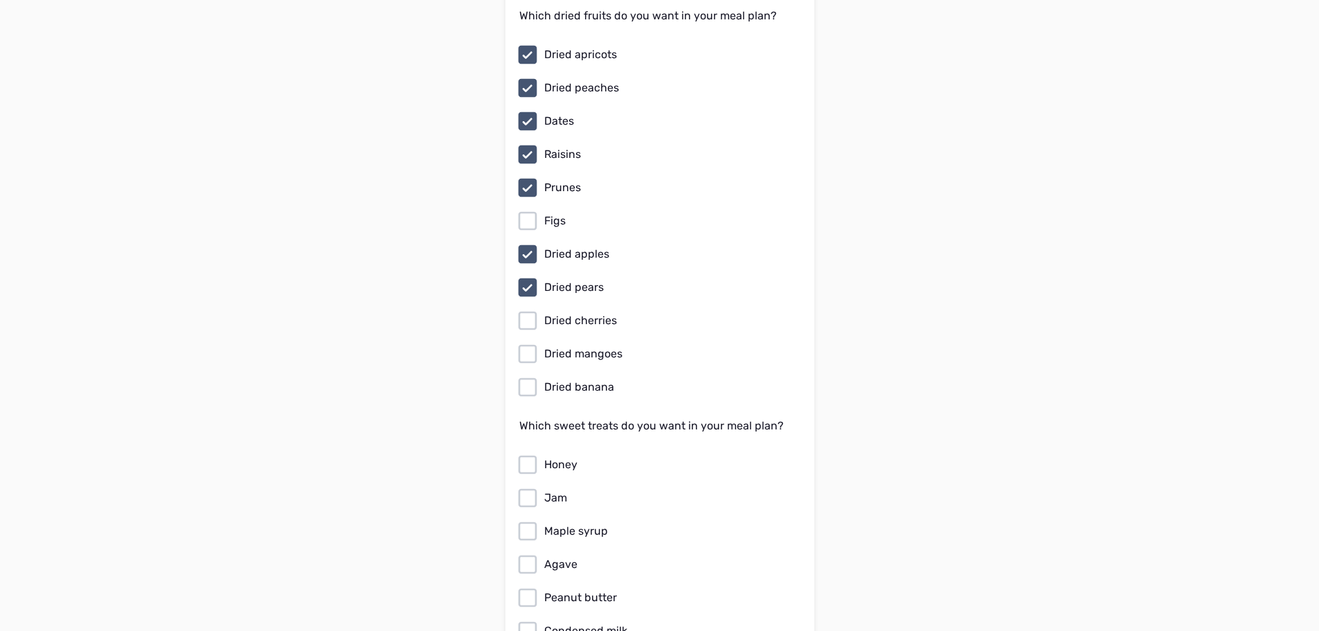
click at [0, 0] on input "Dried mangoes" at bounding box center [0, 0] width 0 height 0
click at [529, 309] on icon at bounding box center [527, 320] width 22 height 22
click at [0, 0] on input "Dried cherries" at bounding box center [0, 0] width 0 height 0
click at [532, 376] on icon at bounding box center [527, 387] width 22 height 22
click at [0, 0] on input "Dried banana" at bounding box center [0, 0] width 0 height 0
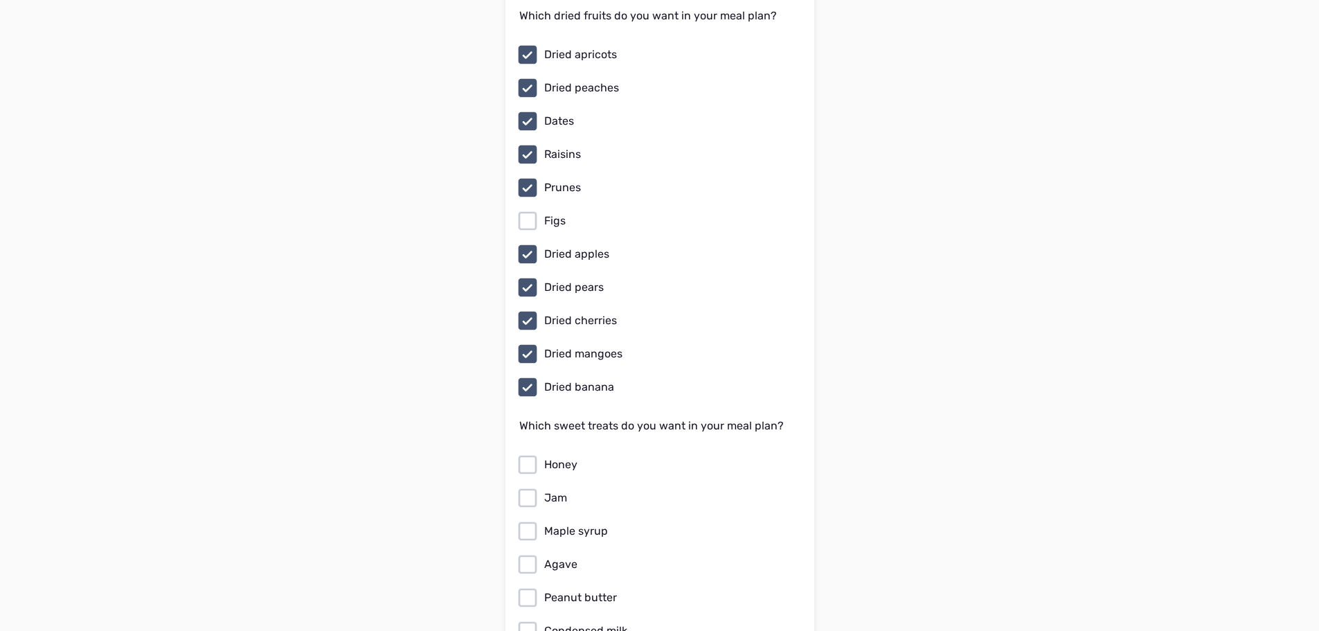
click at [530, 210] on icon at bounding box center [527, 221] width 22 height 22
click at [0, 0] on input "Figs" at bounding box center [0, 0] width 0 height 0
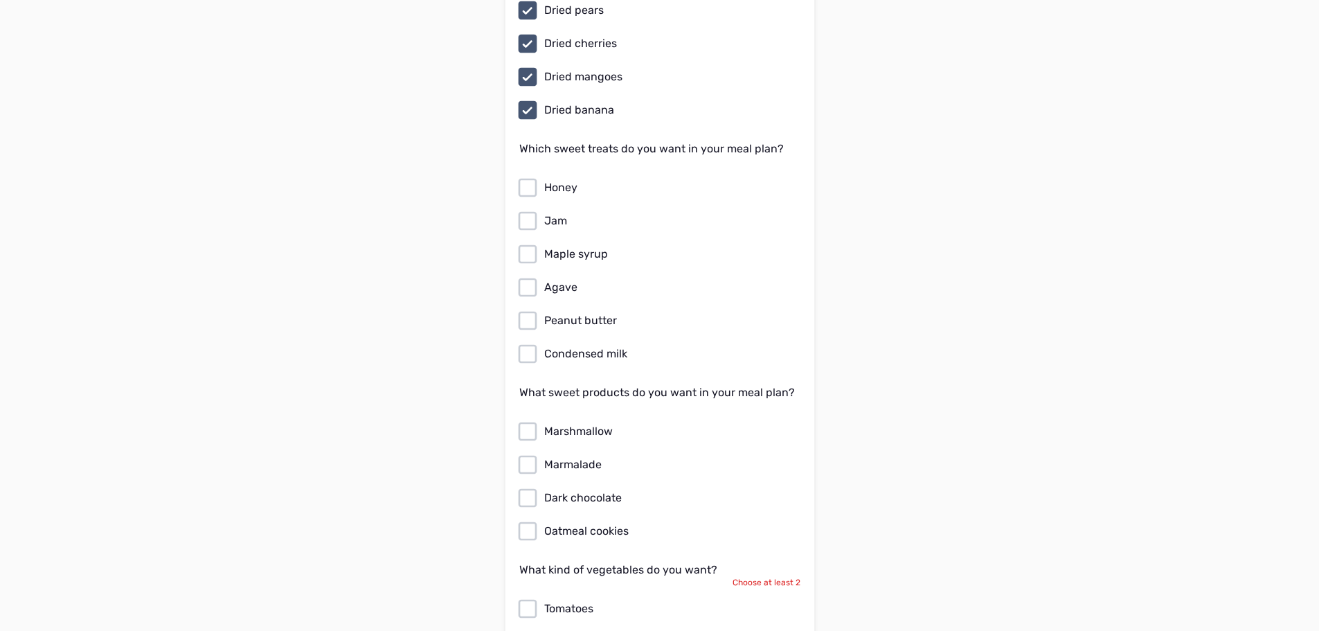
scroll to position [5123, 0]
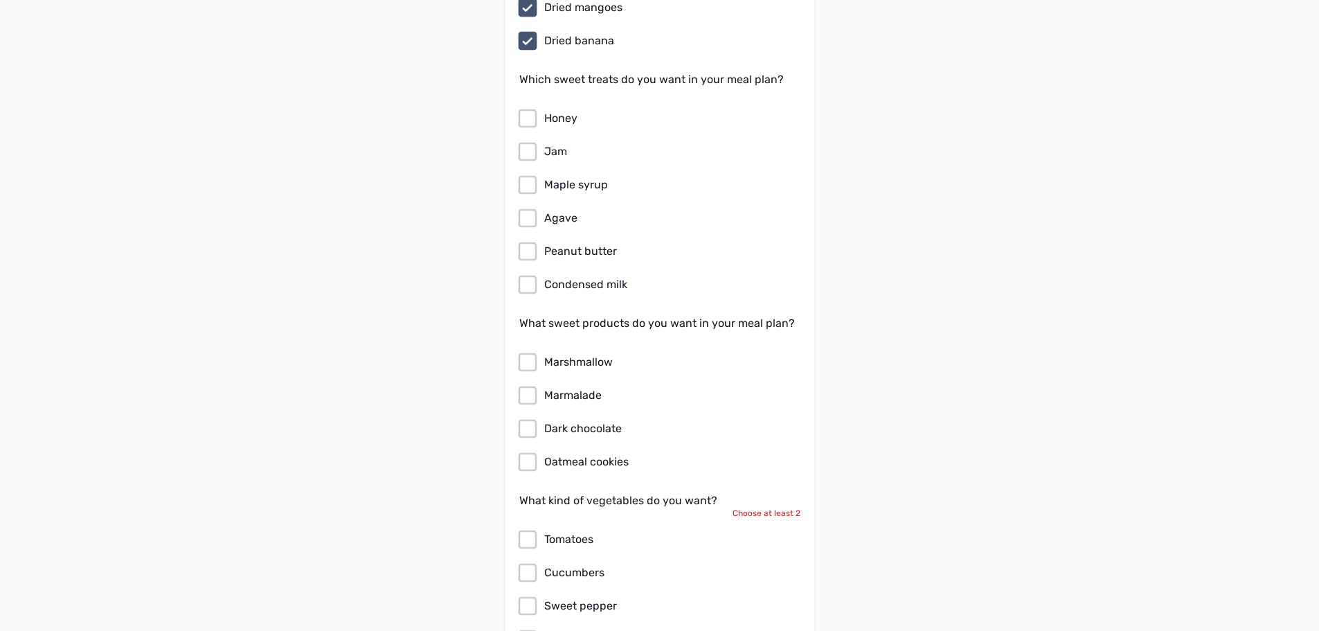
click at [528, 174] on icon at bounding box center [527, 185] width 22 height 22
click at [0, 0] on input "Maple syrup" at bounding box center [0, 0] width 0 height 0
click at [528, 207] on icon at bounding box center [527, 218] width 22 height 22
click at [0, 0] on input "Agave" at bounding box center [0, 0] width 0 height 0
click at [527, 242] on icon at bounding box center [527, 251] width 22 height 22
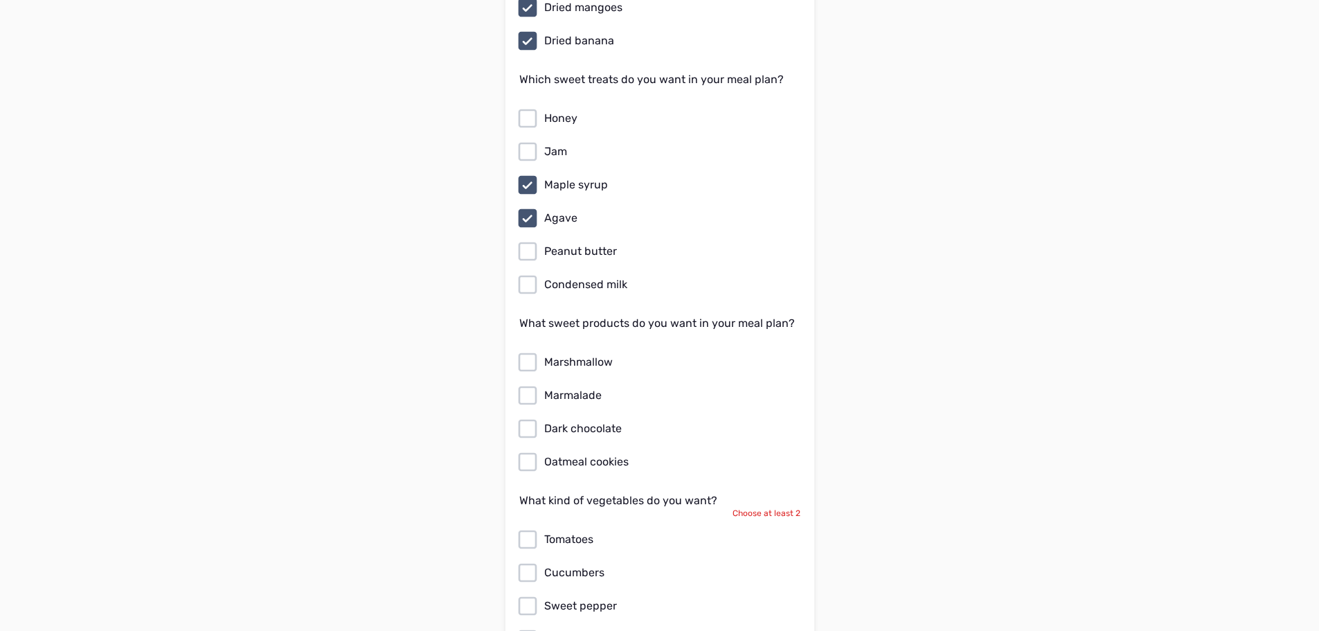
click at [0, 0] on input "Peanut butter" at bounding box center [0, 0] width 0 height 0
click at [520, 110] on icon at bounding box center [527, 118] width 22 height 22
click at [0, 0] on input "Honey" at bounding box center [0, 0] width 0 height 0
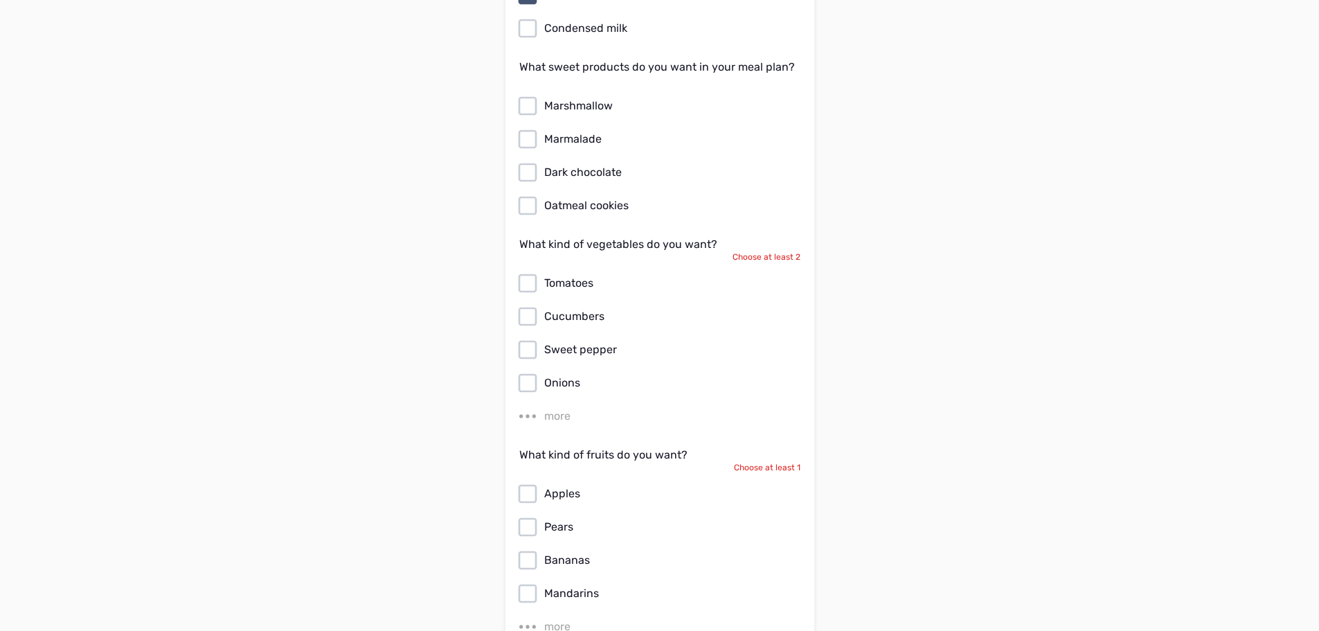
scroll to position [5400, 0]
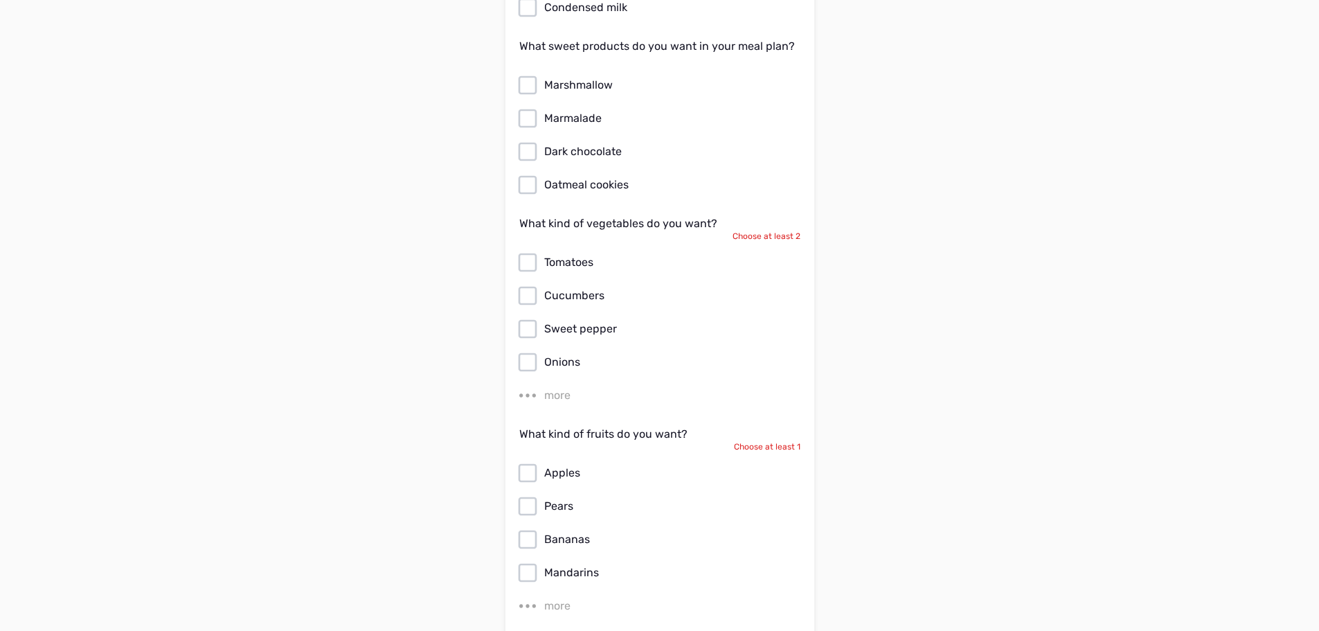
click at [520, 141] on icon at bounding box center [527, 152] width 22 height 22
click at [0, 0] on input "Dark chocolate" at bounding box center [0, 0] width 0 height 0
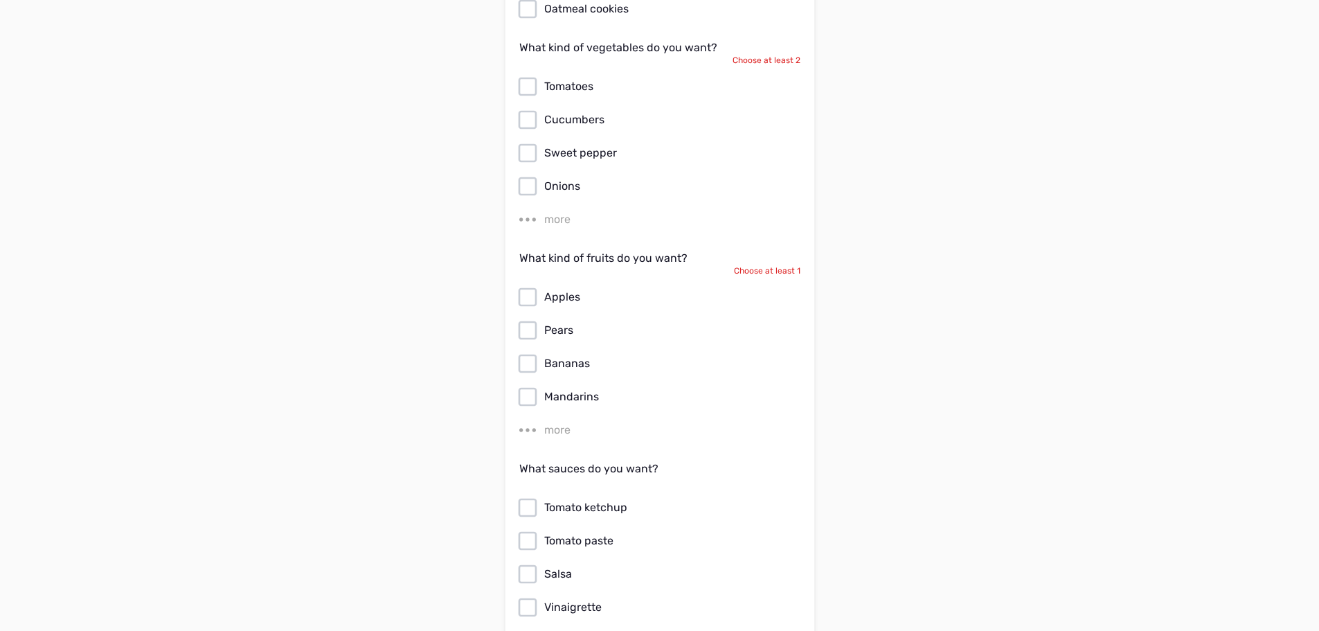
scroll to position [5608, 0]
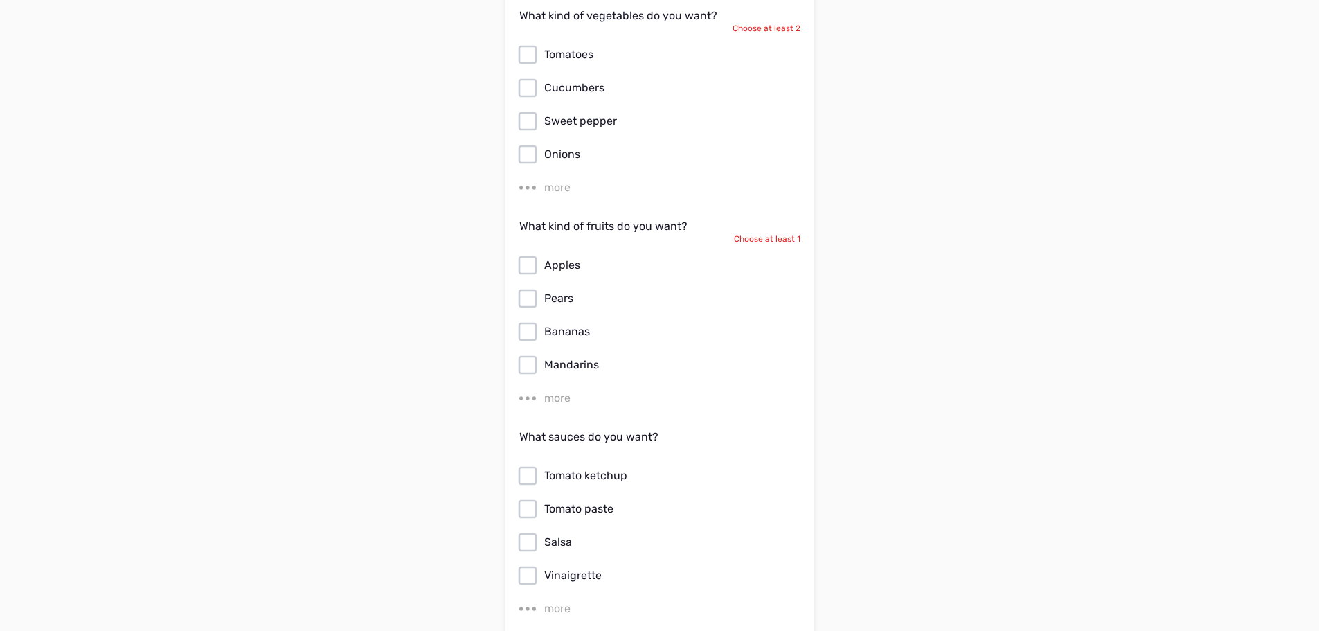
click at [555, 179] on div "more" at bounding box center [557, 187] width 26 height 17
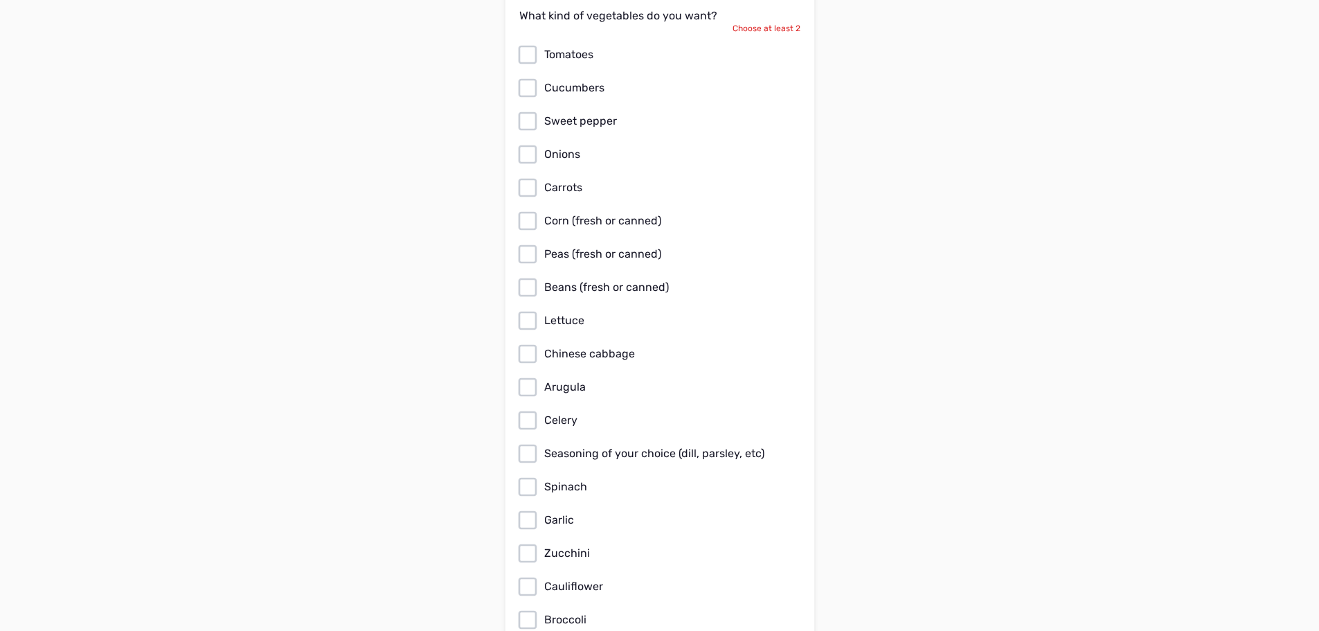
click at [530, 44] on icon at bounding box center [527, 55] width 22 height 22
click at [0, 0] on input "Tomatoes" at bounding box center [0, 0] width 0 height 0
click at [528, 77] on icon at bounding box center [527, 88] width 22 height 22
click at [0, 0] on input "Cucumbers" at bounding box center [0, 0] width 0 height 0
click at [528, 110] on icon at bounding box center [527, 121] width 22 height 22
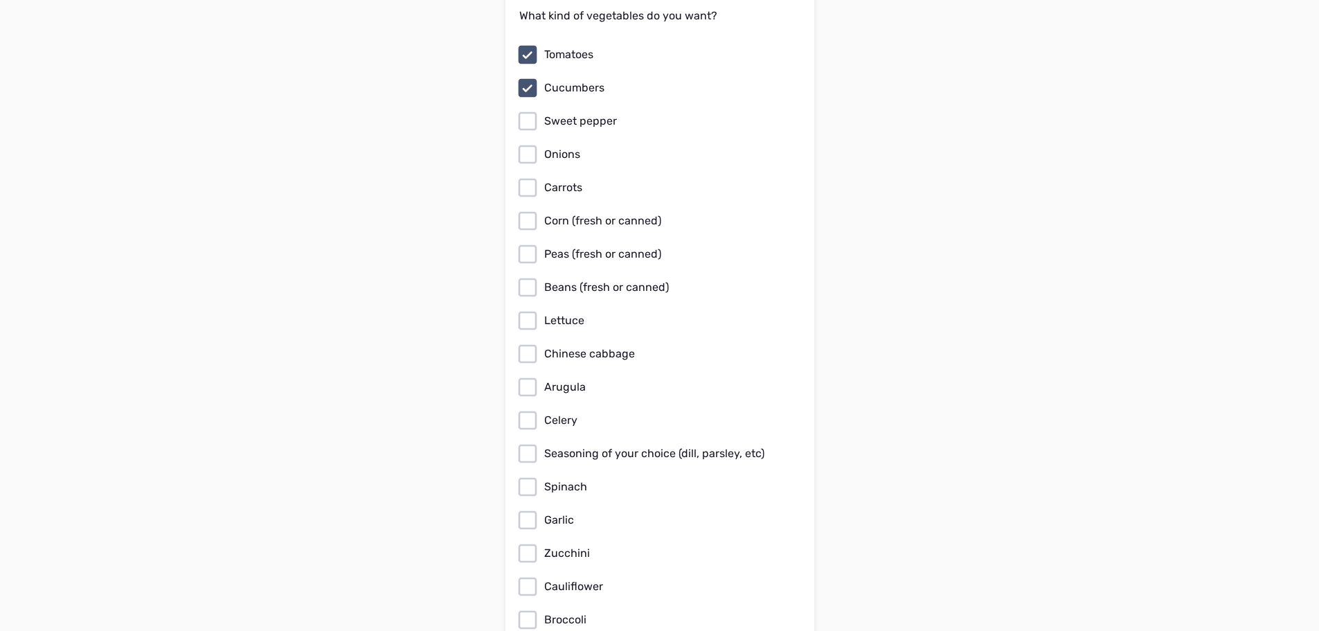
click at [0, 0] on input "Sweet pepper" at bounding box center [0, 0] width 0 height 0
click at [530, 143] on icon at bounding box center [527, 154] width 22 height 22
click at [0, 0] on input "Onions" at bounding box center [0, 0] width 0 height 0
click at [528, 161] on div "Tomatoes Cucumbers Sweet pepper Onions Carrots Corn (fresh or canned) Peas (fre…" at bounding box center [659, 387] width 281 height 687
click at [526, 177] on icon at bounding box center [527, 188] width 22 height 22
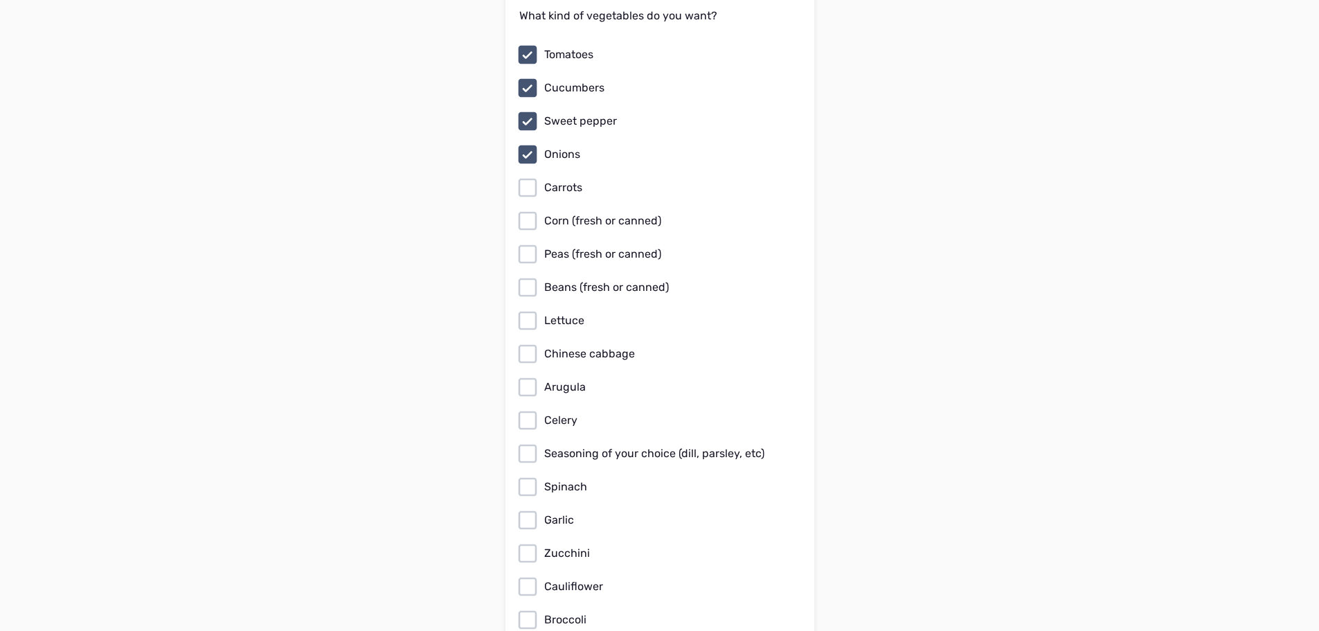
click at [0, 0] on input "Carrots" at bounding box center [0, 0] width 0 height 0
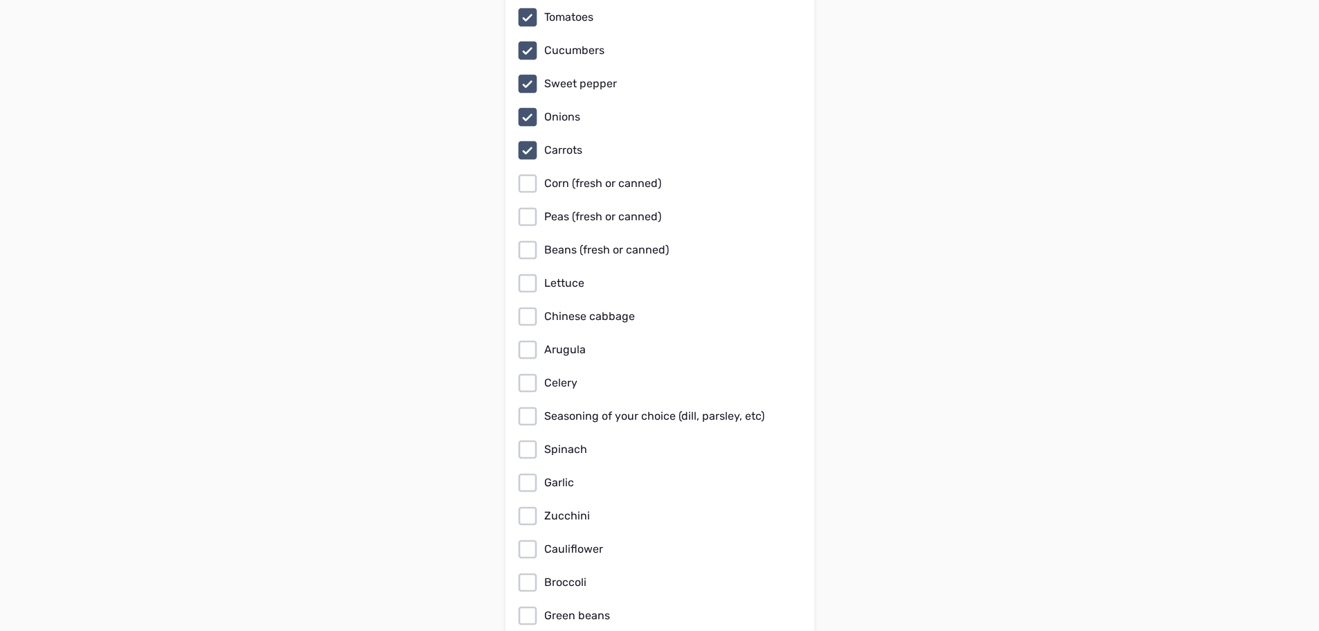
scroll to position [5677, 0]
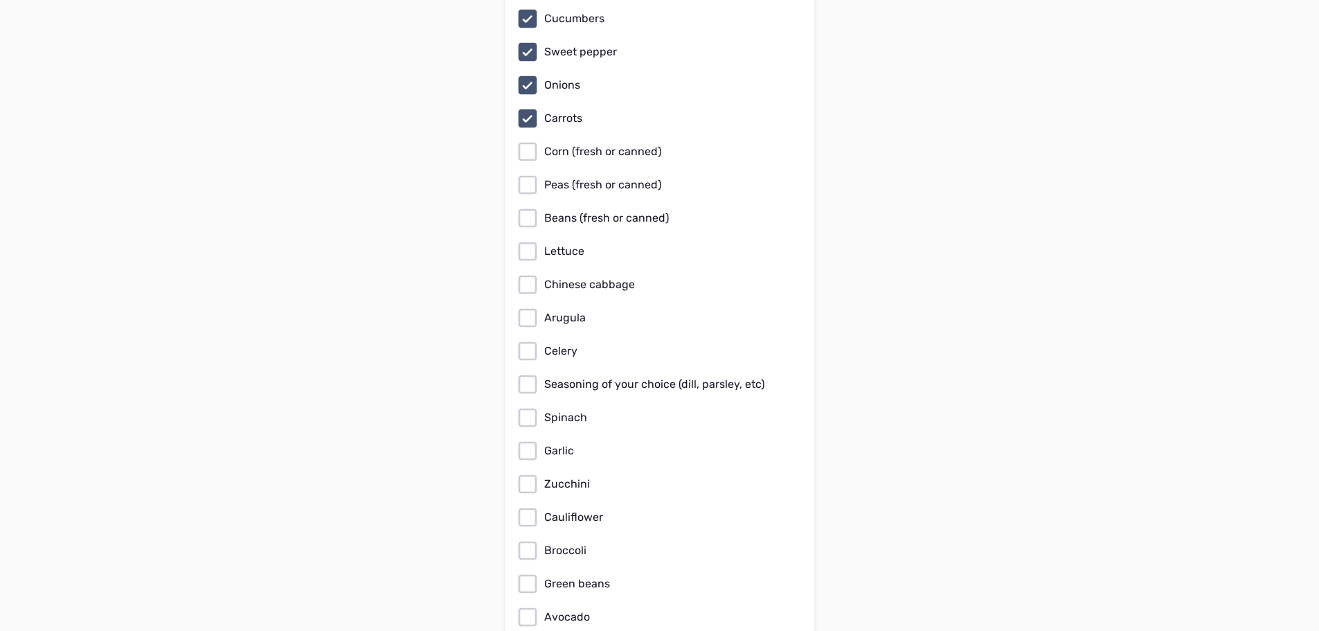
click at [528, 240] on icon at bounding box center [527, 251] width 22 height 22
click at [0, 0] on input "Lettuce" at bounding box center [0, 0] width 0 height 0
click at [528, 273] on icon at bounding box center [527, 284] width 22 height 22
click at [0, 0] on input "Chinese cabbage" at bounding box center [0, 0] width 0 height 0
click at [534, 340] on icon at bounding box center [527, 351] width 22 height 22
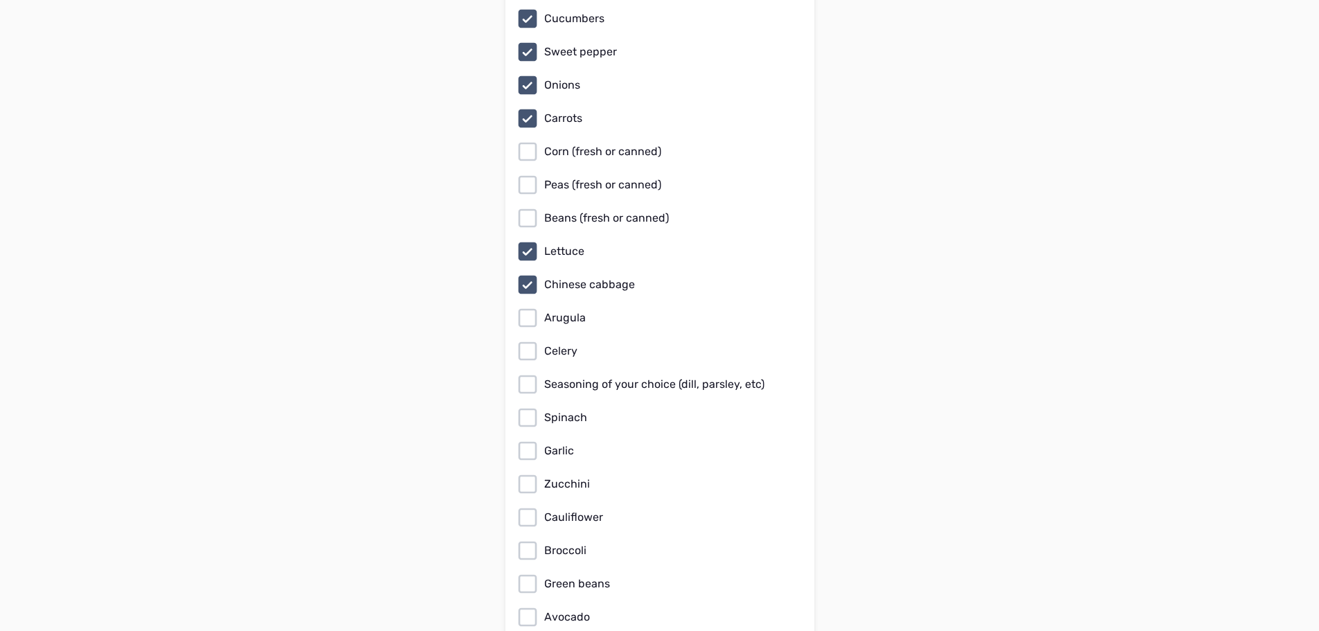
click at [0, 0] on input "Celery" at bounding box center [0, 0] width 0 height 0
click at [533, 406] on icon at bounding box center [527, 417] width 22 height 22
click at [0, 0] on input "Spinach" at bounding box center [0, 0] width 0 height 0
click at [526, 473] on icon at bounding box center [527, 484] width 22 height 22
click at [0, 0] on input "Zucchini" at bounding box center [0, 0] width 0 height 0
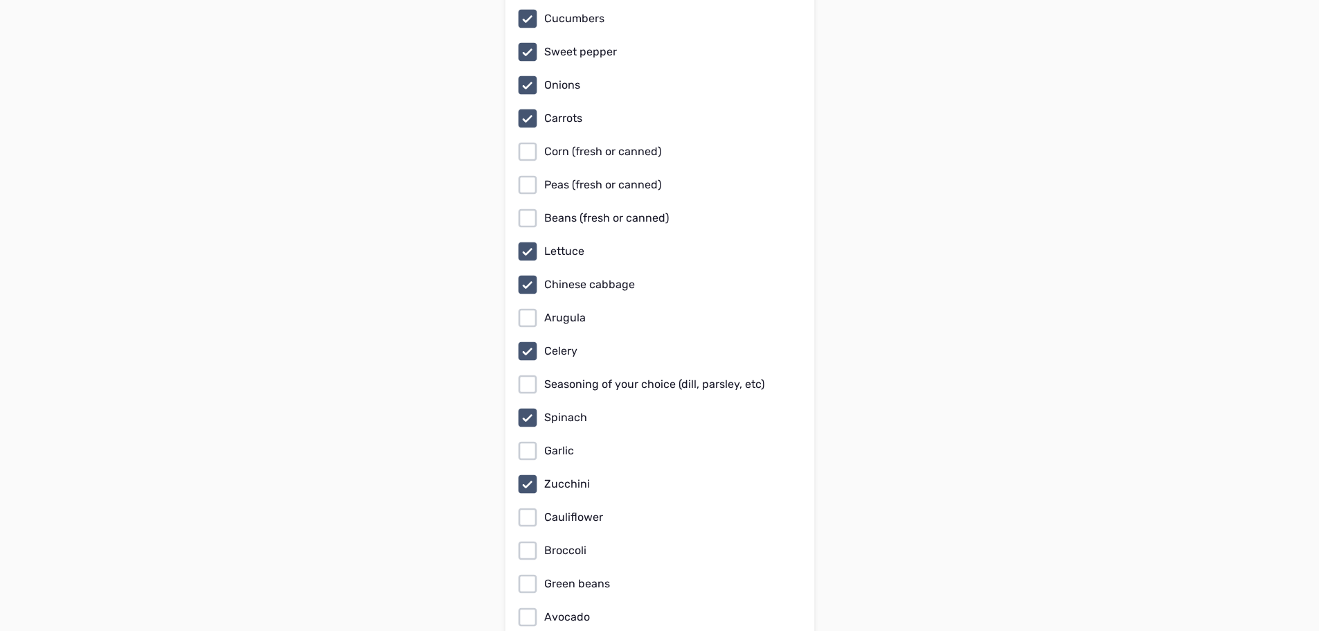
drag, startPoint x: 530, startPoint y: 497, endPoint x: 528, endPoint y: 533, distance: 36.1
click at [530, 506] on icon at bounding box center [527, 517] width 22 height 22
click at [0, 0] on input "Cauliflower" at bounding box center [0, 0] width 0 height 0
click at [528, 539] on icon at bounding box center [527, 550] width 22 height 22
click at [0, 0] on input "Broccoli" at bounding box center [0, 0] width 0 height 0
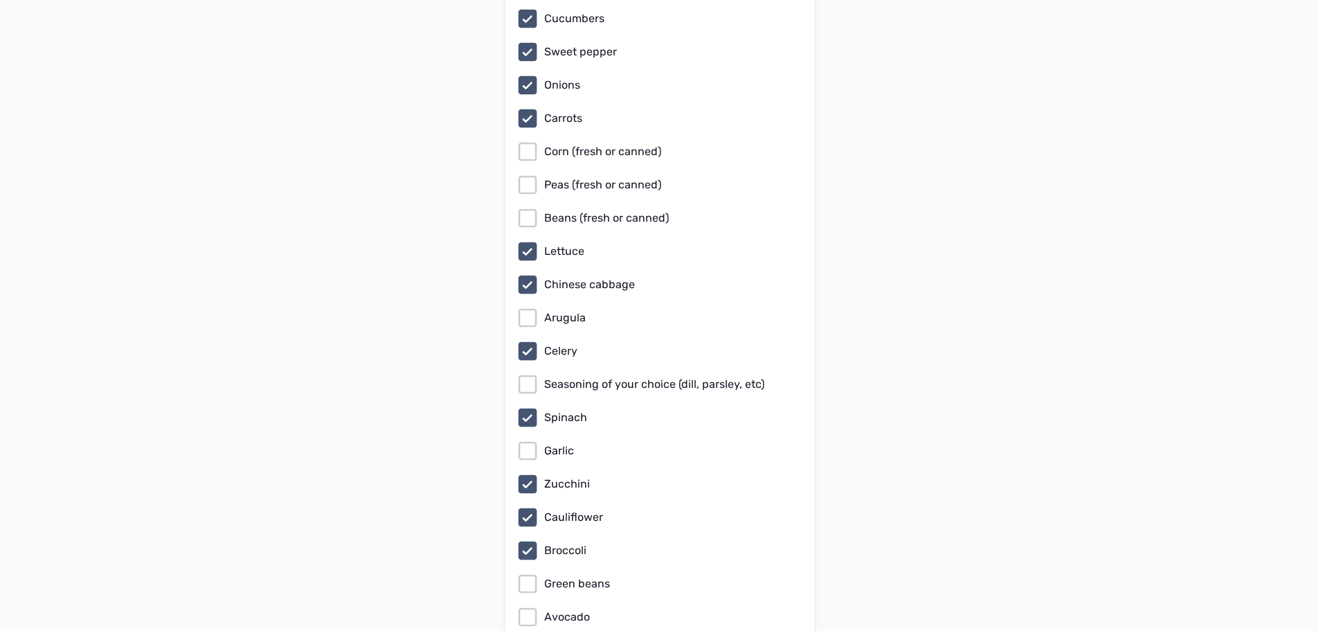
click at [533, 573] on icon at bounding box center [527, 584] width 22 height 22
click at [0, 0] on input "Green beans" at bounding box center [0, 0] width 0 height 0
click at [535, 142] on icon at bounding box center [527, 151] width 19 height 19
click at [0, 0] on input "Corn (fresh or canned)" at bounding box center [0, 0] width 0 height 0
click at [537, 207] on icon at bounding box center [527, 218] width 22 height 22
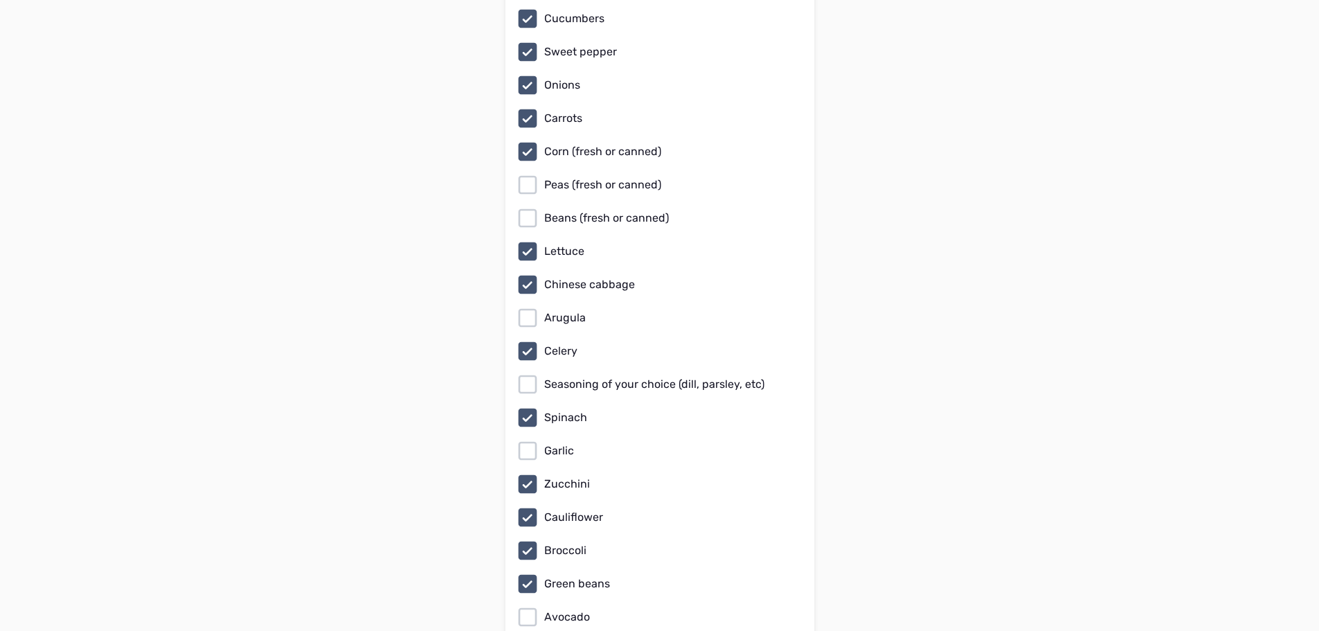
click at [0, 0] on input "Beans (fresh or canned)" at bounding box center [0, 0] width 0 height 0
click at [530, 174] on icon at bounding box center [527, 185] width 22 height 22
click at [0, 0] on input "Peas (fresh or canned)" at bounding box center [0, 0] width 0 height 0
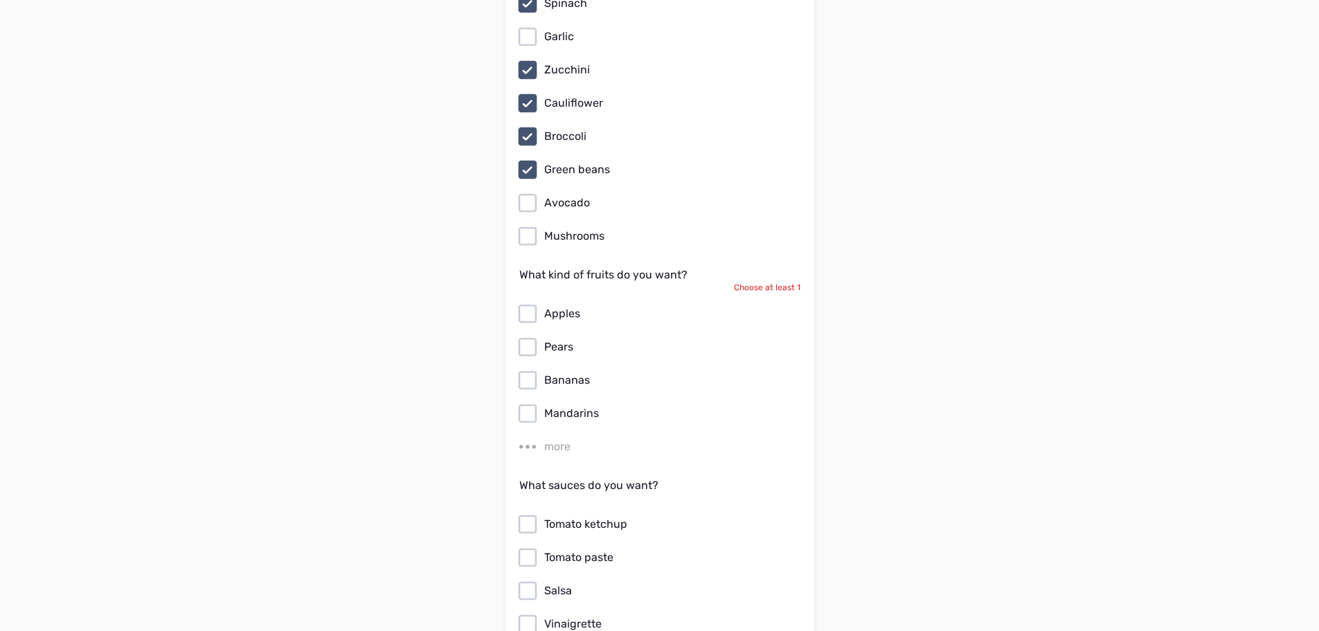
scroll to position [6092, 0]
click at [528, 190] on icon at bounding box center [527, 201] width 22 height 22
click at [0, 0] on input "Avocado" at bounding box center [0, 0] width 0 height 0
click at [526, 301] on icon at bounding box center [527, 312] width 22 height 22
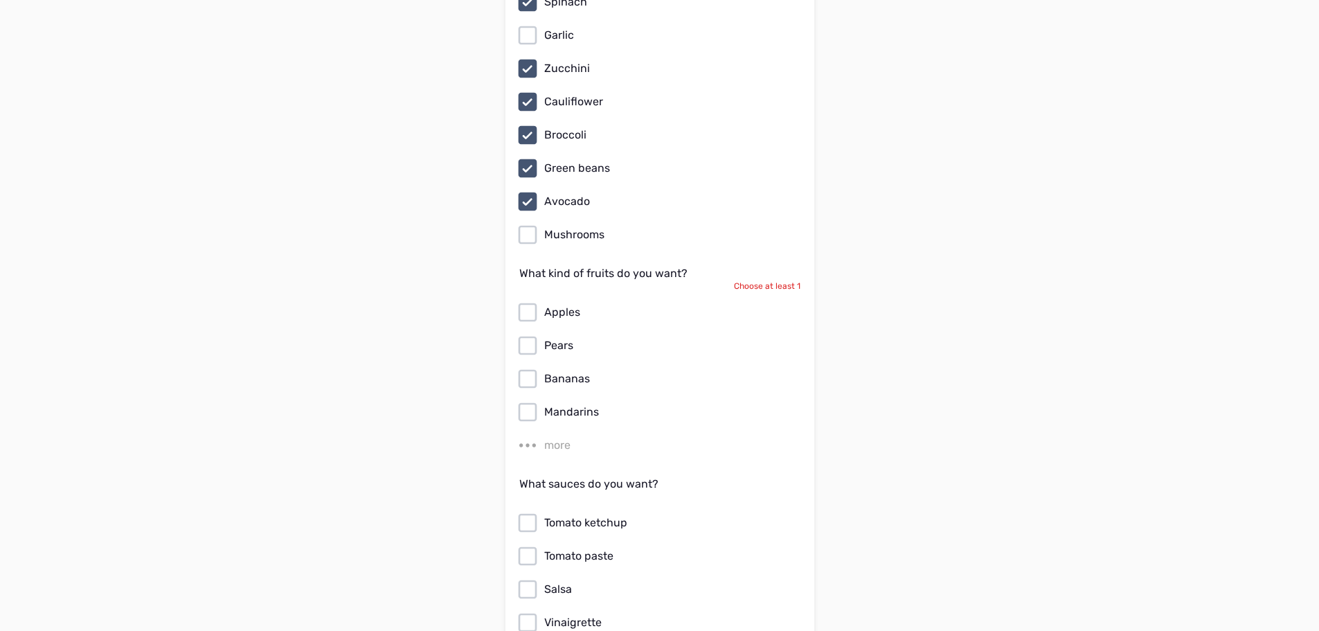
click at [0, 0] on input "Apples" at bounding box center [0, 0] width 0 height 0
click at [539, 334] on label "Pears" at bounding box center [656, 345] width 281 height 22
click at [0, 0] on input "Pears" at bounding box center [0, 0] width 0 height 0
click at [539, 368] on label "Bananas" at bounding box center [656, 379] width 281 height 22
click at [0, 0] on input "Bananas" at bounding box center [0, 0] width 0 height 0
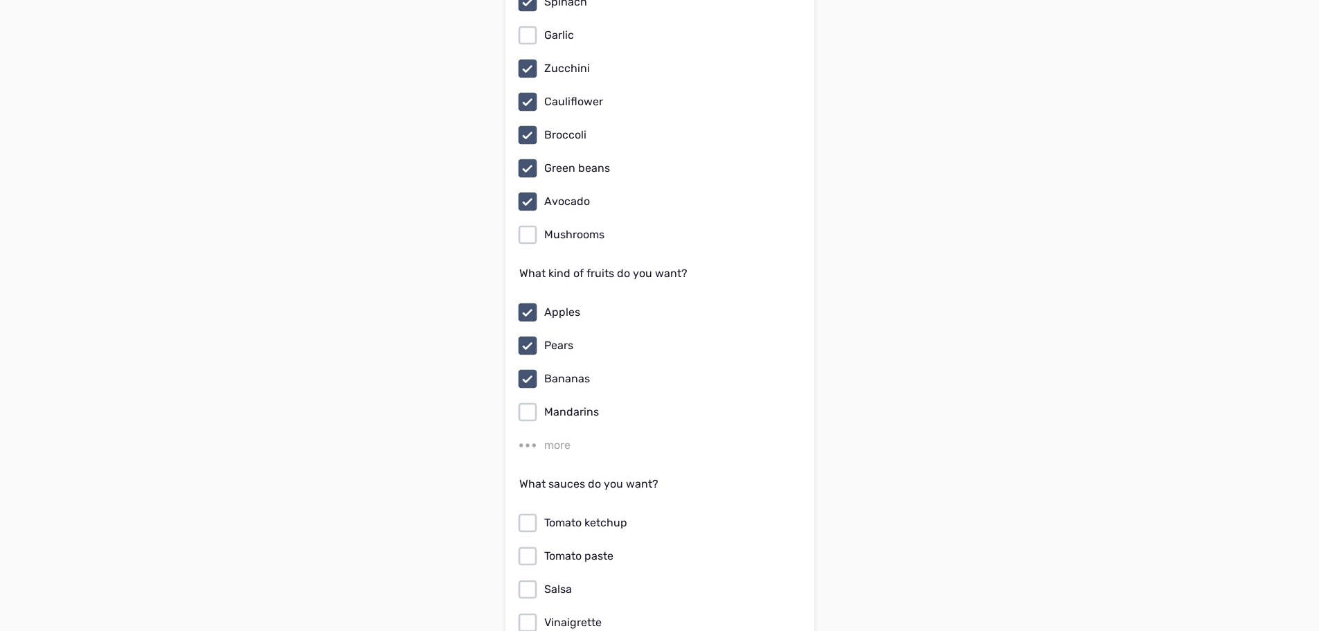
click at [531, 401] on icon at bounding box center [527, 412] width 22 height 22
click at [0, 0] on input "Mandarins" at bounding box center [0, 0] width 0 height 0
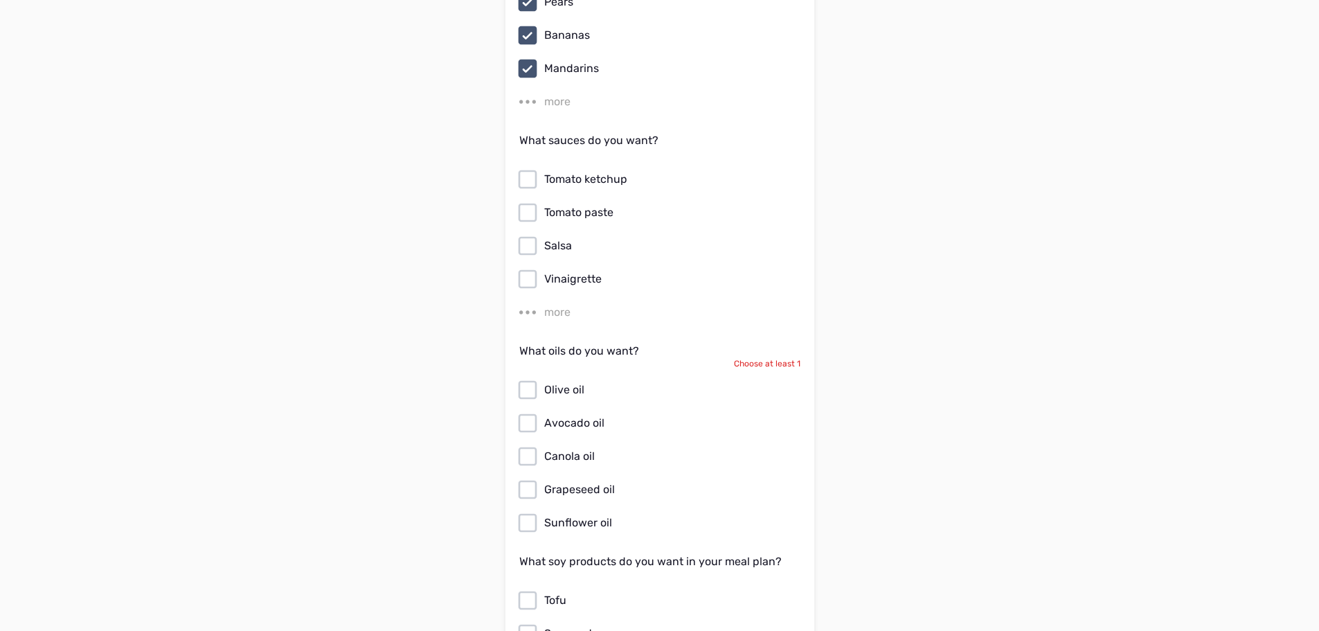
scroll to position [6439, 0]
click at [562, 95] on label "more" at bounding box center [658, 99] width 284 height 22
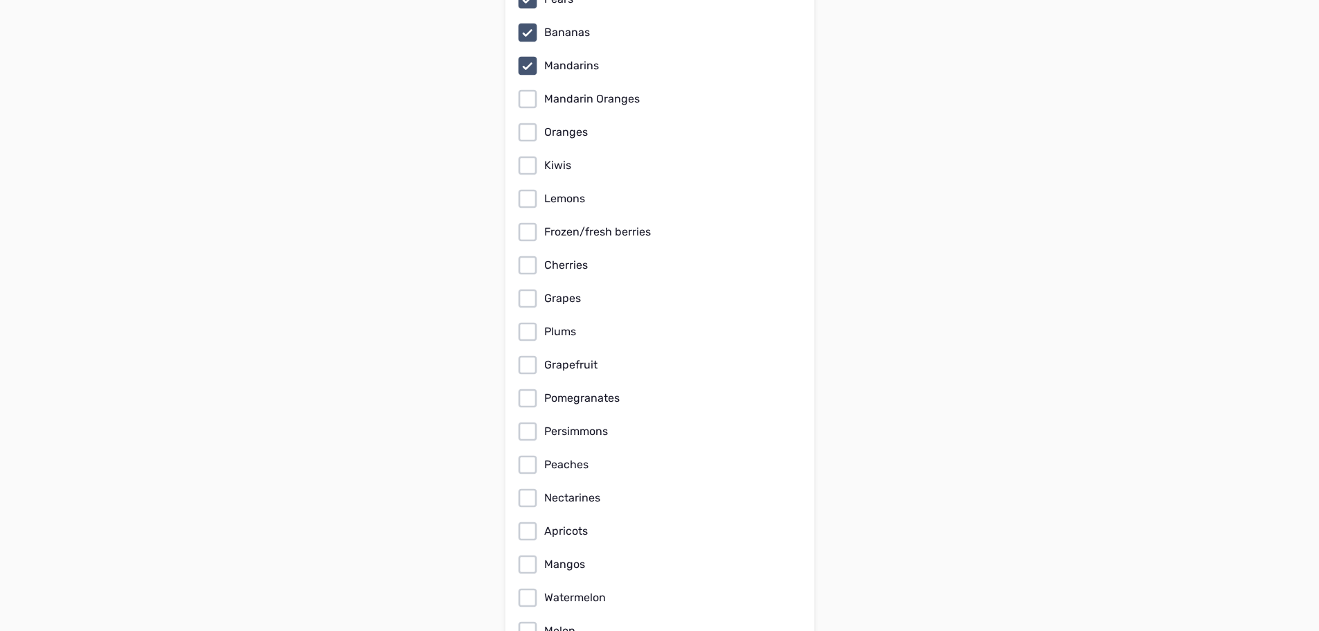
click at [537, 93] on icon at bounding box center [527, 99] width 22 height 22
click at [0, 0] on input "Mandarin Oranges" at bounding box center [0, 0] width 0 height 0
click at [532, 121] on icon at bounding box center [527, 132] width 22 height 22
click at [0, 0] on input "Oranges" at bounding box center [0, 0] width 0 height 0
click at [527, 154] on icon at bounding box center [527, 165] width 22 height 22
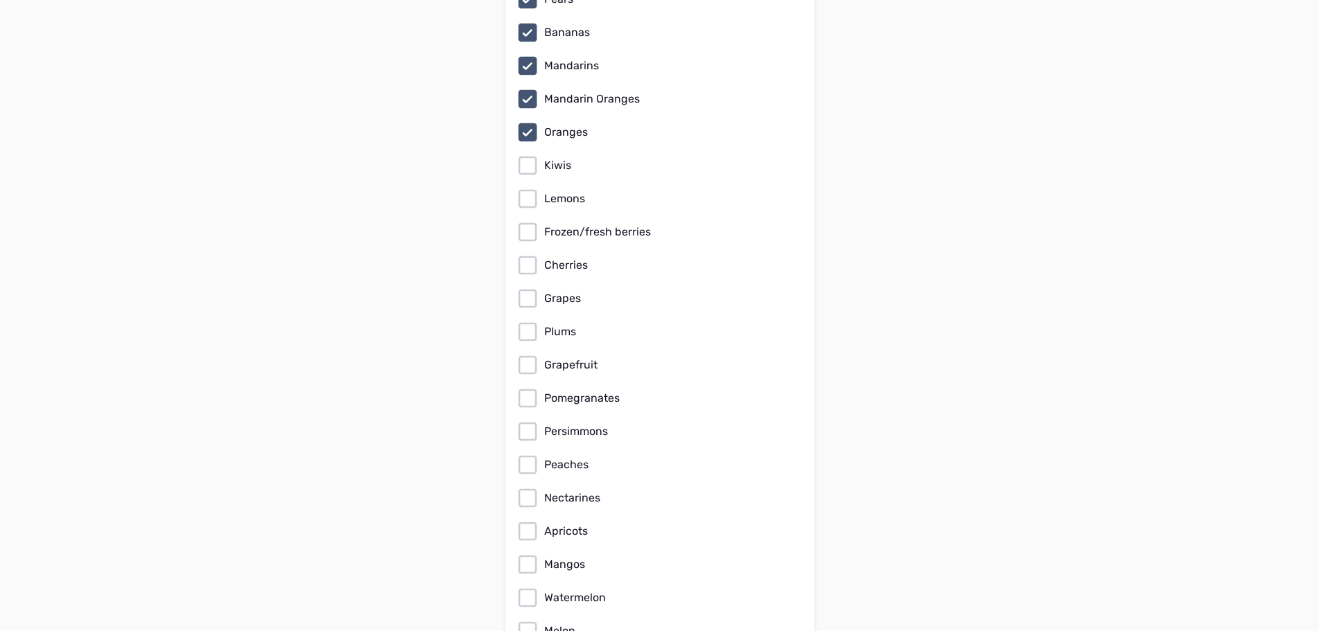
click at [0, 0] on input "Kiwis" at bounding box center [0, 0] width 0 height 0
click at [527, 189] on icon at bounding box center [527, 198] width 19 height 19
click at [0, 0] on input "Lemons" at bounding box center [0, 0] width 0 height 0
click at [525, 221] on icon at bounding box center [527, 232] width 22 height 22
click at [0, 0] on input "Frozen/fresh berries" at bounding box center [0, 0] width 0 height 0
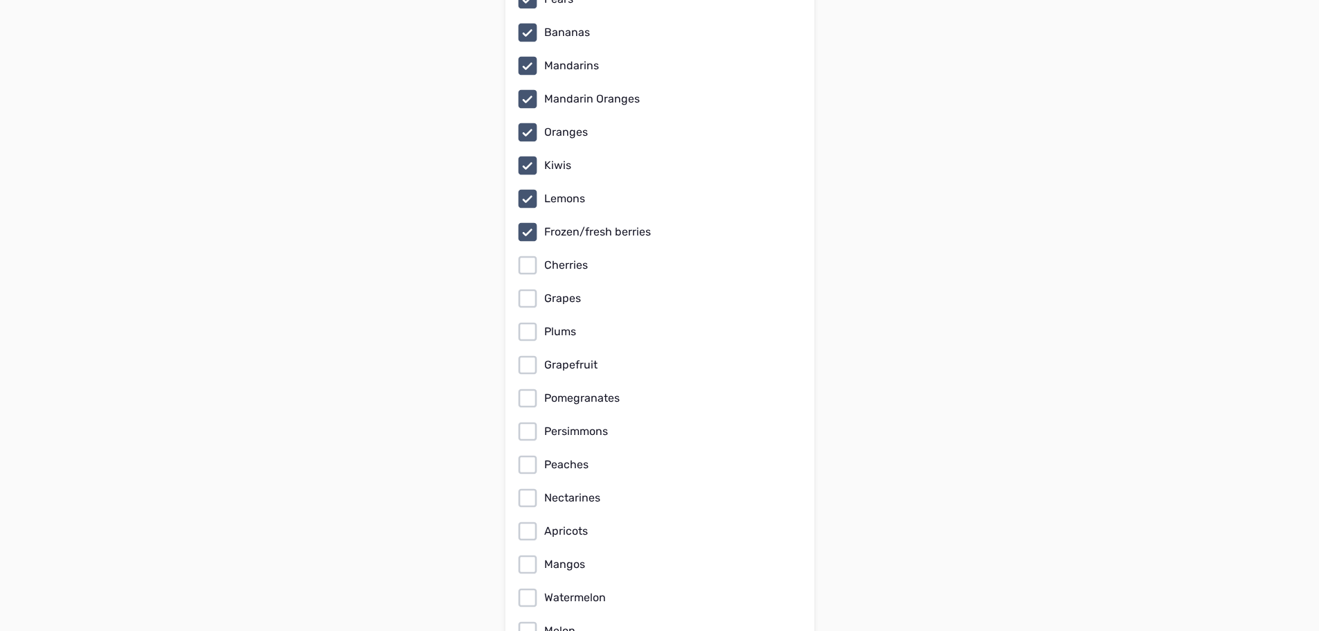
click at [532, 254] on icon at bounding box center [527, 265] width 22 height 22
click at [0, 0] on input "Cherries" at bounding box center [0, 0] width 0 height 0
click at [534, 291] on icon at bounding box center [527, 298] width 22 height 22
click at [0, 0] on input "Grapes" at bounding box center [0, 0] width 0 height 0
click at [536, 322] on icon at bounding box center [527, 331] width 19 height 19
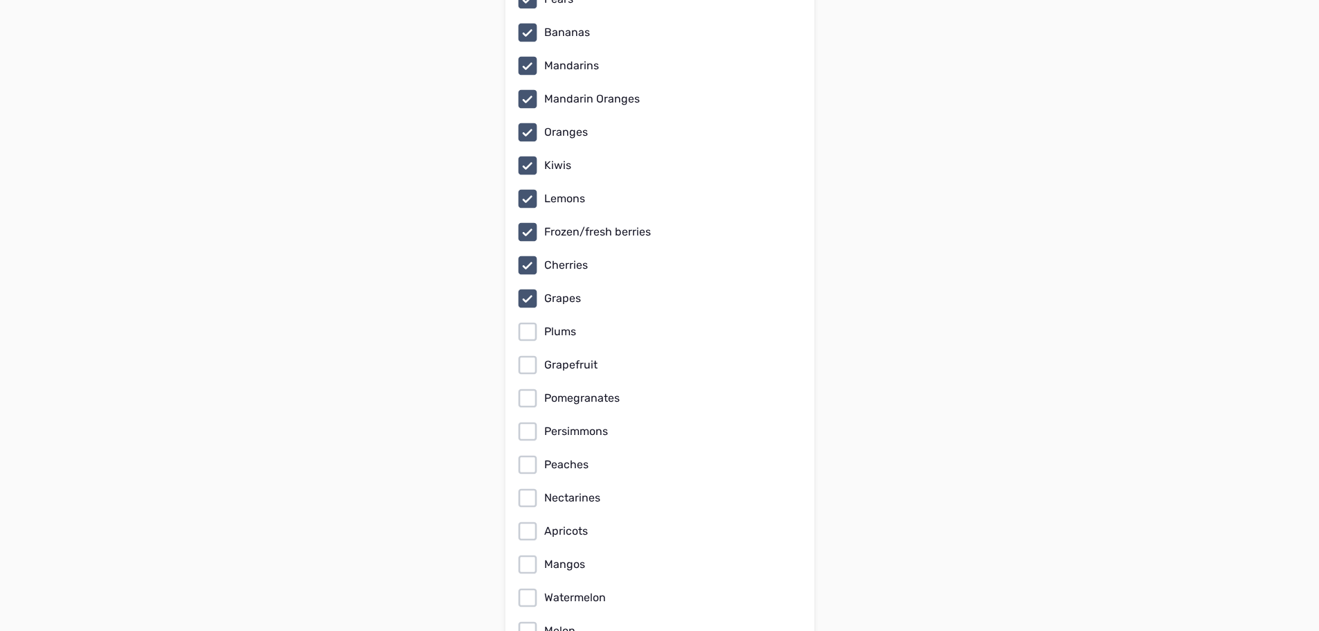
click at [0, 0] on input "Plums" at bounding box center [0, 0] width 0 height 0
click at [526, 354] on icon at bounding box center [527, 365] width 22 height 22
click at [0, 0] on input "Grapefruit" at bounding box center [0, 0] width 0 height 0
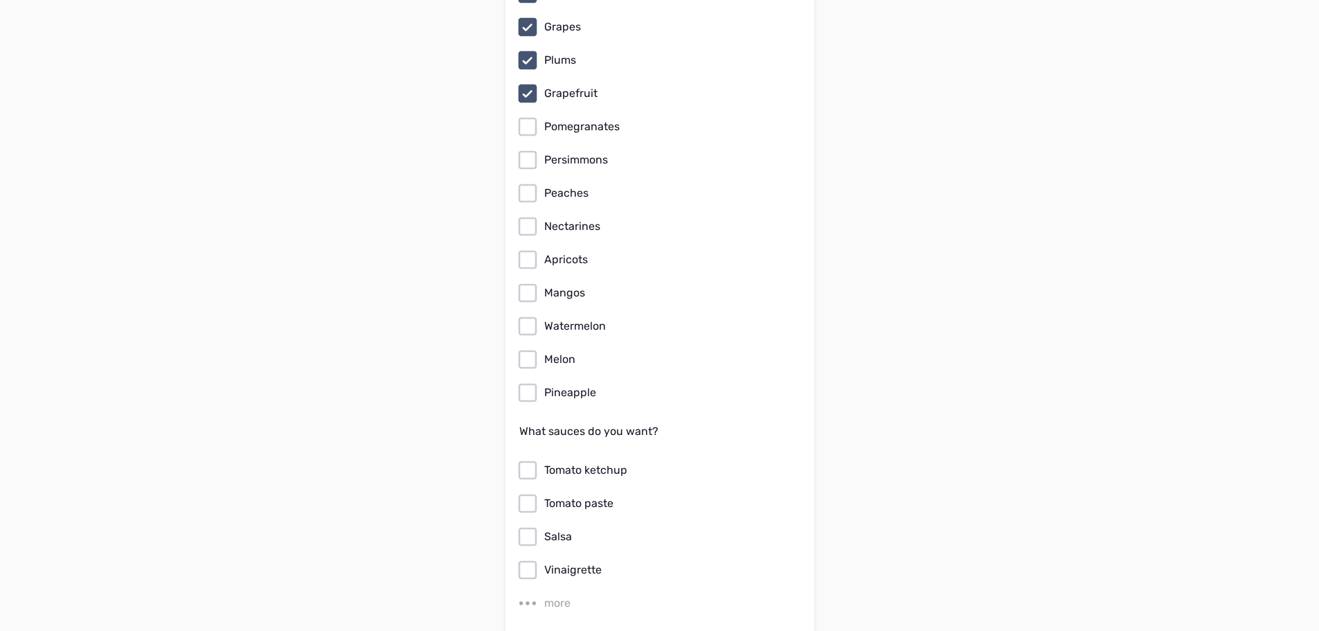
scroll to position [6715, 0]
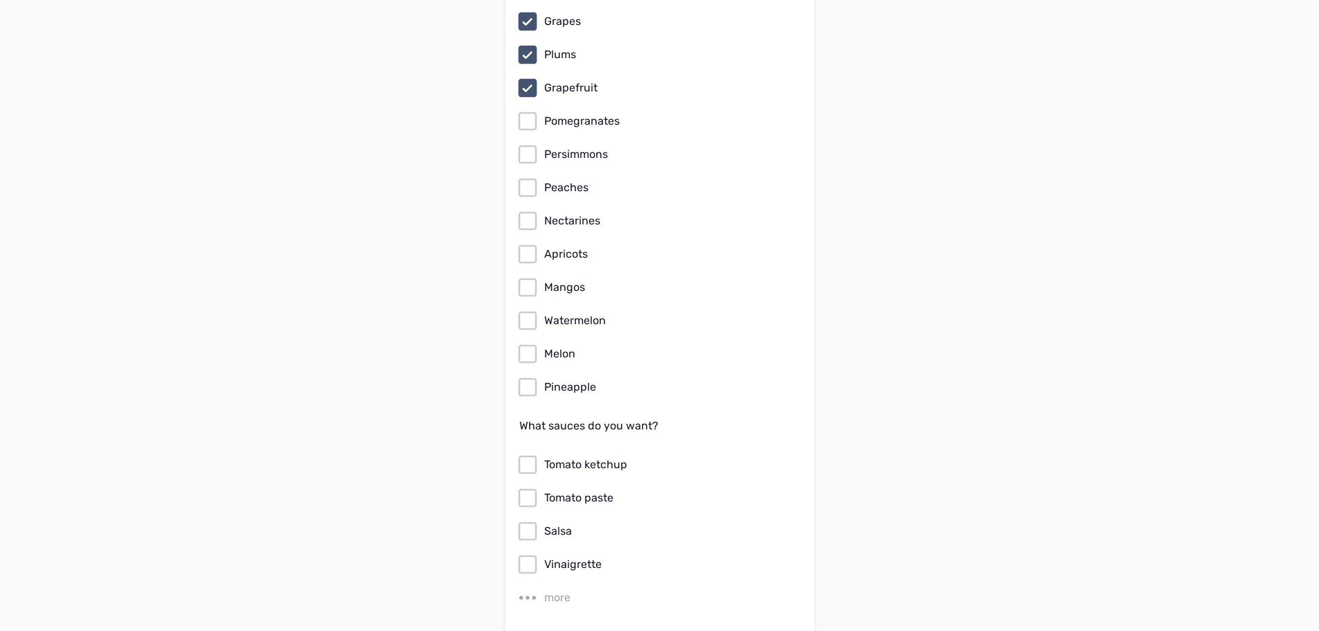
click at [530, 78] on icon at bounding box center [527, 87] width 19 height 19
click at [0, 0] on input "Grapefruit" at bounding box center [0, 0] width 0 height 0
drag, startPoint x: 530, startPoint y: 80, endPoint x: 530, endPoint y: 91, distance: 11.1
click at [530, 89] on div "Apples Pears Bananas Mandarins Mandarin Oranges Oranges Kiwis Lemons Frozen/fre…" at bounding box center [659, 38] width 281 height 720
click at [528, 114] on icon at bounding box center [527, 121] width 22 height 22
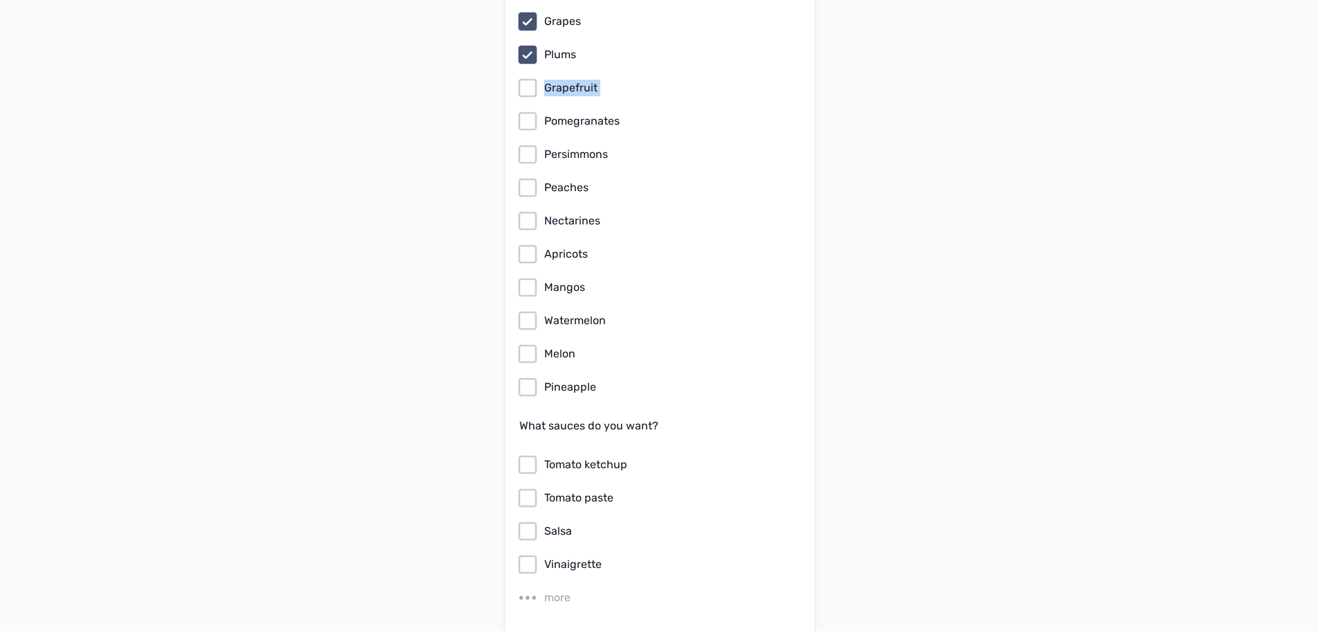
click at [0, 0] on input "Pomegranates" at bounding box center [0, 0] width 0 height 0
drag, startPoint x: 525, startPoint y: 130, endPoint x: 532, endPoint y: 154, distance: 24.5
click at [527, 143] on icon at bounding box center [527, 154] width 22 height 22
click at [0, 0] on input "Persimmons" at bounding box center [0, 0] width 0 height 0
click at [537, 177] on icon at bounding box center [527, 188] width 22 height 22
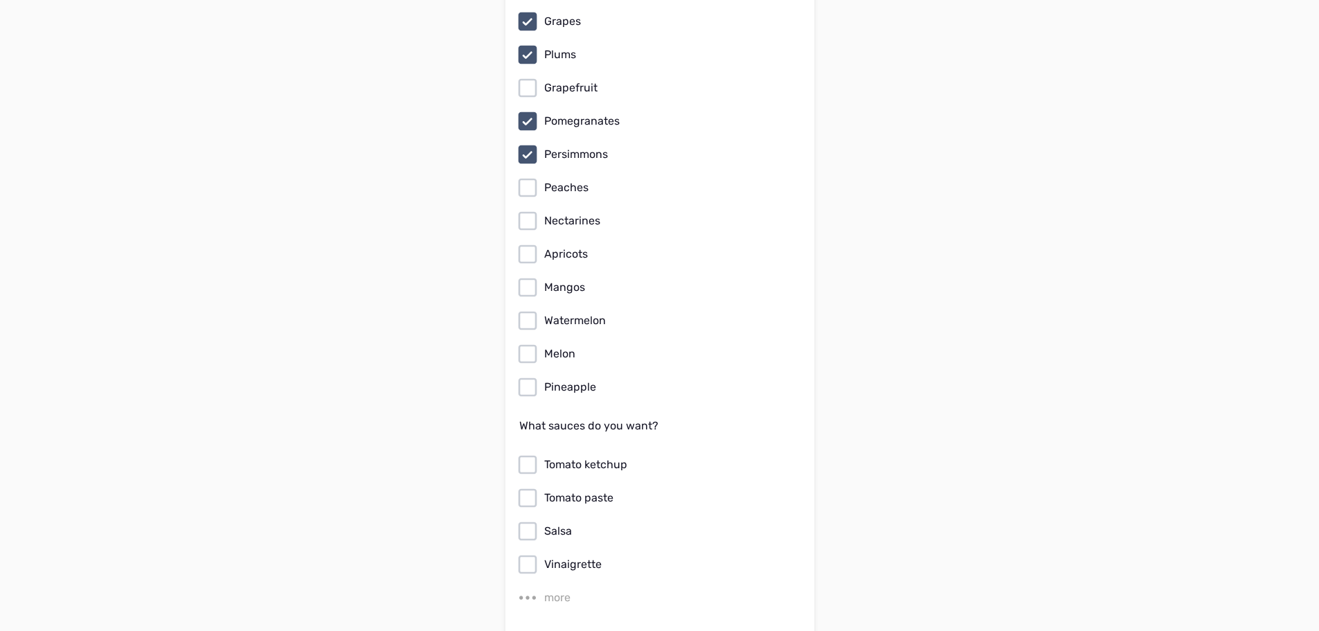
click at [0, 0] on input "Peaches" at bounding box center [0, 0] width 0 height 0
click at [528, 210] on icon at bounding box center [527, 221] width 22 height 22
click at [0, 0] on input "Nectarines" at bounding box center [0, 0] width 0 height 0
drag, startPoint x: 528, startPoint y: 238, endPoint x: 530, endPoint y: 257, distance: 18.7
click at [529, 243] on icon at bounding box center [527, 254] width 22 height 22
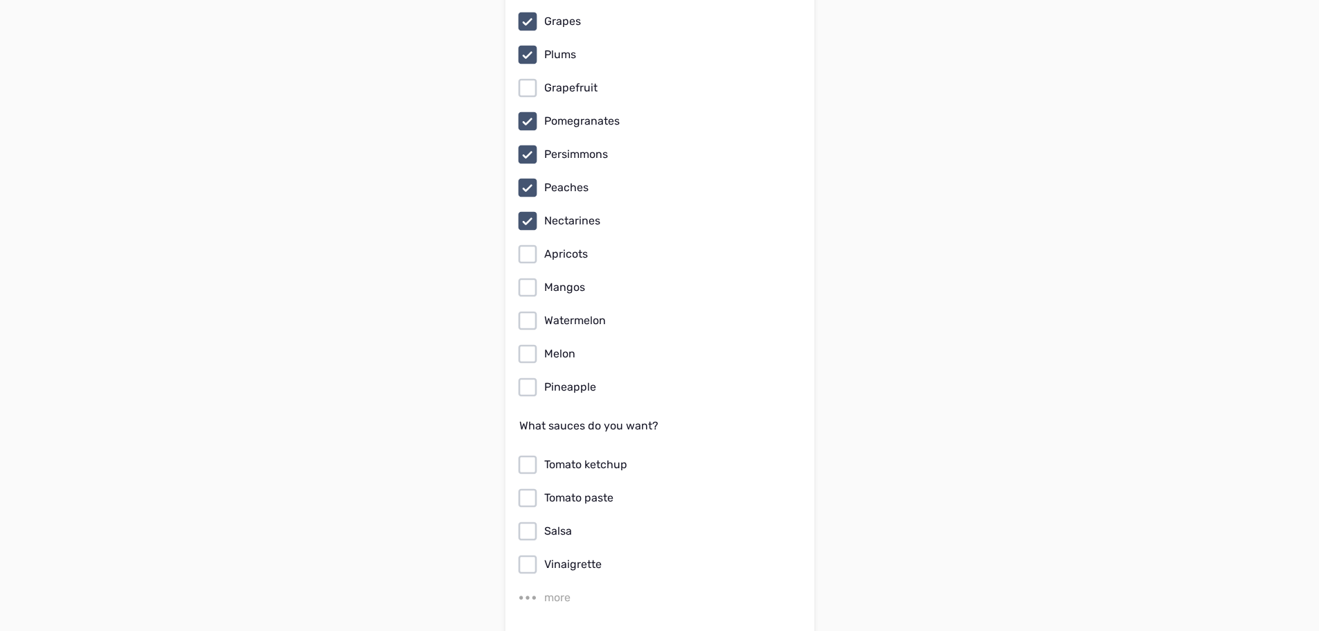
click at [0, 0] on input "Apricots" at bounding box center [0, 0] width 0 height 0
drag, startPoint x: 530, startPoint y: 272, endPoint x: 526, endPoint y: 292, distance: 20.5
click at [530, 276] on icon at bounding box center [527, 287] width 22 height 22
click at [0, 0] on input "Mangos" at bounding box center [0, 0] width 0 height 0
drag, startPoint x: 526, startPoint y: 309, endPoint x: 527, endPoint y: 320, distance: 10.4
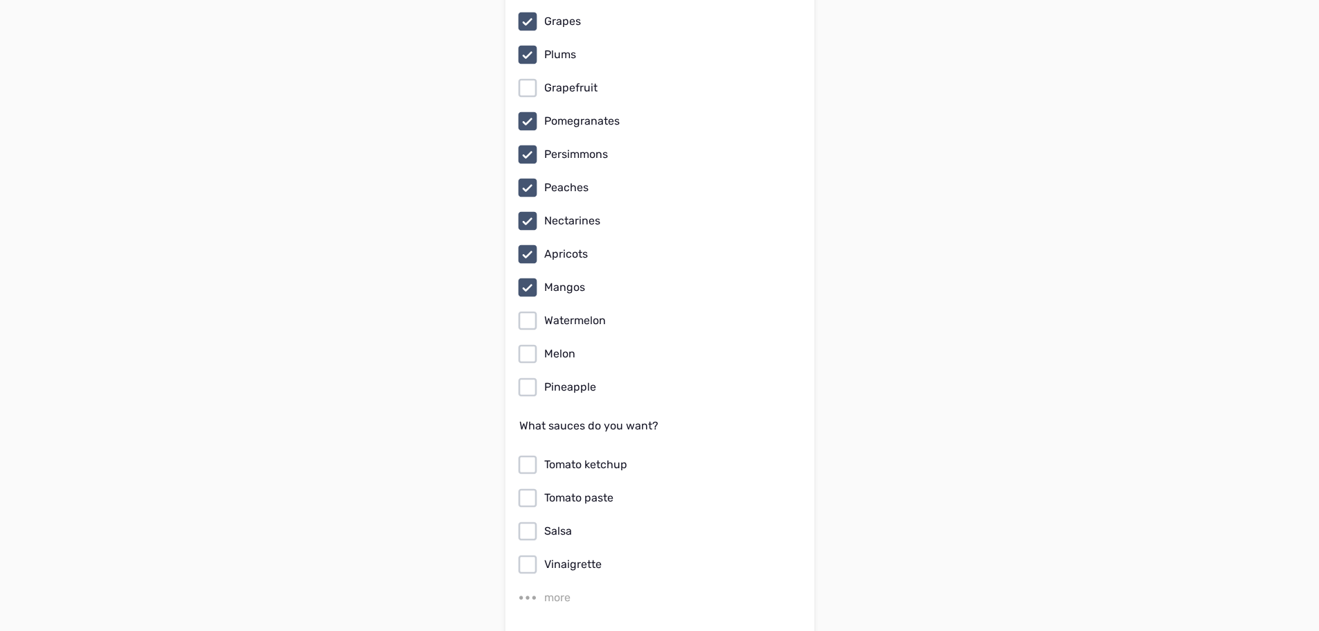
click at [526, 312] on icon at bounding box center [527, 320] width 22 height 22
click at [0, 0] on input "Watermelon" at bounding box center [0, 0] width 0 height 0
click at [530, 344] on icon at bounding box center [527, 353] width 19 height 19
click at [0, 0] on input "Melon" at bounding box center [0, 0] width 0 height 0
drag, startPoint x: 530, startPoint y: 364, endPoint x: 557, endPoint y: 311, distance: 59.8
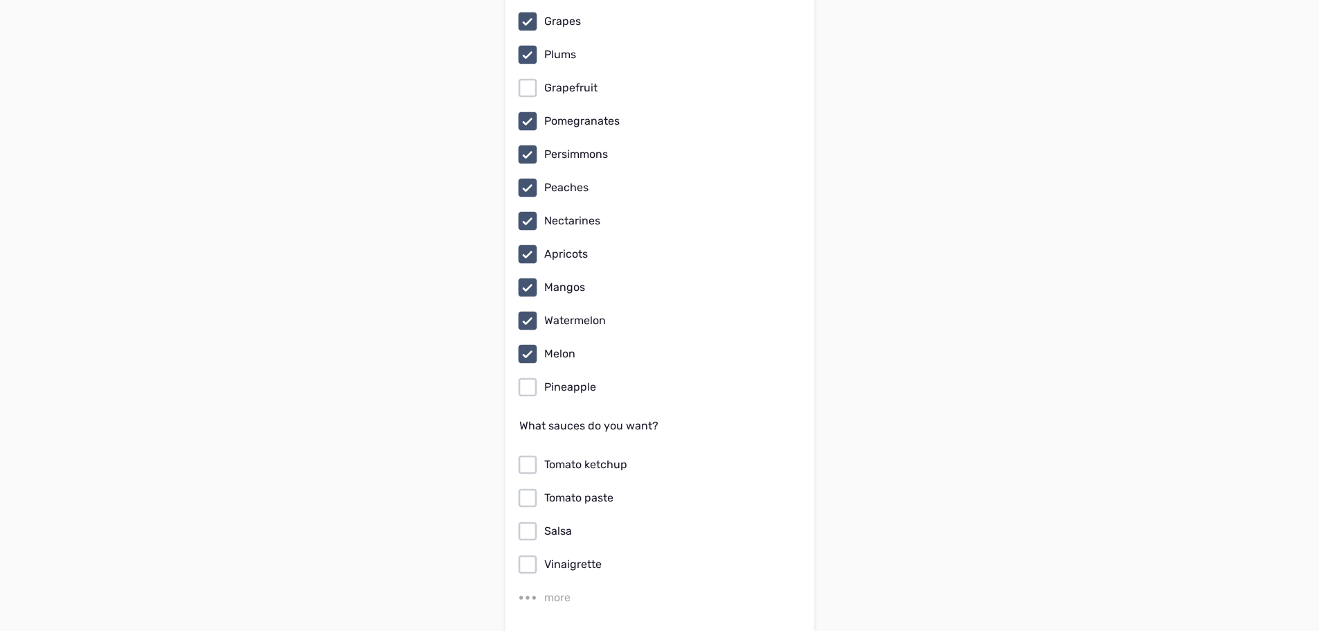
click at [529, 376] on icon at bounding box center [527, 387] width 22 height 22
click at [0, 0] on input "Pineapple" at bounding box center [0, 0] width 0 height 0
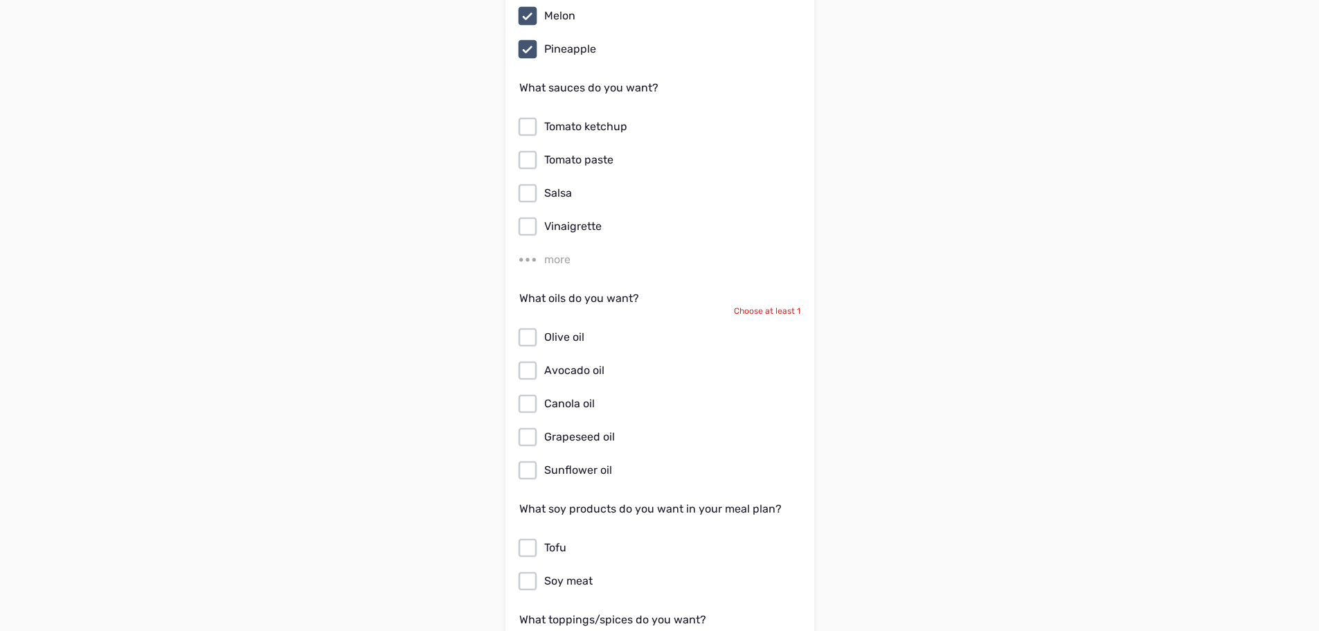
scroll to position [7062, 0]
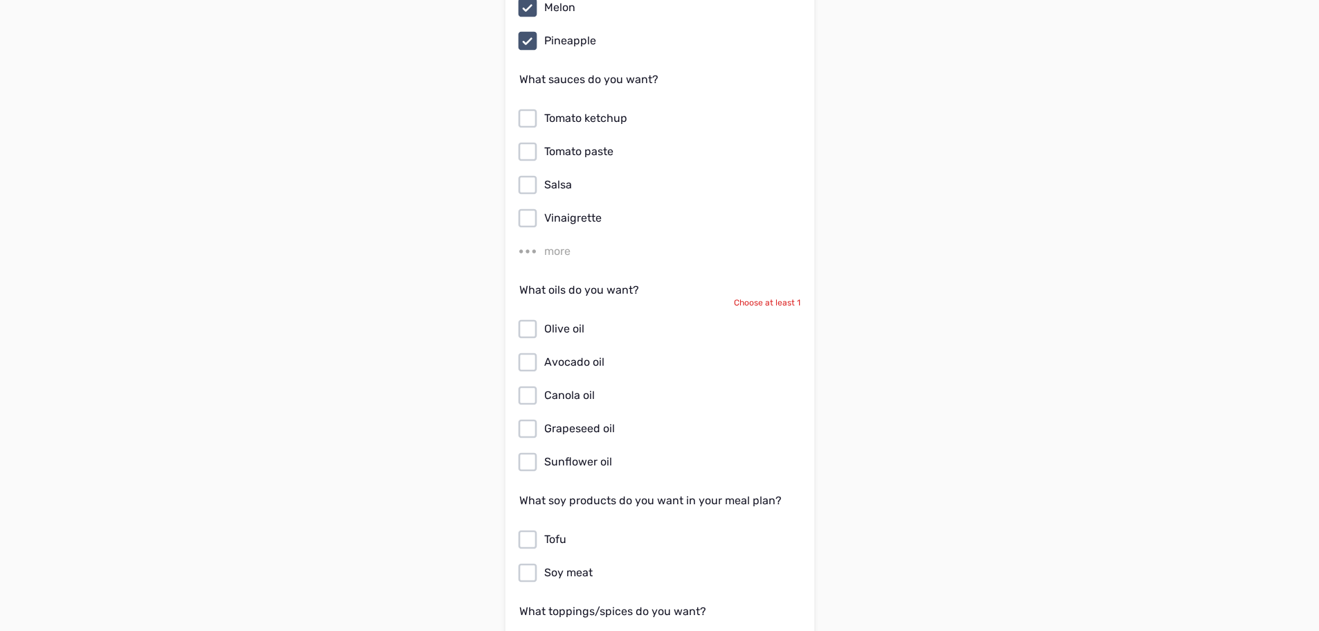
click at [564, 243] on div "more" at bounding box center [557, 251] width 26 height 17
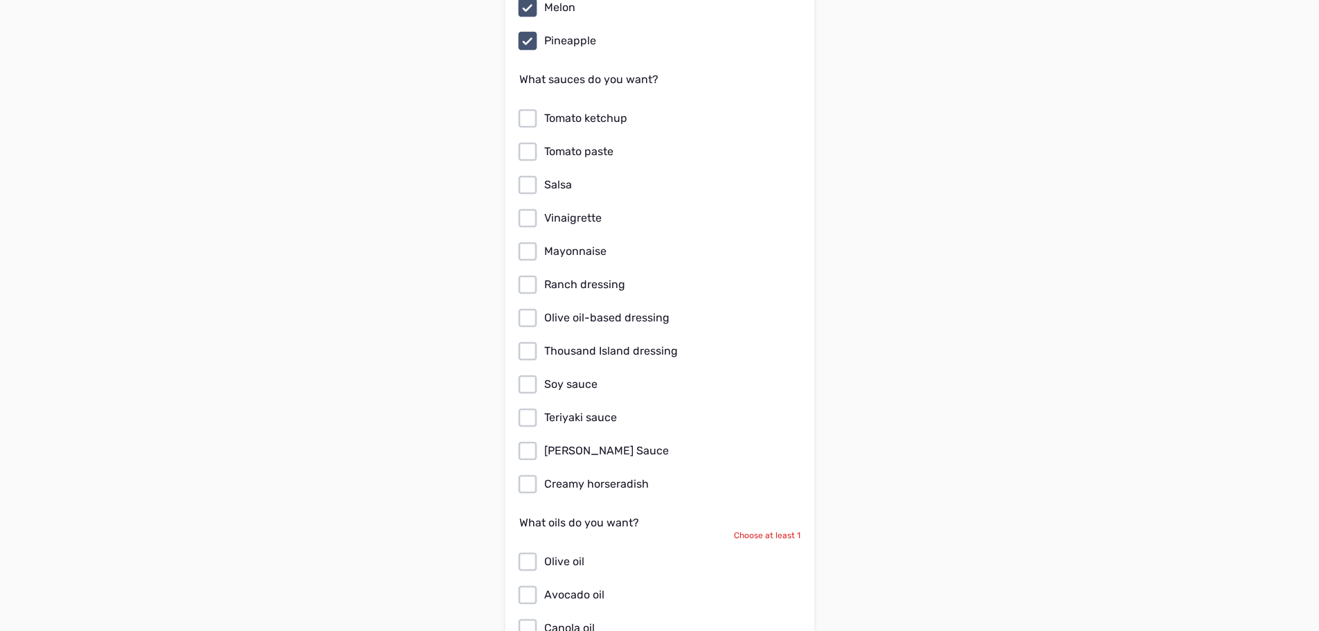
scroll to position [7131, 0]
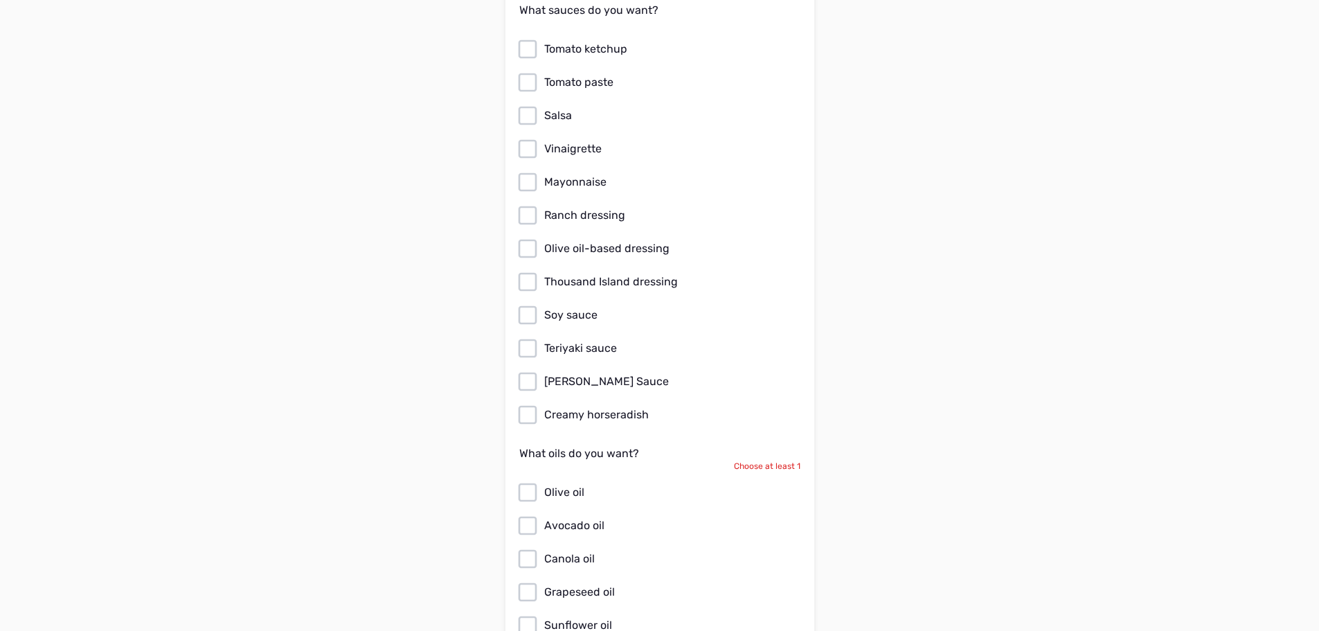
click at [527, 75] on icon at bounding box center [527, 82] width 22 height 22
click at [0, 0] on input "Tomato paste" at bounding box center [0, 0] width 0 height 0
click at [535, 106] on icon at bounding box center [527, 115] width 19 height 19
click at [0, 0] on input "Salsa" at bounding box center [0, 0] width 0 height 0
click at [529, 138] on icon at bounding box center [527, 149] width 22 height 22
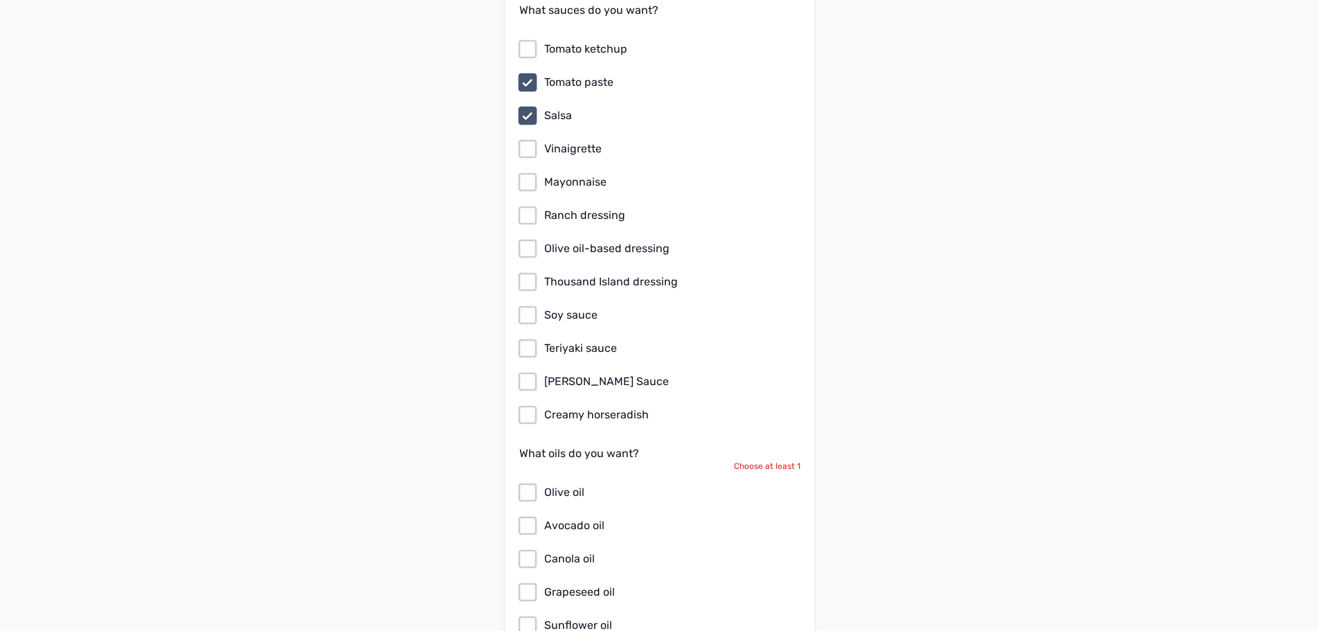
click at [0, 0] on input "Vinaigrette" at bounding box center [0, 0] width 0 height 0
drag, startPoint x: 531, startPoint y: 163, endPoint x: 525, endPoint y: 198, distance: 35.2
click at [531, 171] on icon at bounding box center [527, 182] width 22 height 22
click at [0, 0] on input "Mayonnaise" at bounding box center [0, 0] width 0 height 0
click at [525, 204] on icon at bounding box center [527, 215] width 22 height 22
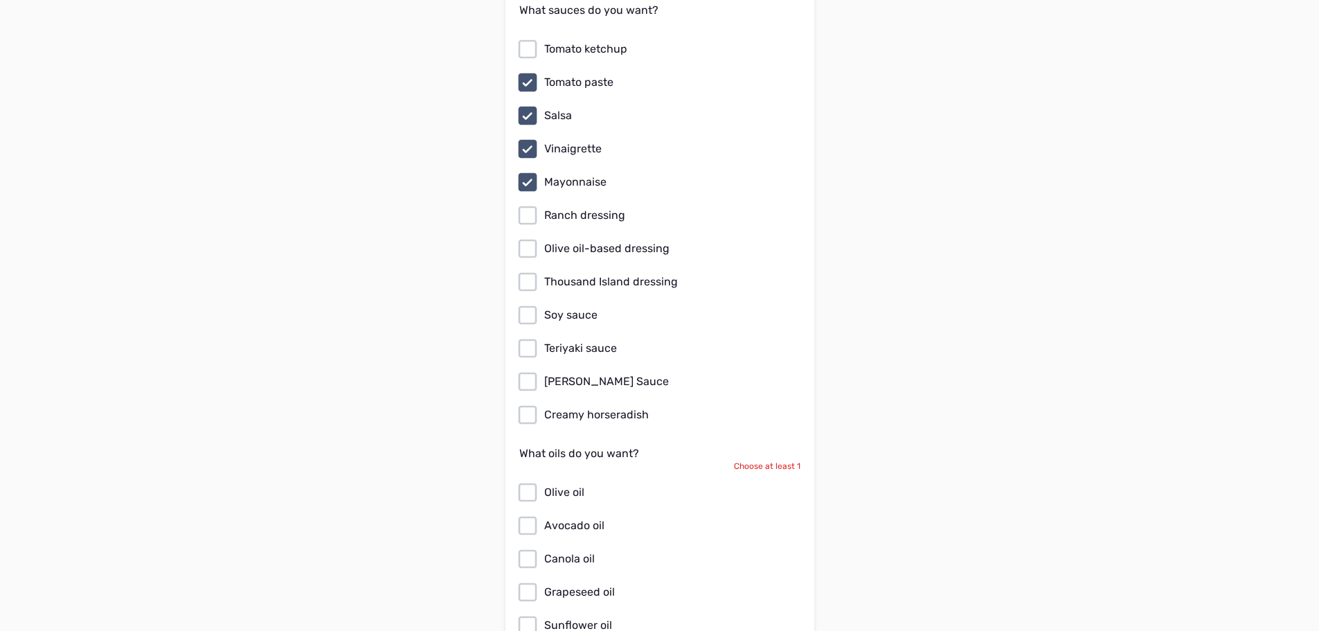
click at [0, 0] on input "Ranch dressing" at bounding box center [0, 0] width 0 height 0
click at [523, 206] on icon at bounding box center [527, 215] width 19 height 19
click at [0, 0] on input "Ranch dressing" at bounding box center [0, 0] width 0 height 0
click at [524, 237] on icon at bounding box center [527, 248] width 22 height 22
click at [0, 0] on input "Olive oil-based dressing" at bounding box center [0, 0] width 0 height 0
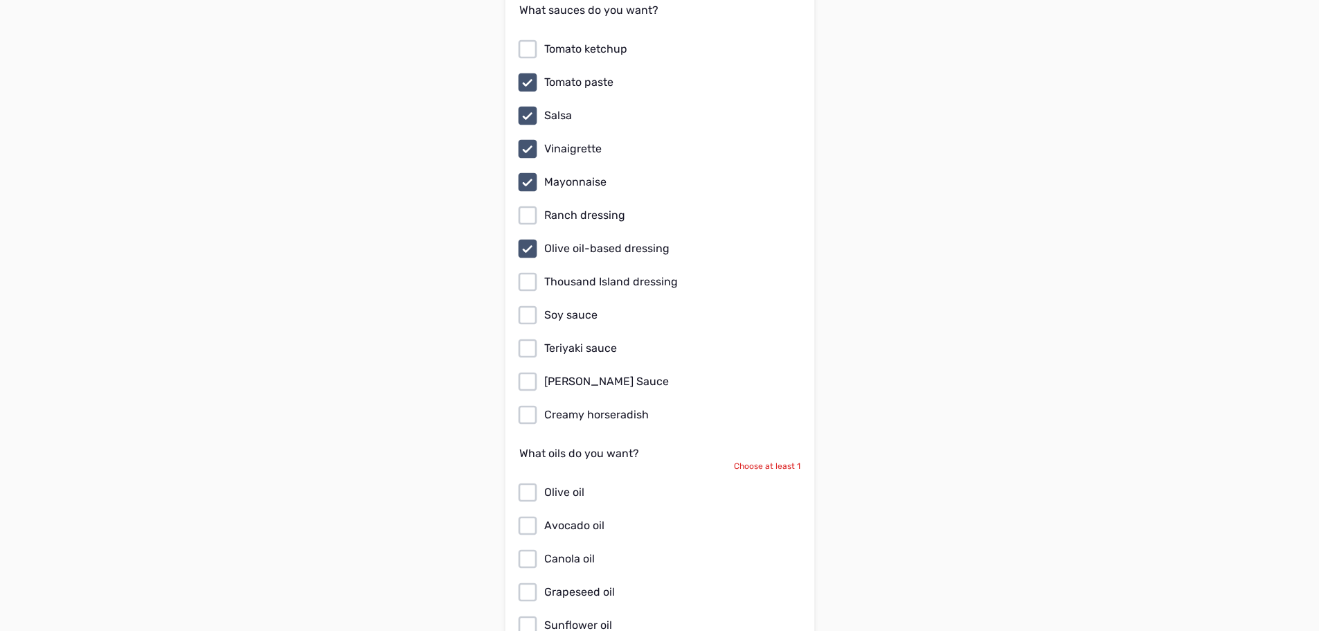
click at [523, 307] on icon at bounding box center [527, 315] width 22 height 22
click at [0, 0] on input "Soy sauce" at bounding box center [0, 0] width 0 height 0
drag, startPoint x: 525, startPoint y: 332, endPoint x: 526, endPoint y: 363, distance: 31.2
click at [525, 337] on icon at bounding box center [527, 348] width 22 height 22
click at [0, 0] on input "Teriyaki sauce" at bounding box center [0, 0] width 0 height 0
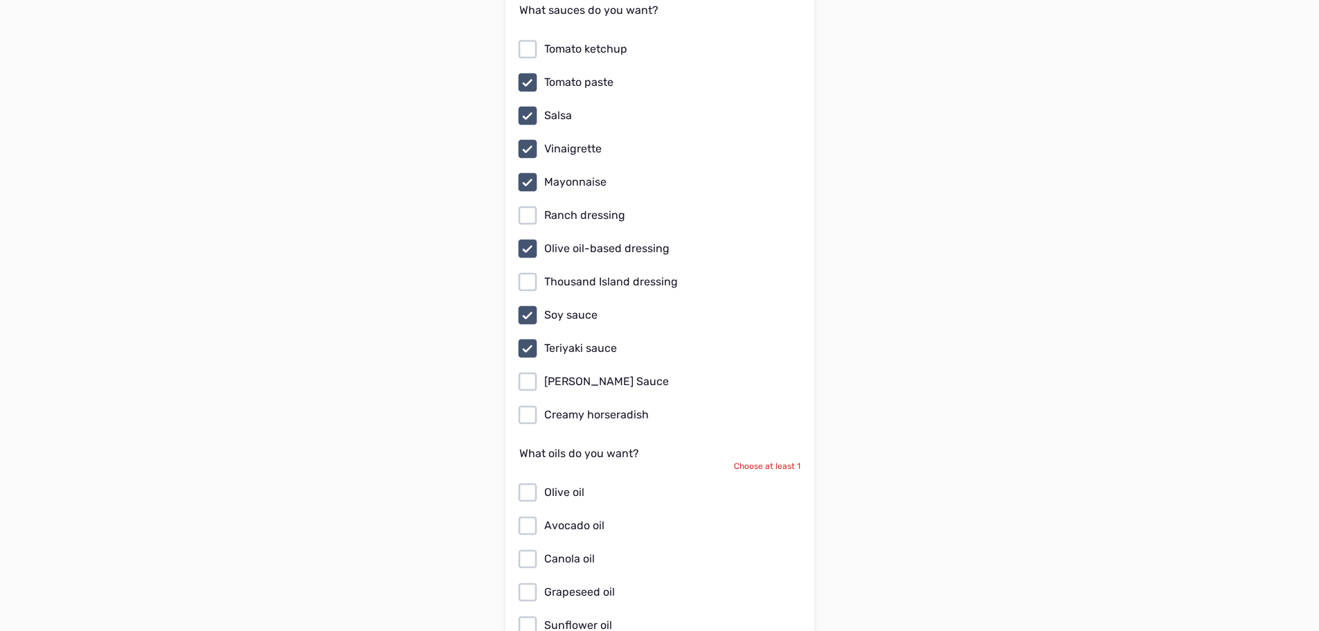
click at [526, 370] on icon at bounding box center [527, 381] width 22 height 22
click at [0, 0] on input "[PERSON_NAME] Sauce" at bounding box center [0, 0] width 0 height 0
click at [534, 404] on icon at bounding box center [527, 415] width 22 height 22
click at [0, 0] on input "Creamy horseradish" at bounding box center [0, 0] width 0 height 0
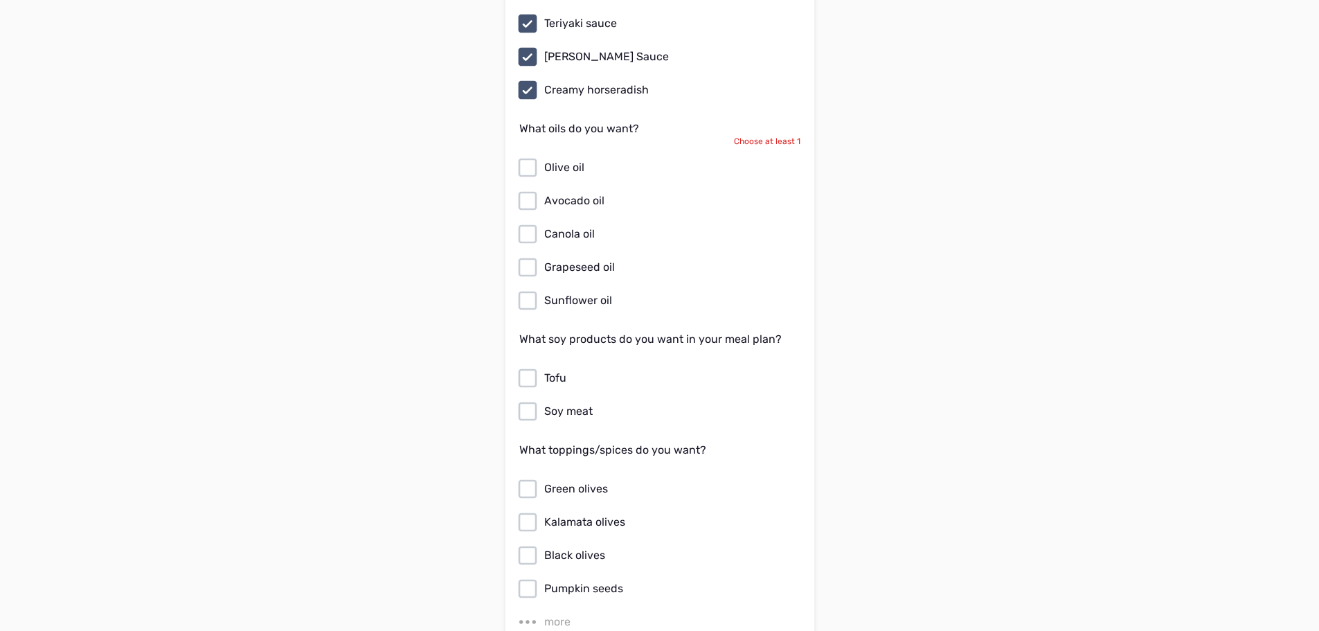
scroll to position [7477, 0]
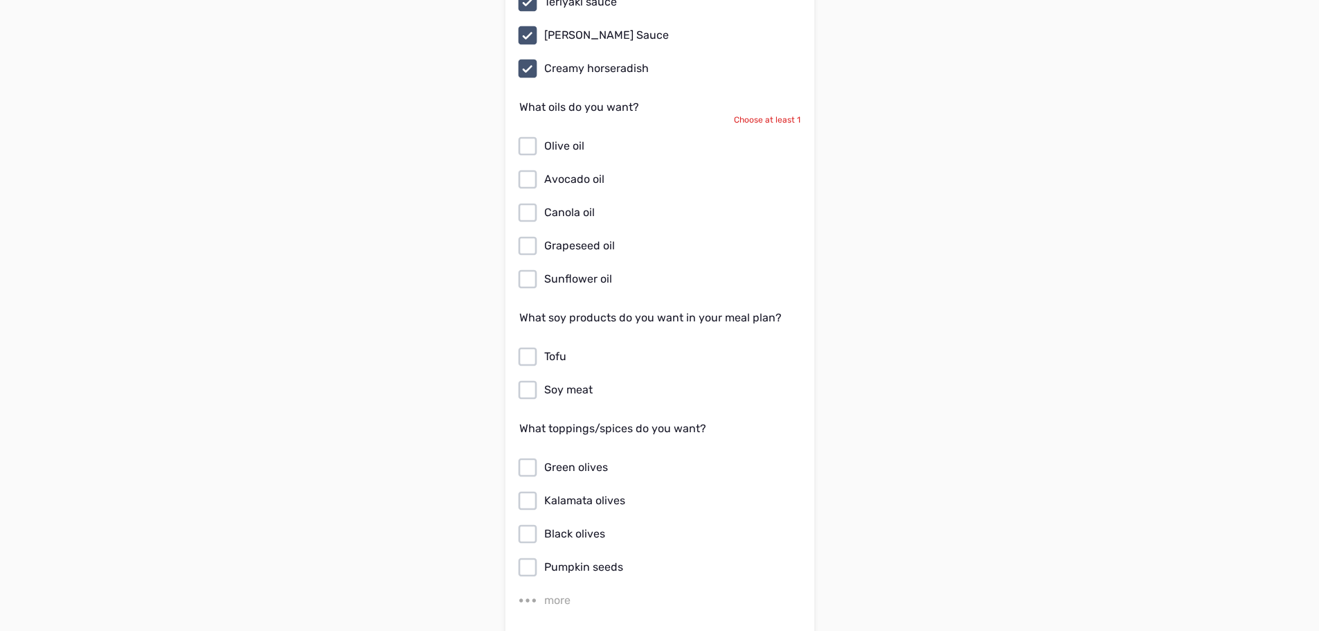
click at [525, 135] on icon at bounding box center [527, 146] width 22 height 22
click at [0, 0] on input "Olive oil" at bounding box center [0, 0] width 0 height 0
click at [531, 168] on icon at bounding box center [527, 179] width 22 height 22
click at [0, 0] on input "Avocado oil" at bounding box center [0, 0] width 0 height 0
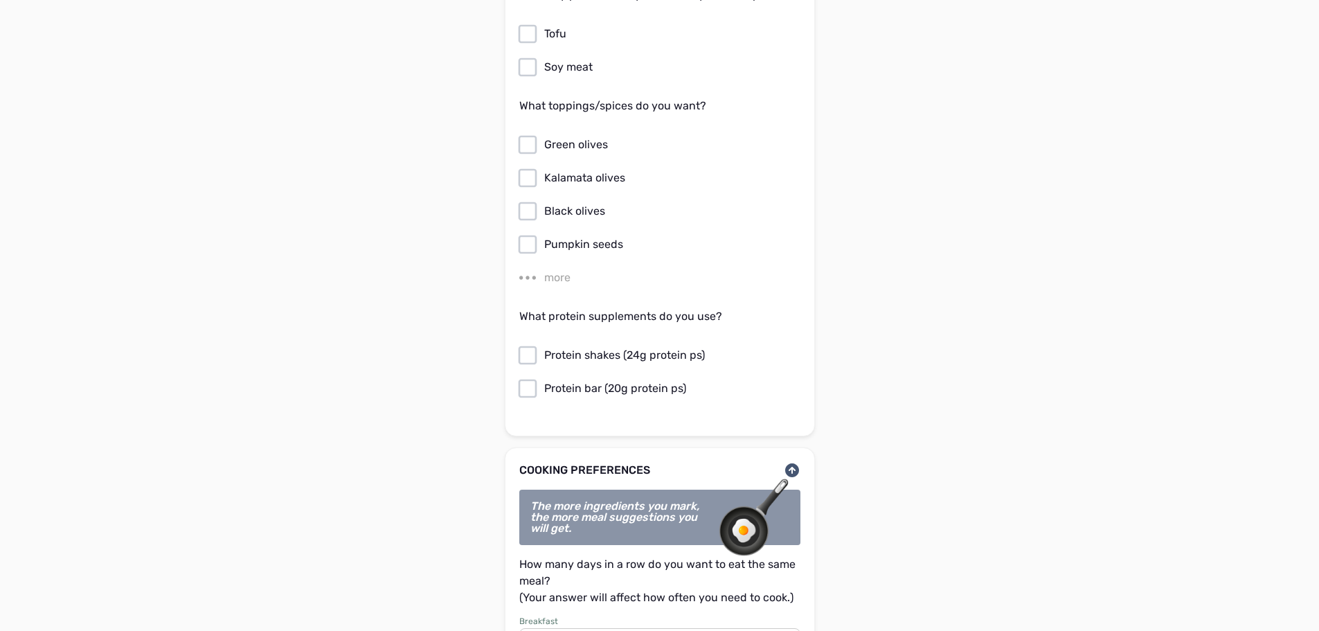
scroll to position [7823, 0]
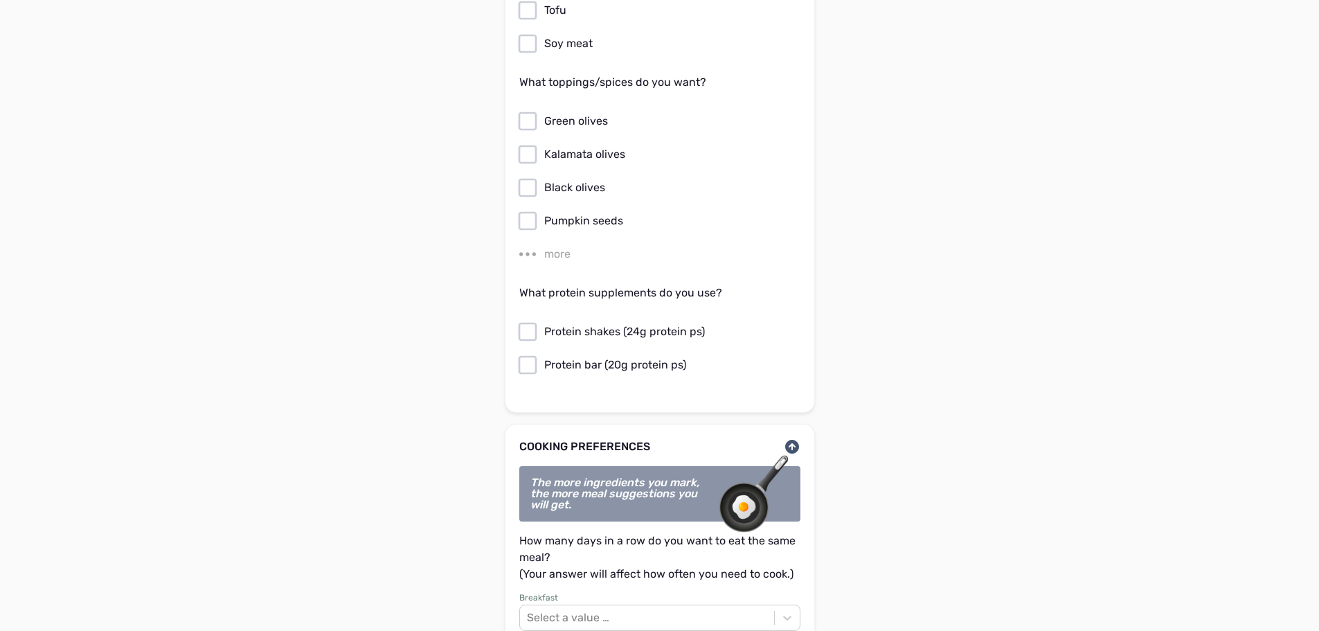
click at [552, 246] on div "more" at bounding box center [557, 254] width 26 height 17
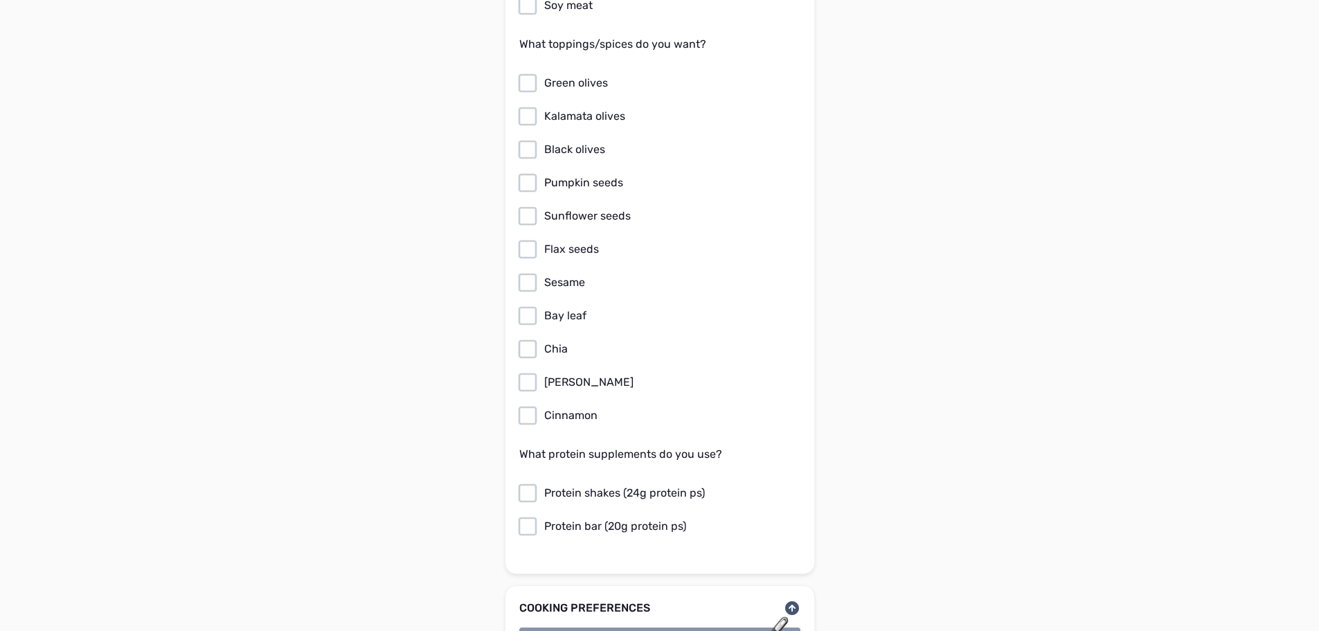
scroll to position [7892, 0]
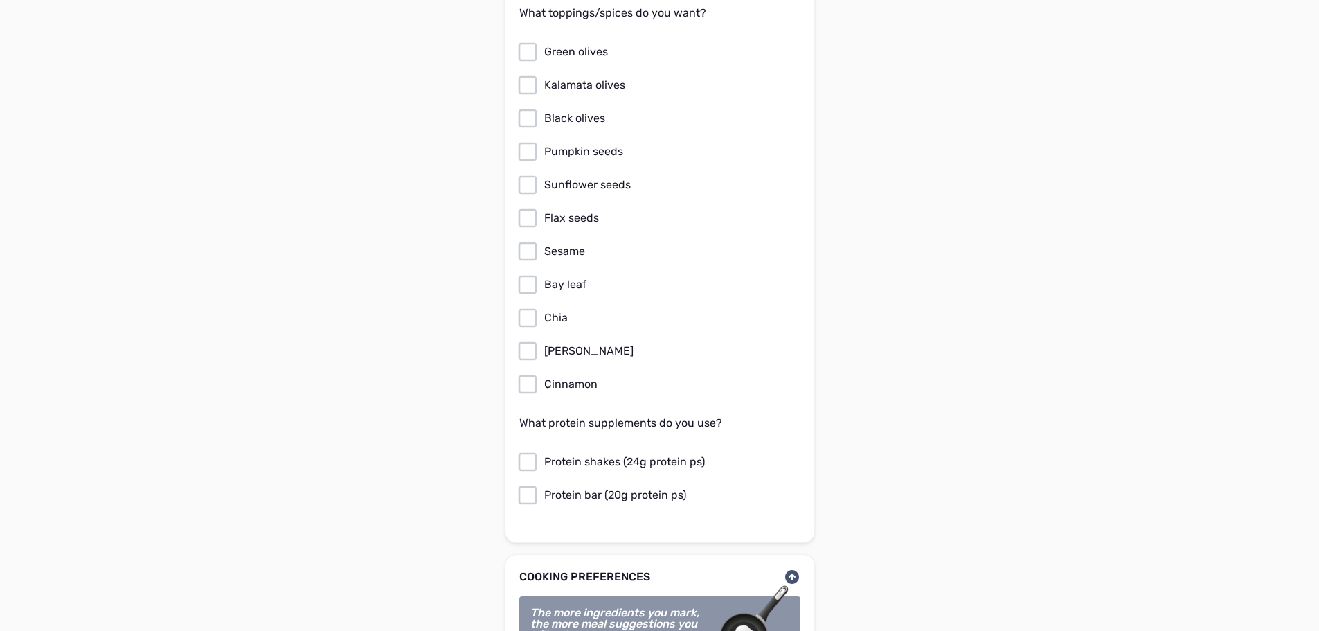
click at [542, 41] on label "Green olives" at bounding box center [656, 52] width 281 height 22
click at [0, 0] on input "Green olives" at bounding box center [0, 0] width 0 height 0
click at [535, 75] on icon at bounding box center [527, 84] width 19 height 19
click at [0, 0] on input "Kalamata olives" at bounding box center [0, 0] width 0 height 0
click at [534, 107] on icon at bounding box center [527, 118] width 22 height 22
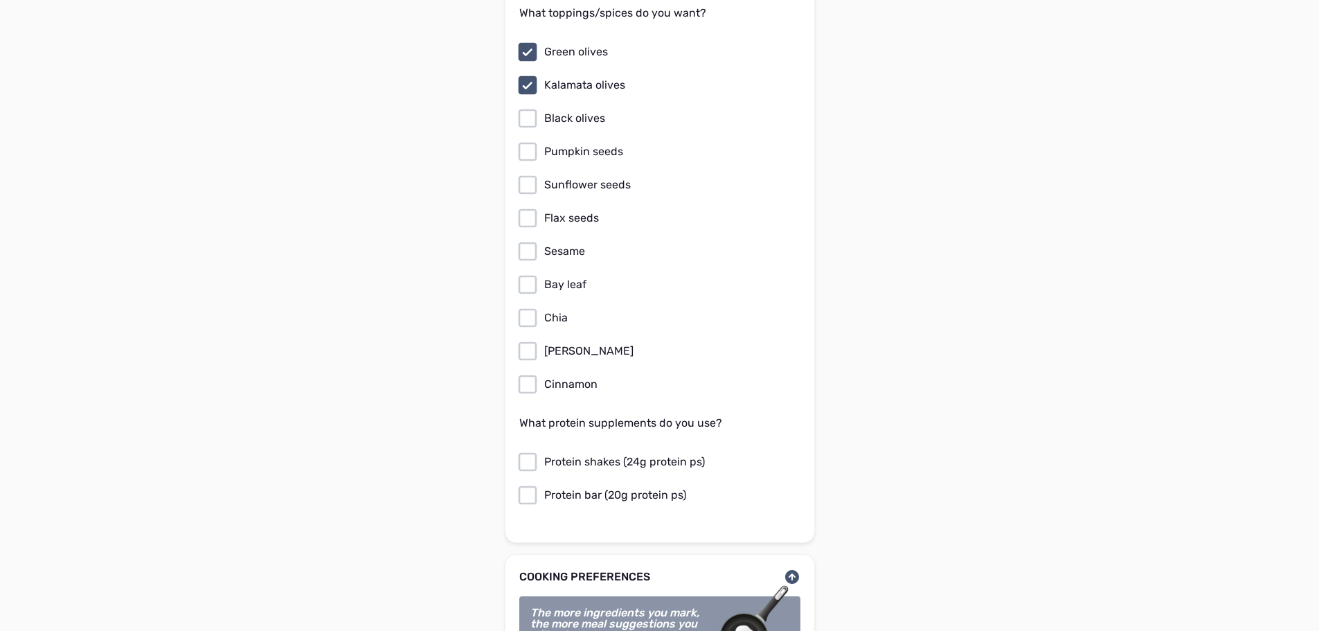
click at [0, 0] on input "Black olives" at bounding box center [0, 0] width 0 height 0
click at [533, 141] on icon at bounding box center [527, 152] width 22 height 22
click at [0, 0] on input "Pumpkin seeds" at bounding box center [0, 0] width 0 height 0
click at [530, 174] on icon at bounding box center [527, 185] width 22 height 22
click at [0, 0] on input "Sunflower seeds" at bounding box center [0, 0] width 0 height 0
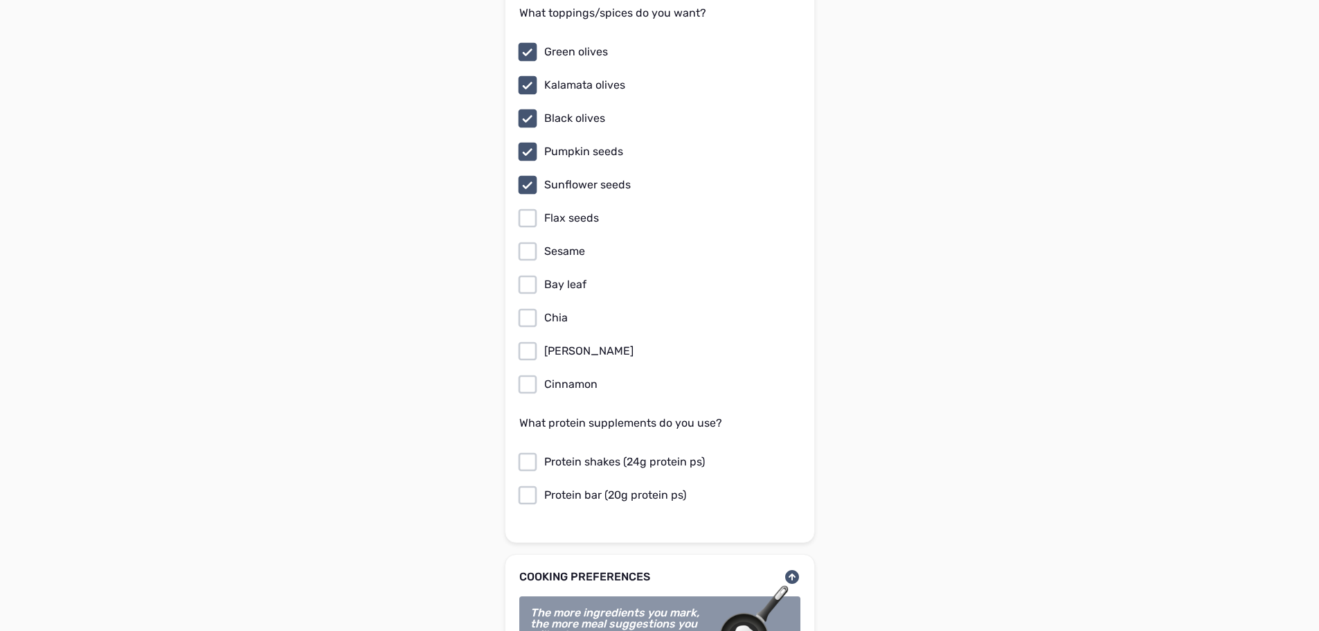
drag, startPoint x: 533, startPoint y: 201, endPoint x: 539, endPoint y: 231, distance: 29.6
click at [533, 207] on icon at bounding box center [527, 218] width 22 height 22
click at [0, 0] on input "Flax seeds" at bounding box center [0, 0] width 0 height 0
click at [539, 240] on label "Sesame" at bounding box center [656, 251] width 281 height 22
click at [0, 0] on input "Sesame" at bounding box center [0, 0] width 0 height 0
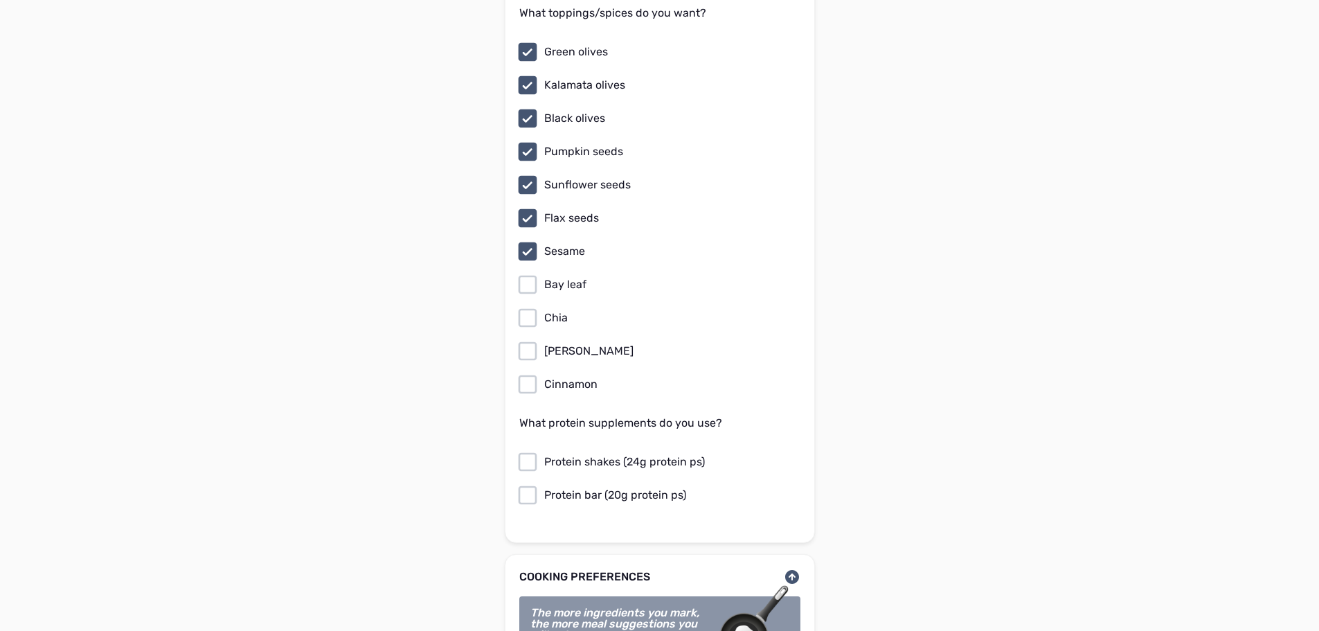
drag, startPoint x: 528, startPoint y: 270, endPoint x: 537, endPoint y: 313, distance: 43.9
click at [532, 276] on icon at bounding box center [527, 284] width 22 height 22
click at [0, 0] on input "Bay leaf" at bounding box center [0, 0] width 0 height 0
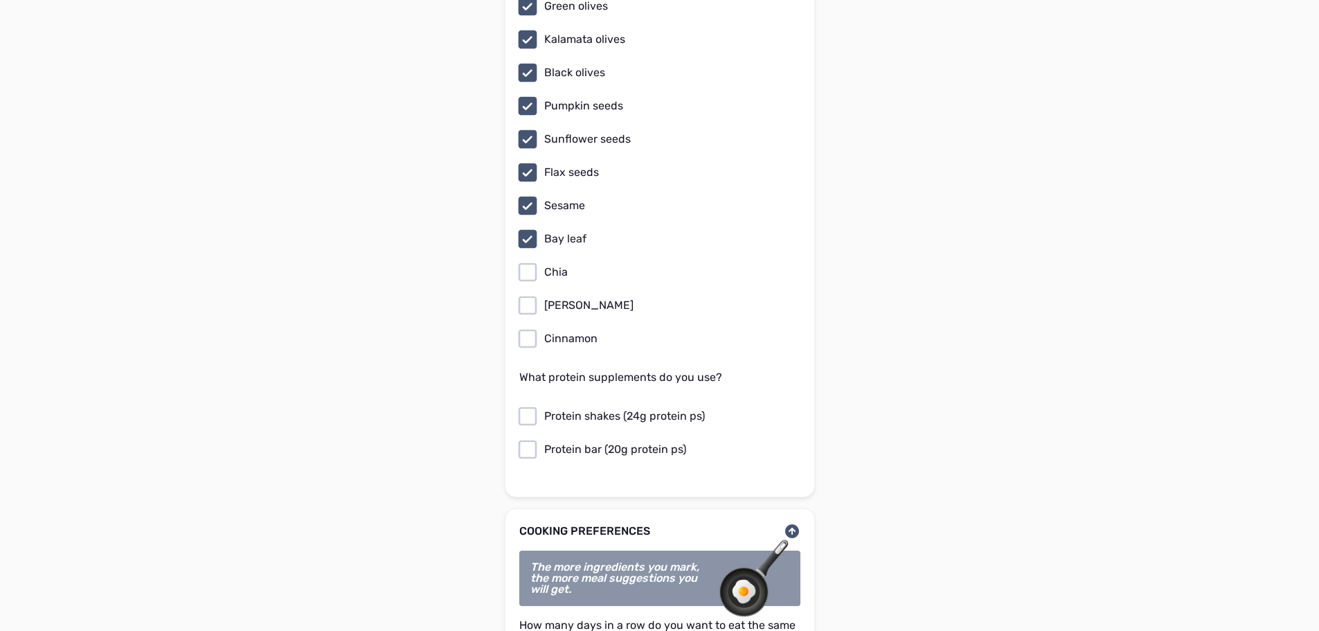
scroll to position [8031, 0]
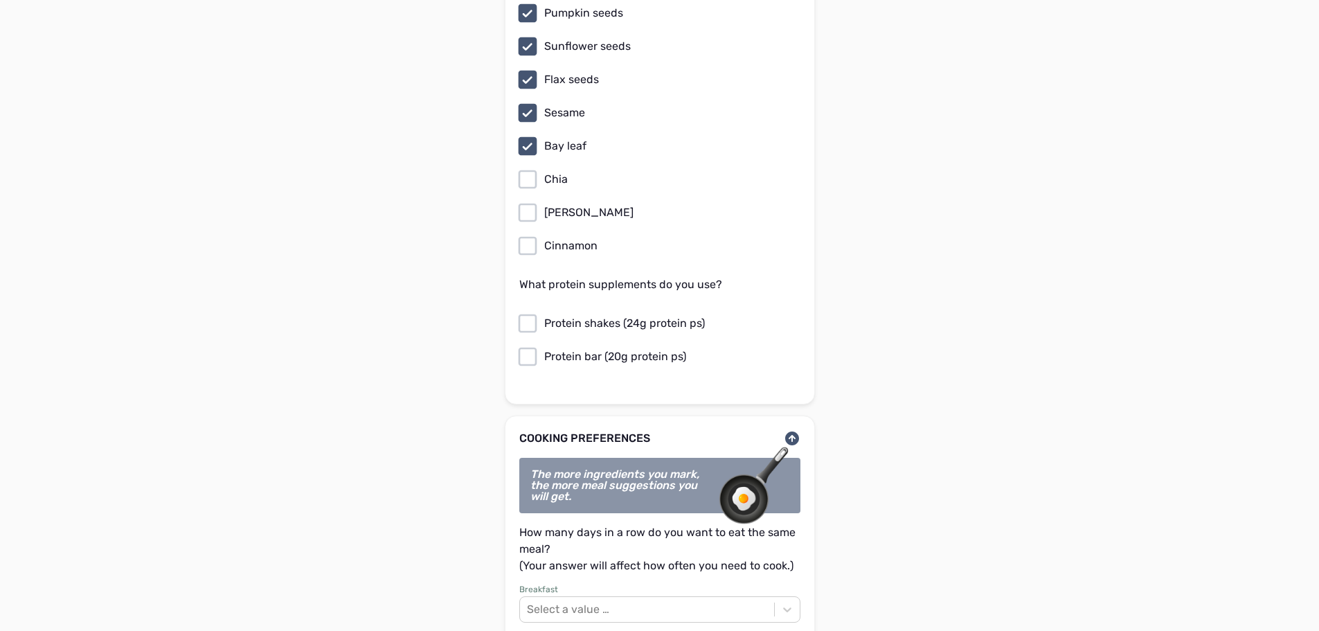
click at [534, 172] on icon at bounding box center [527, 179] width 19 height 19
click at [0, 0] on input "Chia" at bounding box center [0, 0] width 0 height 0
click at [532, 201] on icon at bounding box center [527, 212] width 22 height 22
click at [0, 0] on input "[PERSON_NAME]" at bounding box center [0, 0] width 0 height 0
click at [534, 235] on icon at bounding box center [527, 246] width 22 height 22
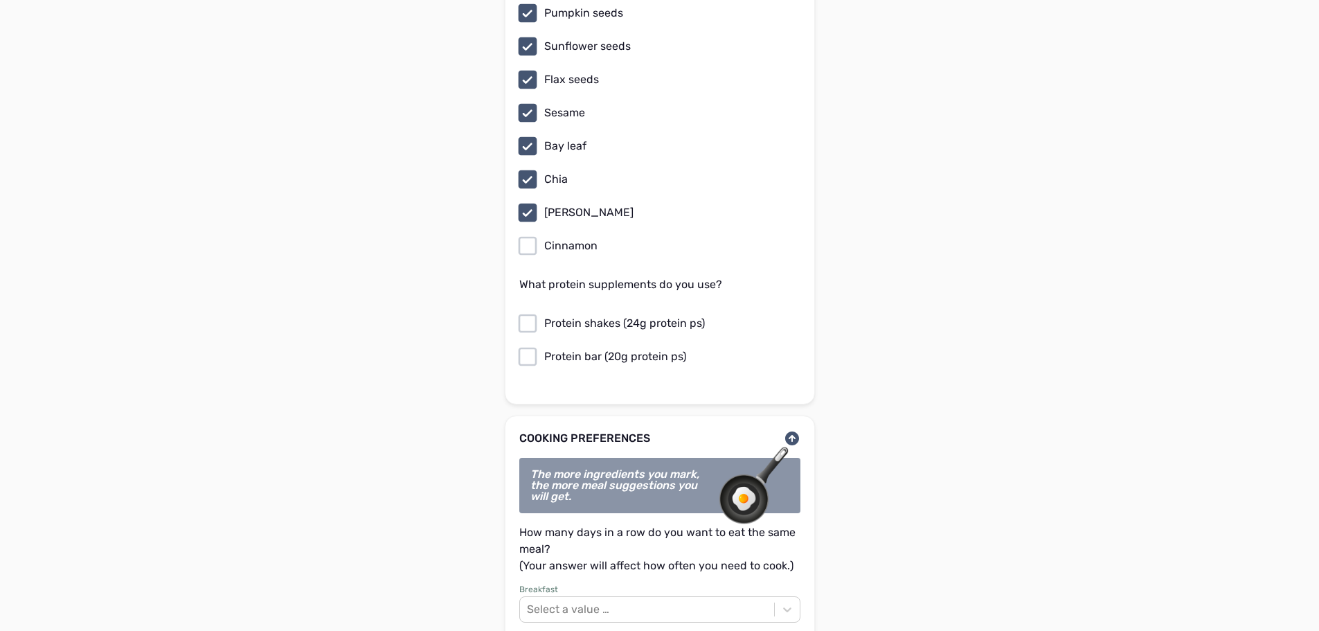
click at [0, 0] on input "Cinnamon" at bounding box center [0, 0] width 0 height 0
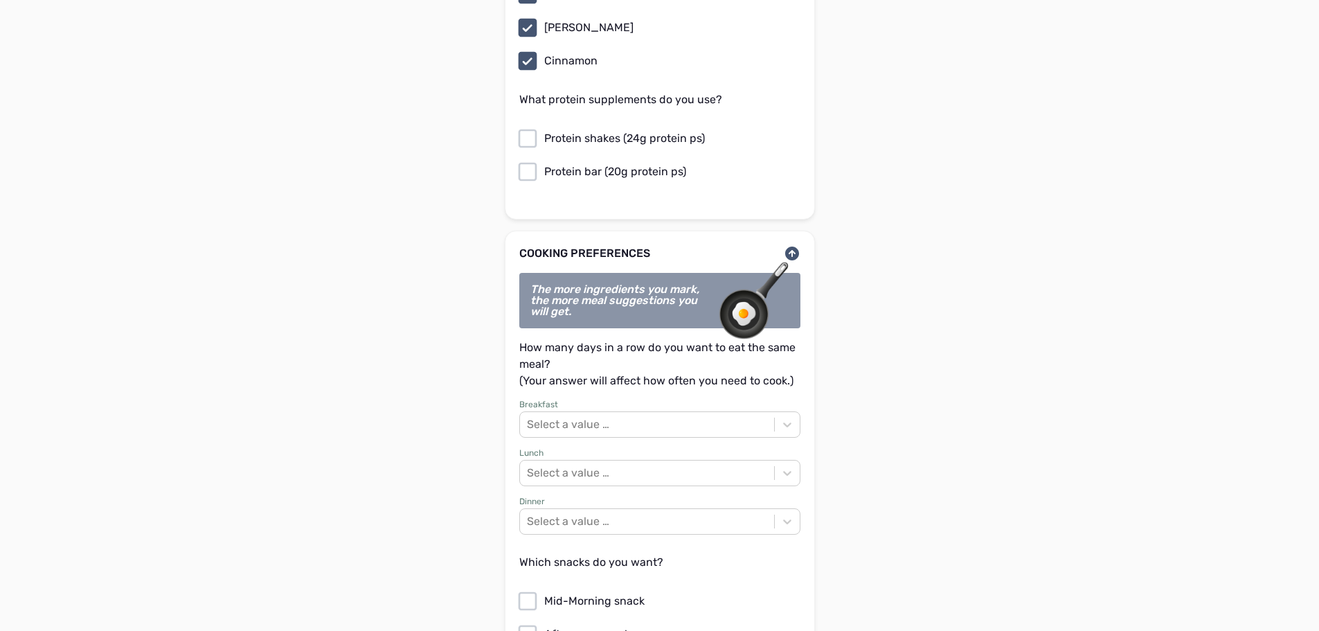
scroll to position [8239, 0]
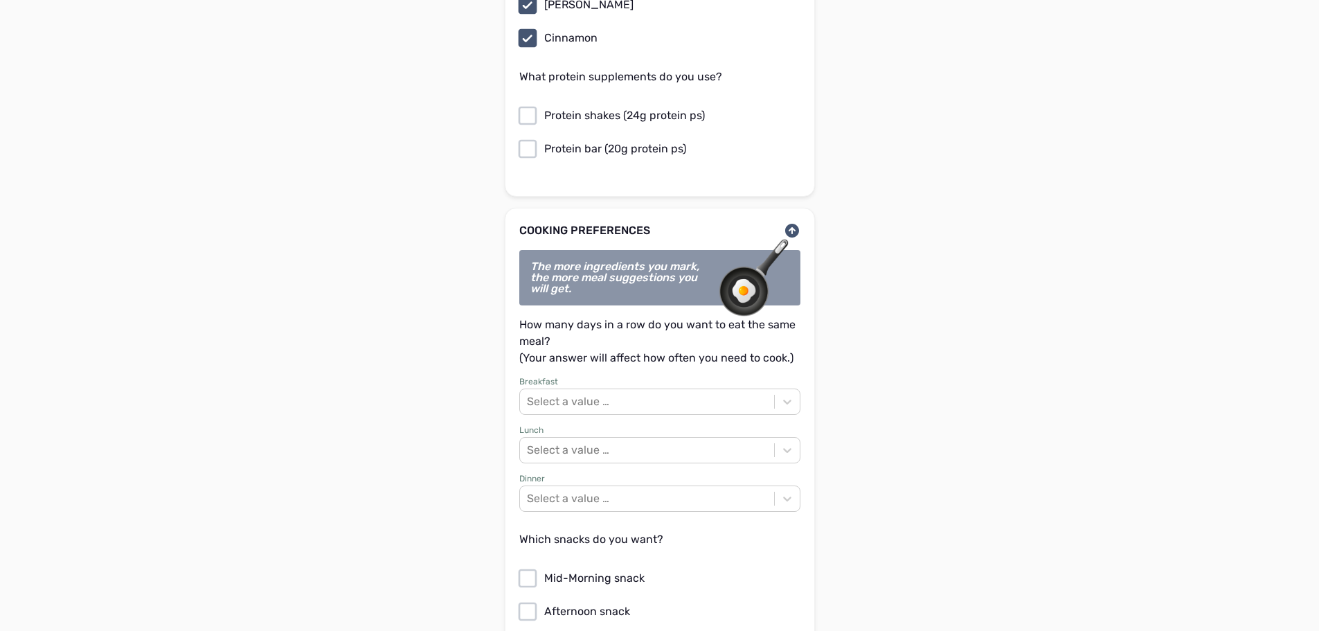
click at [520, 105] on icon at bounding box center [527, 116] width 22 height 22
click at [0, 0] on input "Protein shakes (24g protein ps)" at bounding box center [0, 0] width 0 height 0
click at [525, 138] on icon at bounding box center [527, 149] width 22 height 22
click at [0, 0] on input "Protein bar (20g protein ps)" at bounding box center [0, 0] width 0 height 0
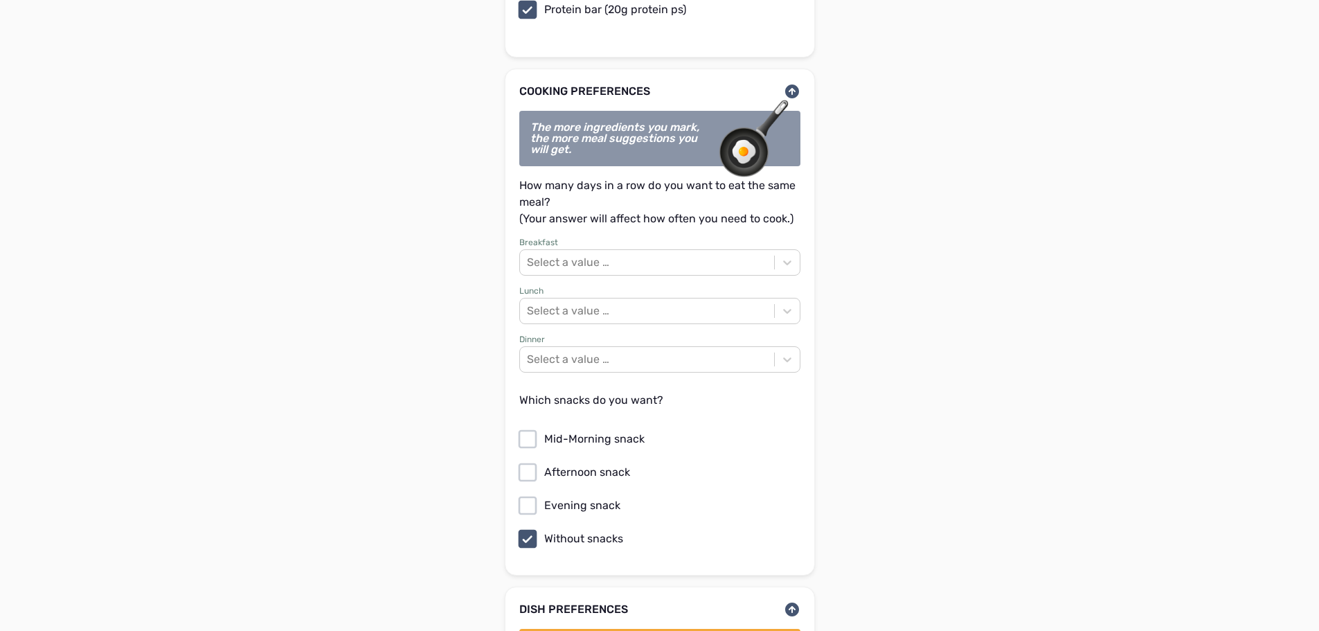
scroll to position [8515, 0]
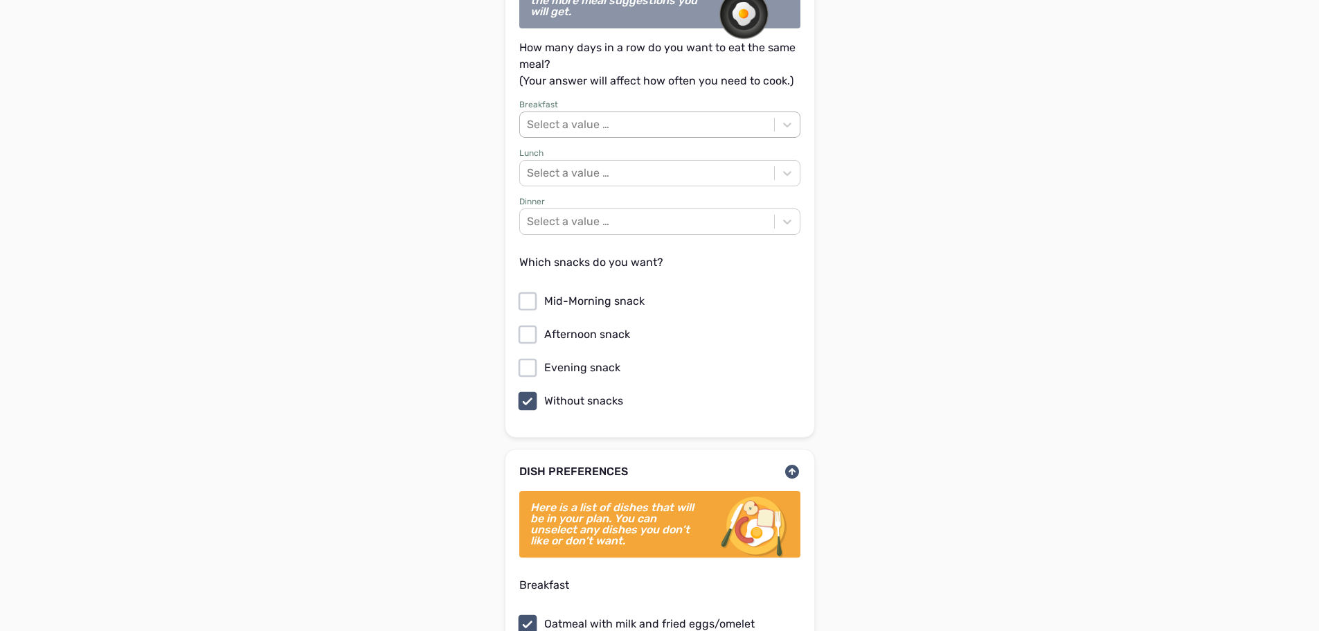
click at [595, 116] on div "Select a value …" at bounding box center [568, 124] width 82 height 17
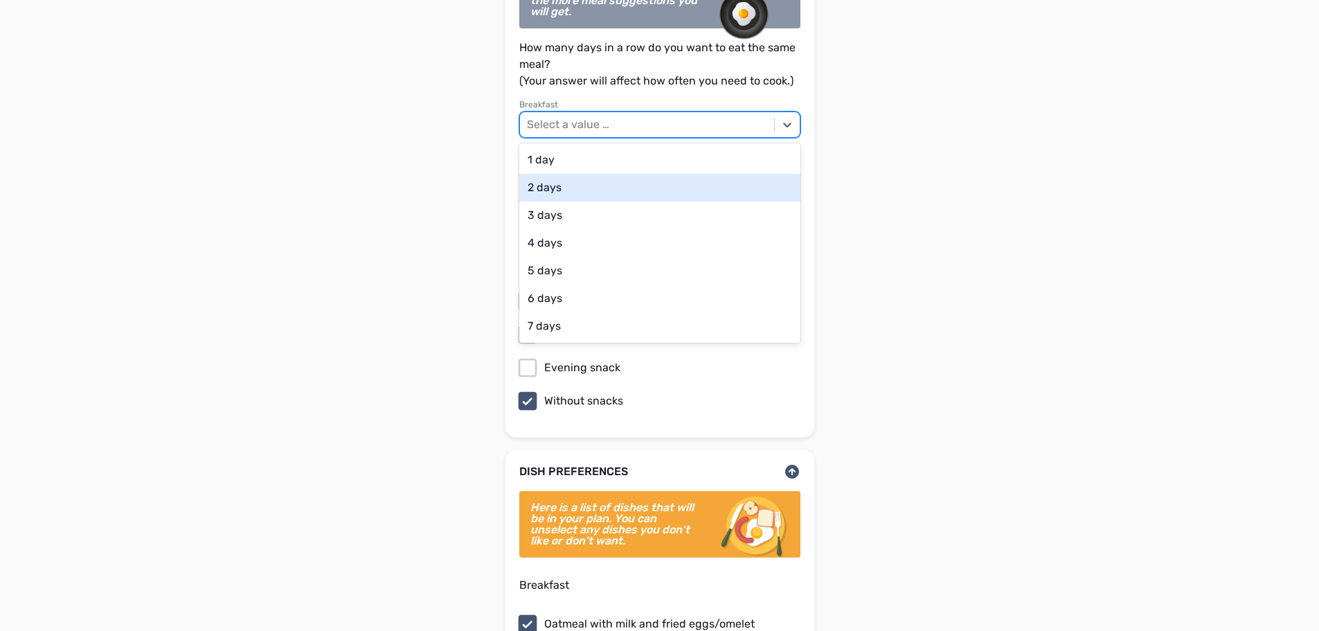
click at [569, 174] on div "2 days" at bounding box center [659, 188] width 281 height 28
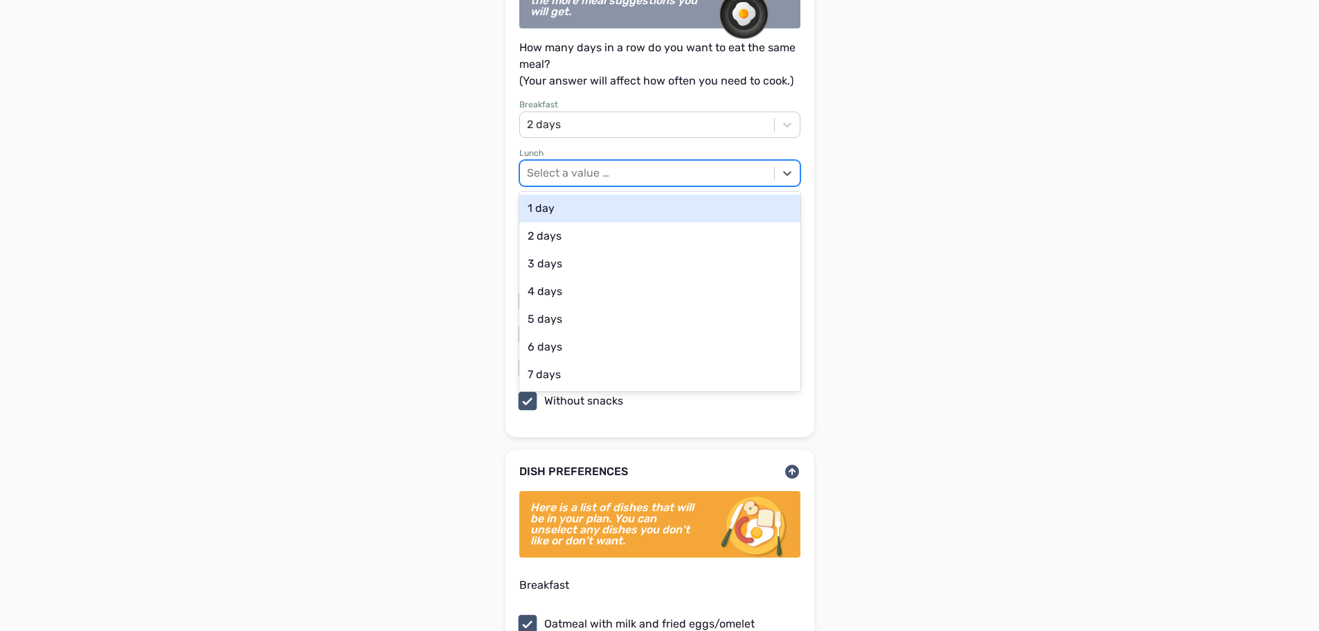
click at [573, 166] on div "Select a value …" at bounding box center [568, 173] width 82 height 17
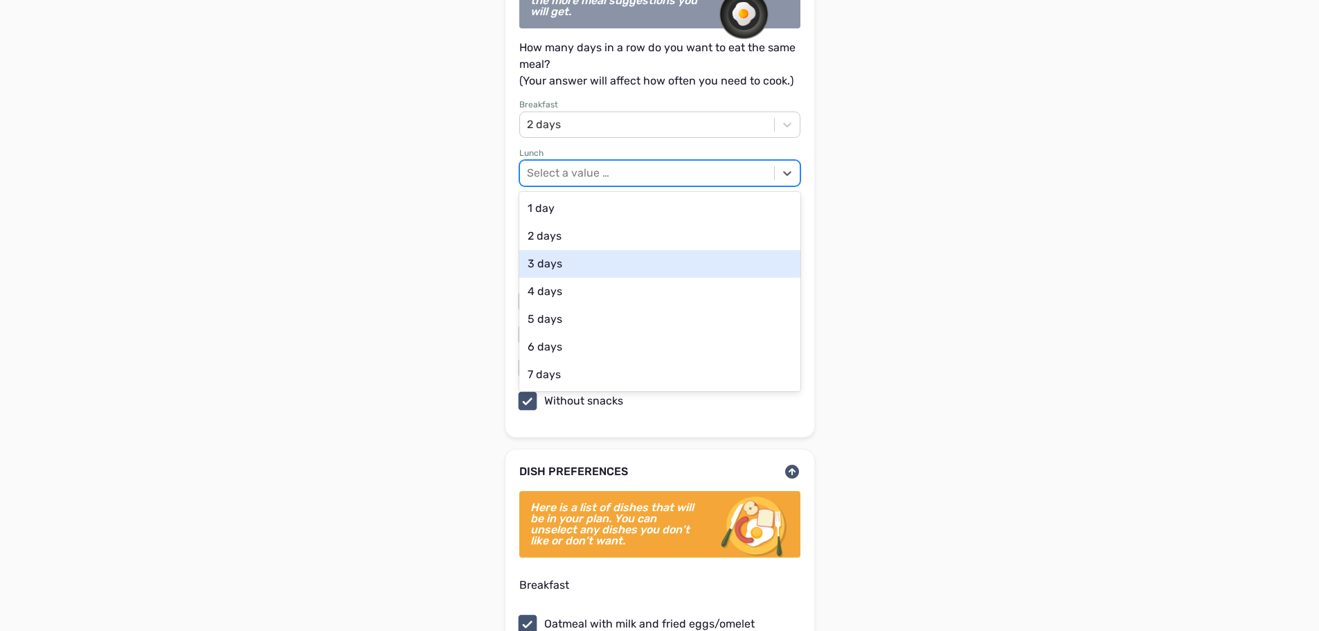
click at [561, 250] on div "3 days" at bounding box center [659, 264] width 281 height 28
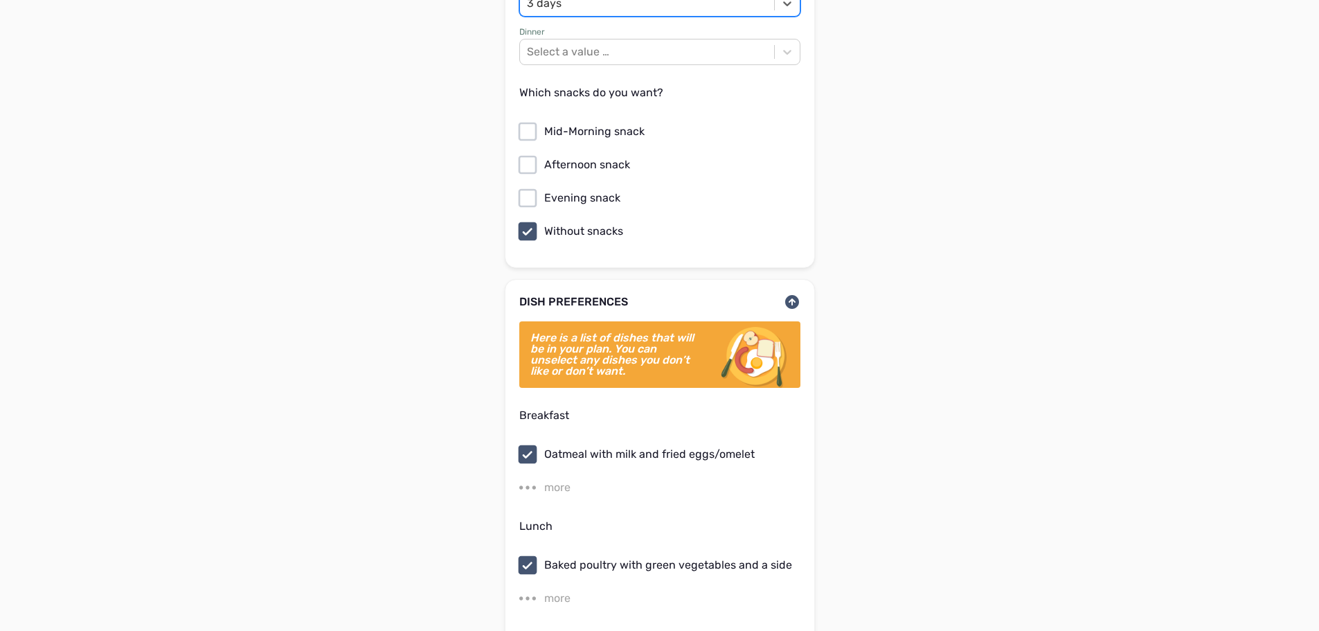
scroll to position [8723, 0]
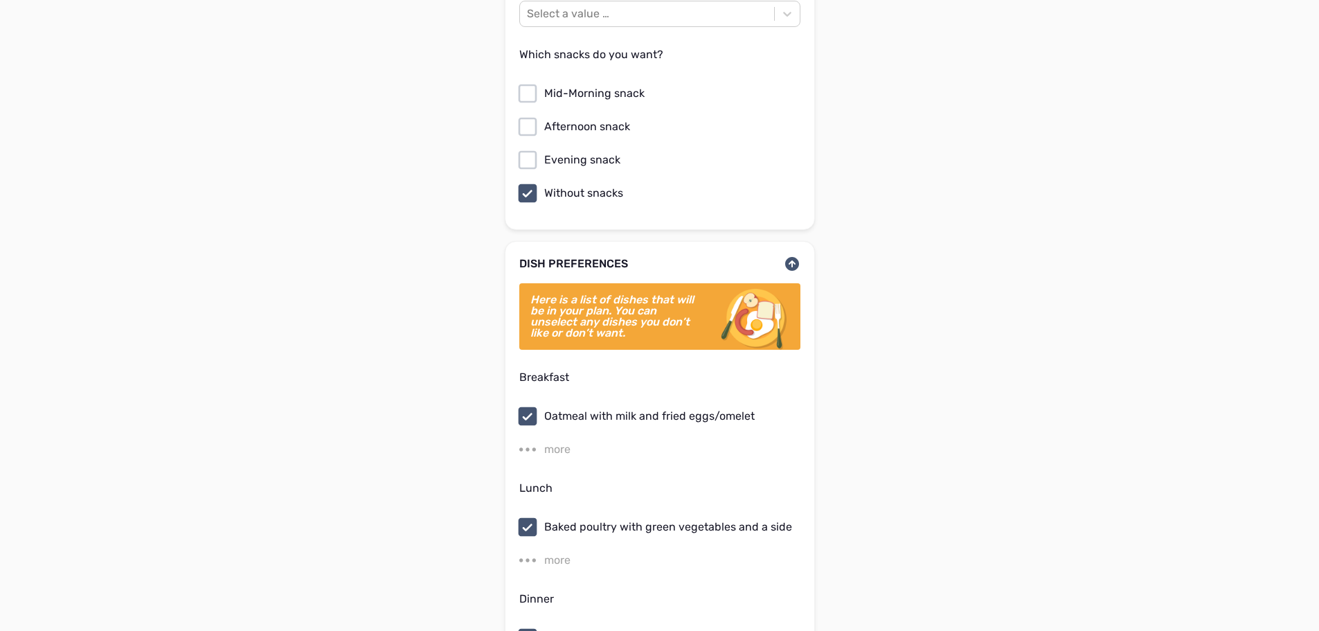
click at [532, 116] on icon at bounding box center [527, 127] width 22 height 22
click at [0, 0] on input "Afternoon snack" at bounding box center [0, 0] width 0 height 0
click at [534, 82] on icon at bounding box center [527, 93] width 22 height 22
click at [0, 0] on input "Mid-Morning snack" at bounding box center [0, 0] width 0 height 0
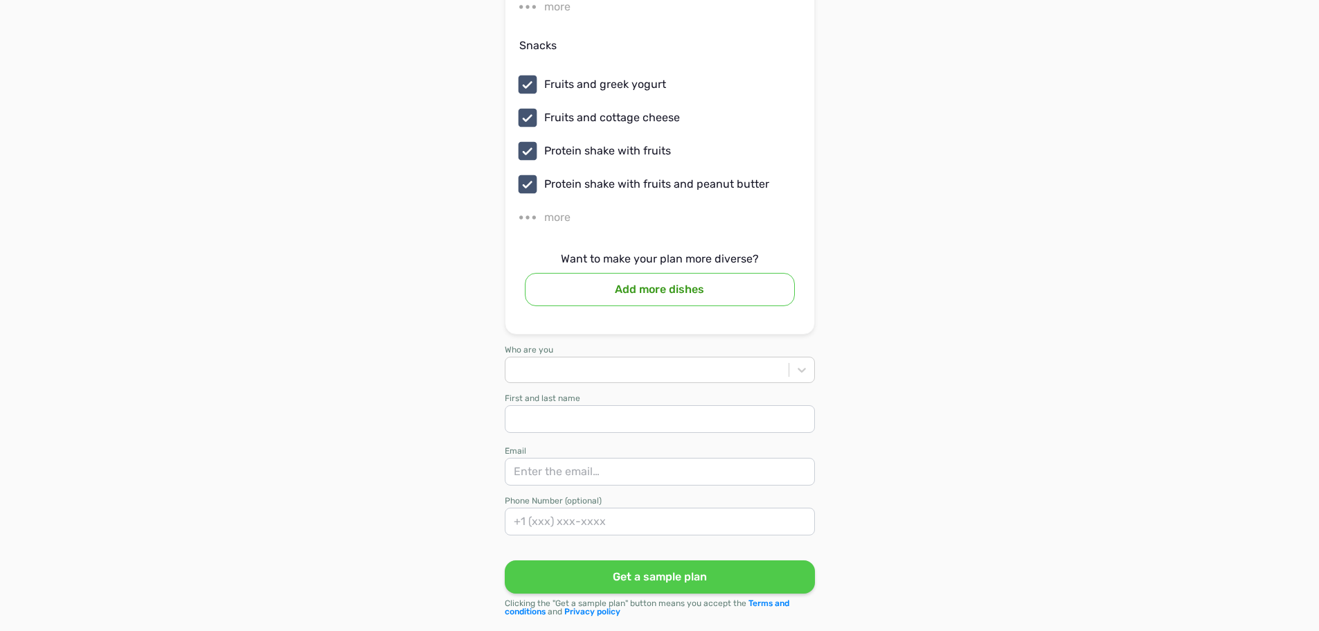
scroll to position [9408, 0]
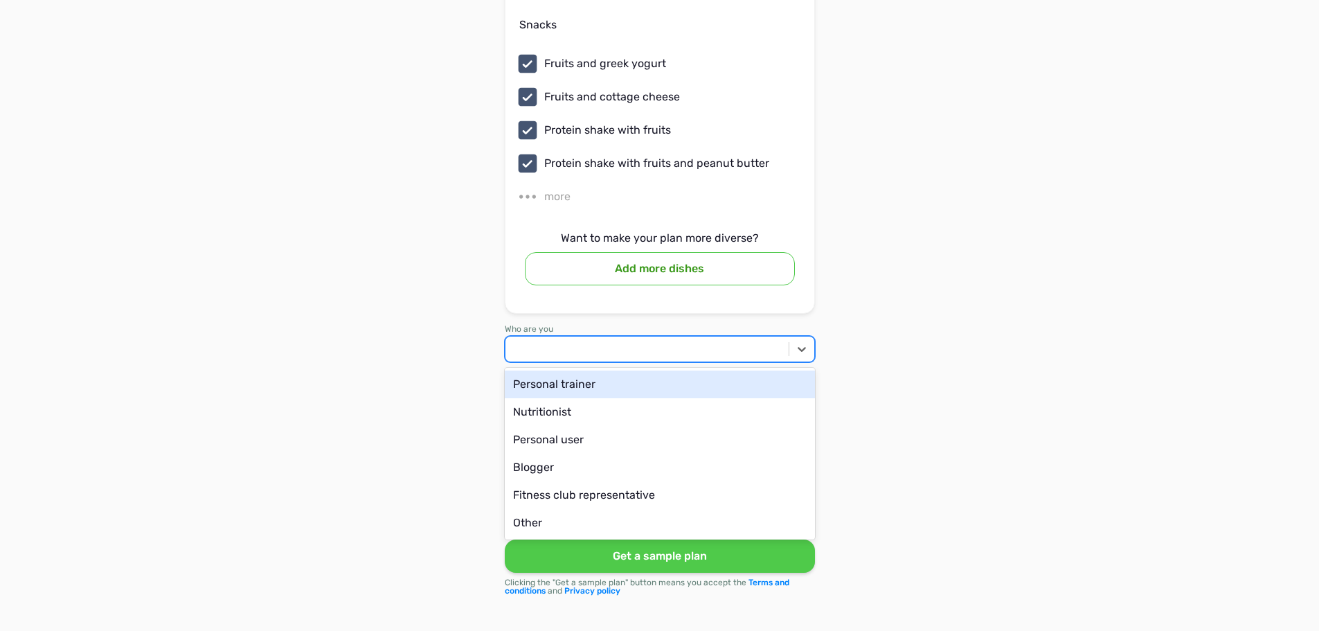
click at [603, 342] on div at bounding box center [646, 349] width 283 height 16
click at [563, 379] on div "Personal trainer" at bounding box center [660, 384] width 310 height 28
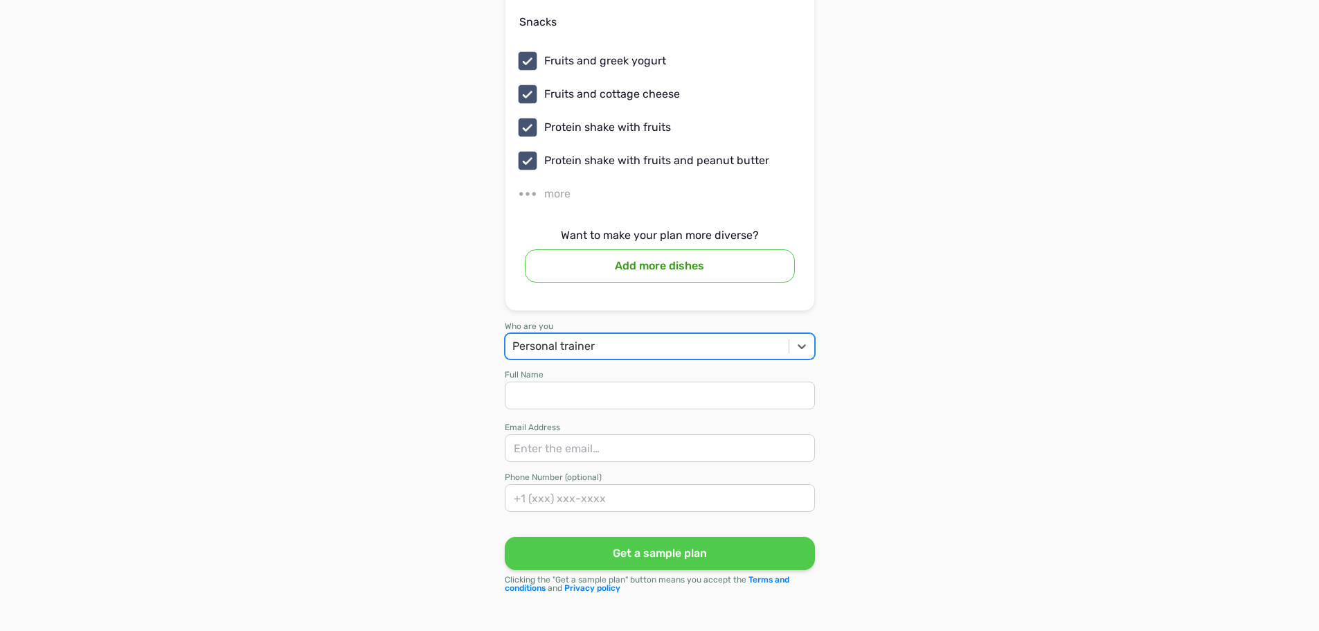
scroll to position [9405, 0]
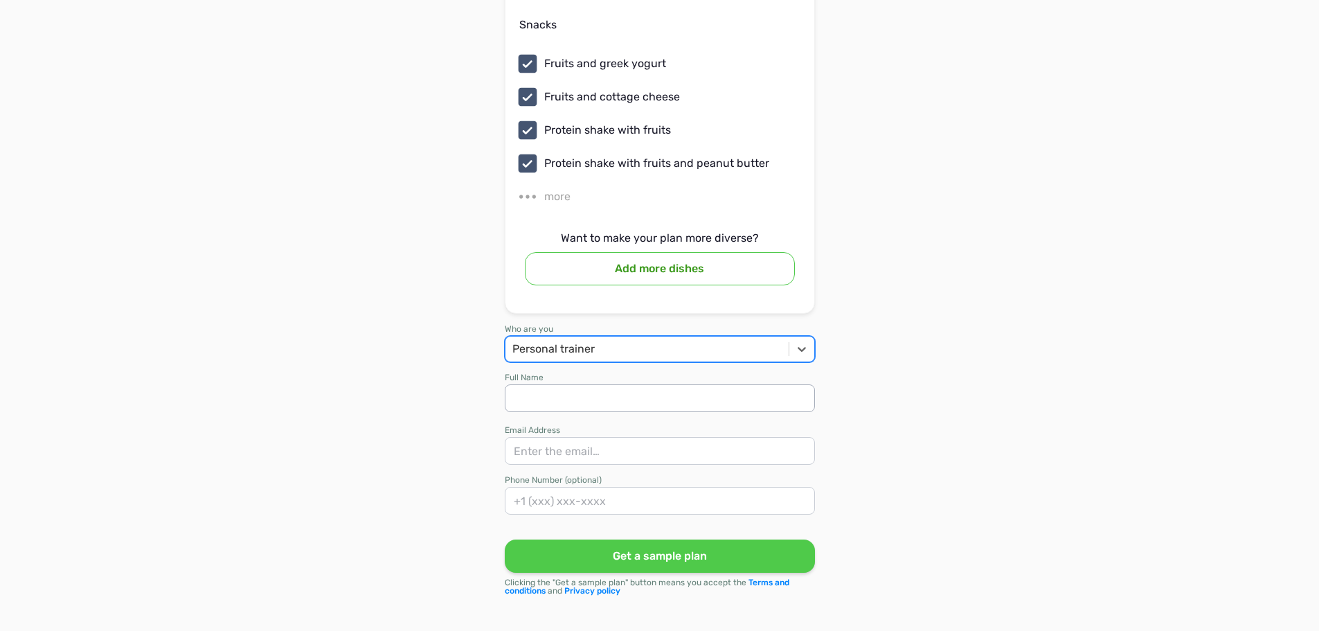
click at [563, 384] on input at bounding box center [660, 398] width 310 height 28
click at [562, 384] on input "[PERSON_NAME]" at bounding box center [660, 398] width 310 height 28
type input "[PERSON_NAME]"
click at [541, 444] on input "email" at bounding box center [660, 451] width 310 height 28
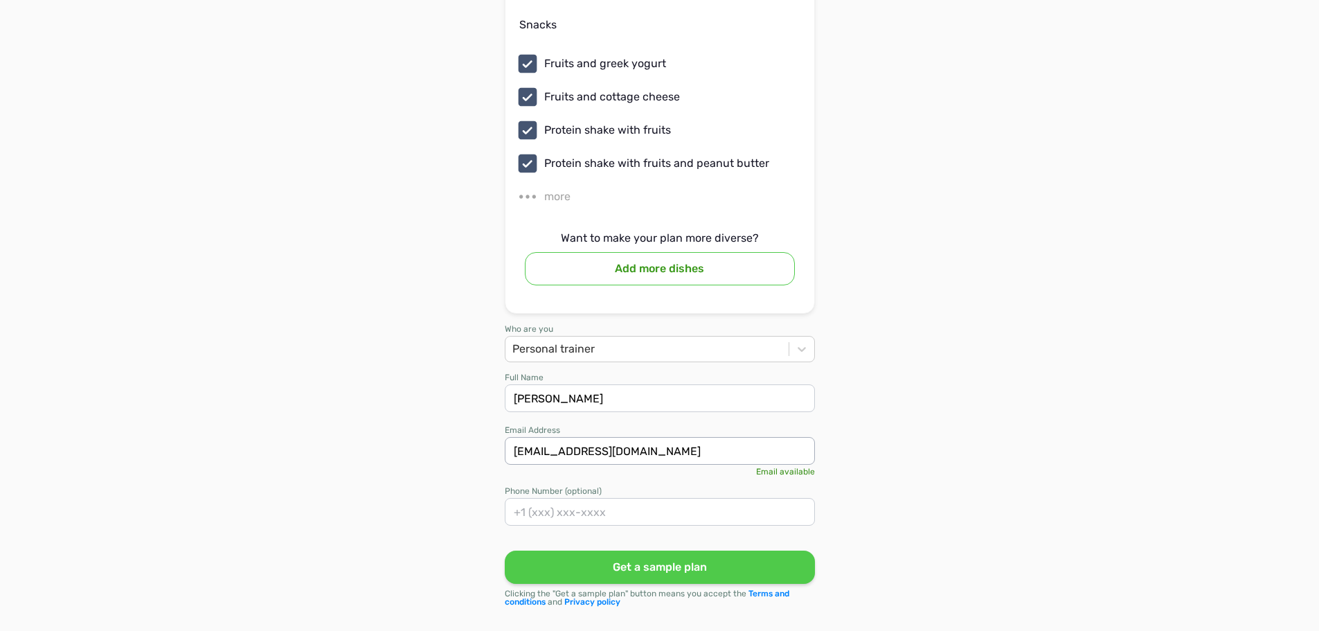
type input "[EMAIL_ADDRESS][DOMAIN_NAME]"
click at [570, 503] on input at bounding box center [660, 512] width 310 height 28
click at [621, 551] on button "Get a sample plan" at bounding box center [660, 566] width 310 height 33
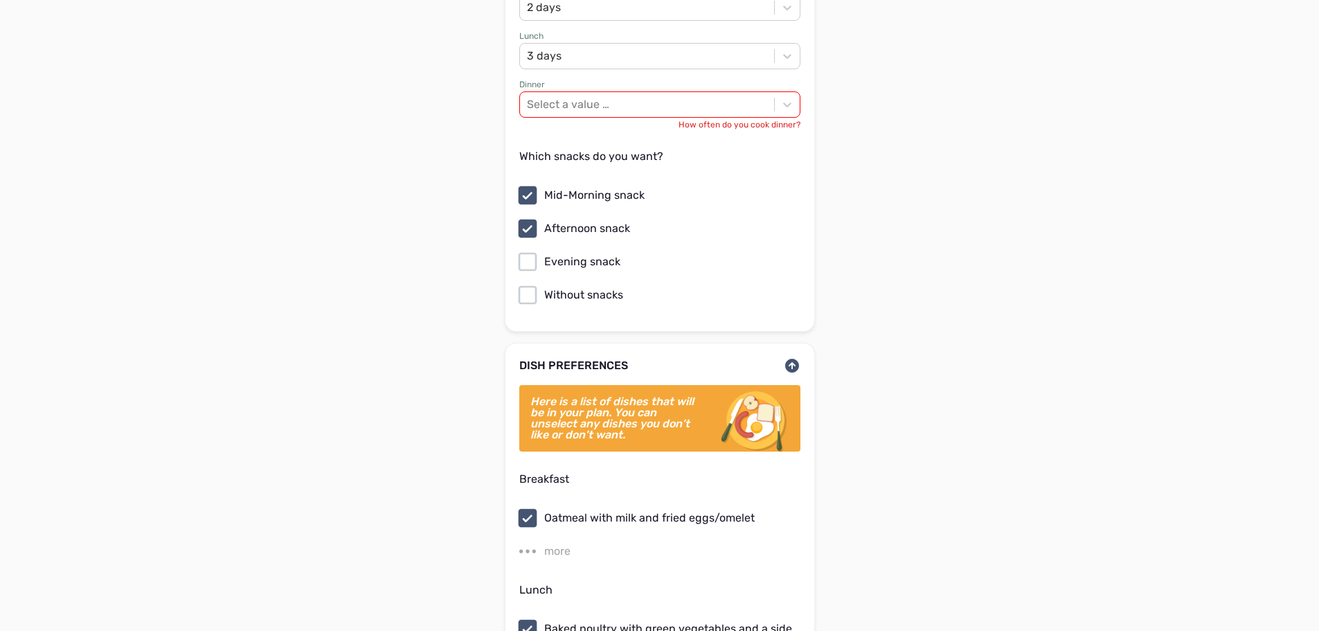
scroll to position [8628, 0]
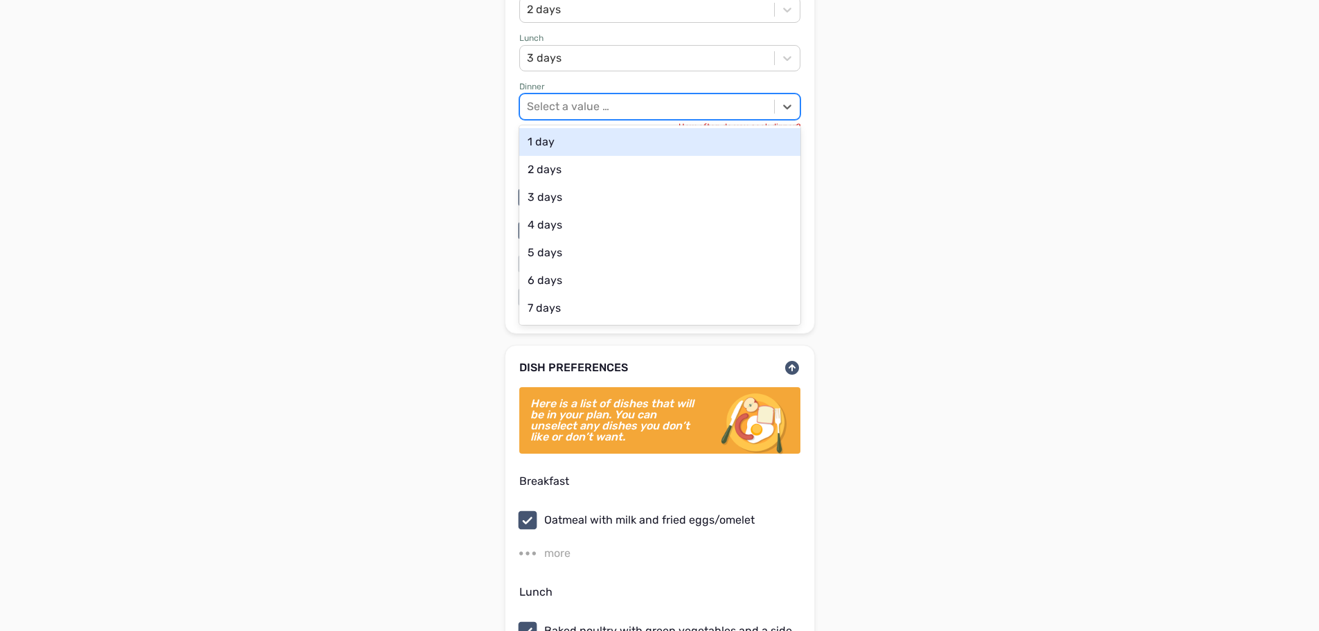
click at [602, 98] on div "Select a value …" at bounding box center [568, 106] width 82 height 17
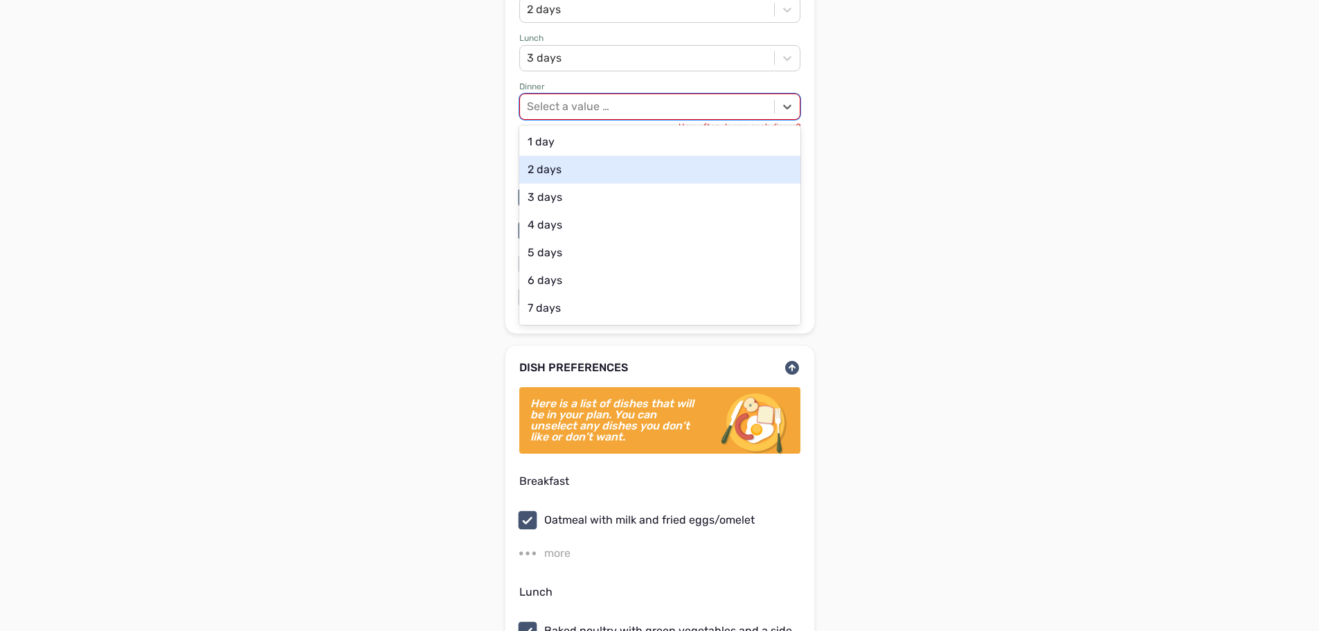
click at [581, 156] on div "2 days" at bounding box center [659, 170] width 281 height 28
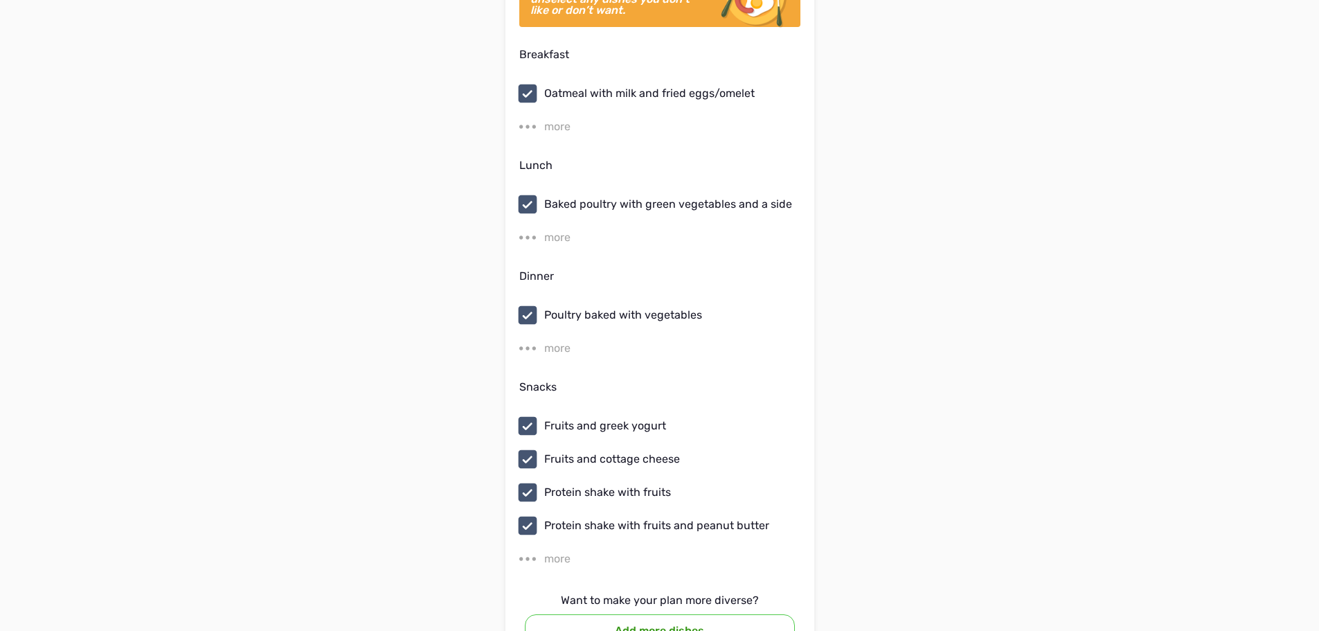
scroll to position [9416, 0]
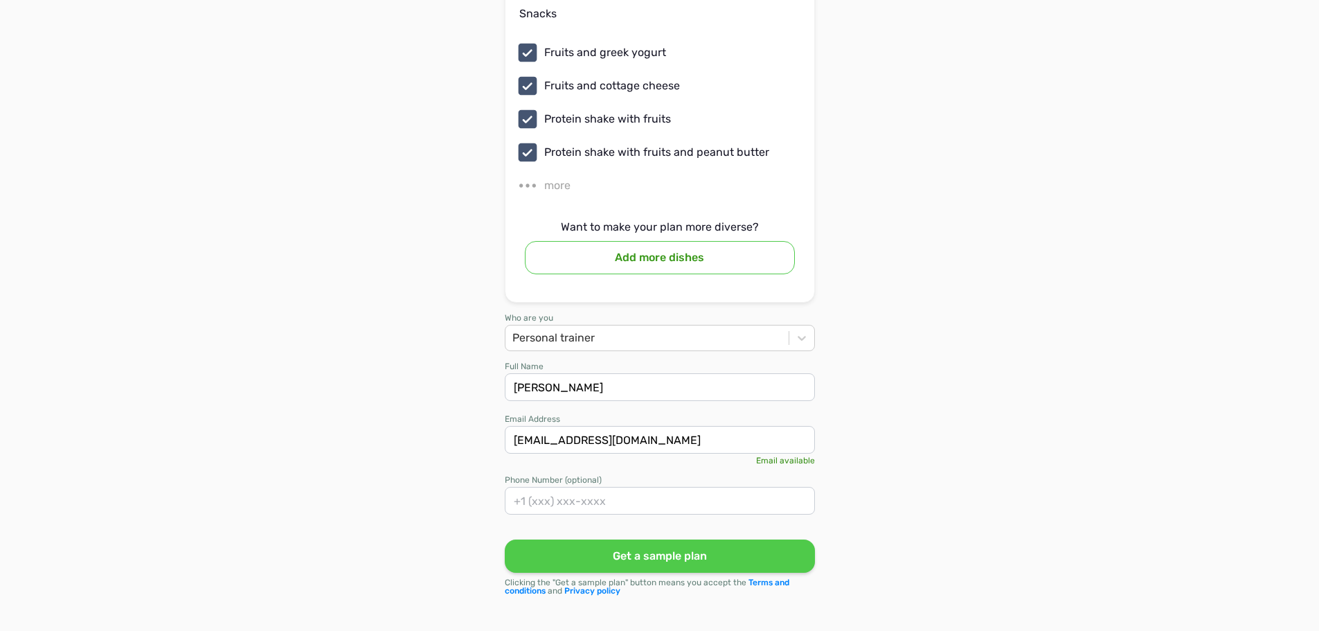
click at [559, 543] on button "Get a sample plan" at bounding box center [660, 555] width 310 height 33
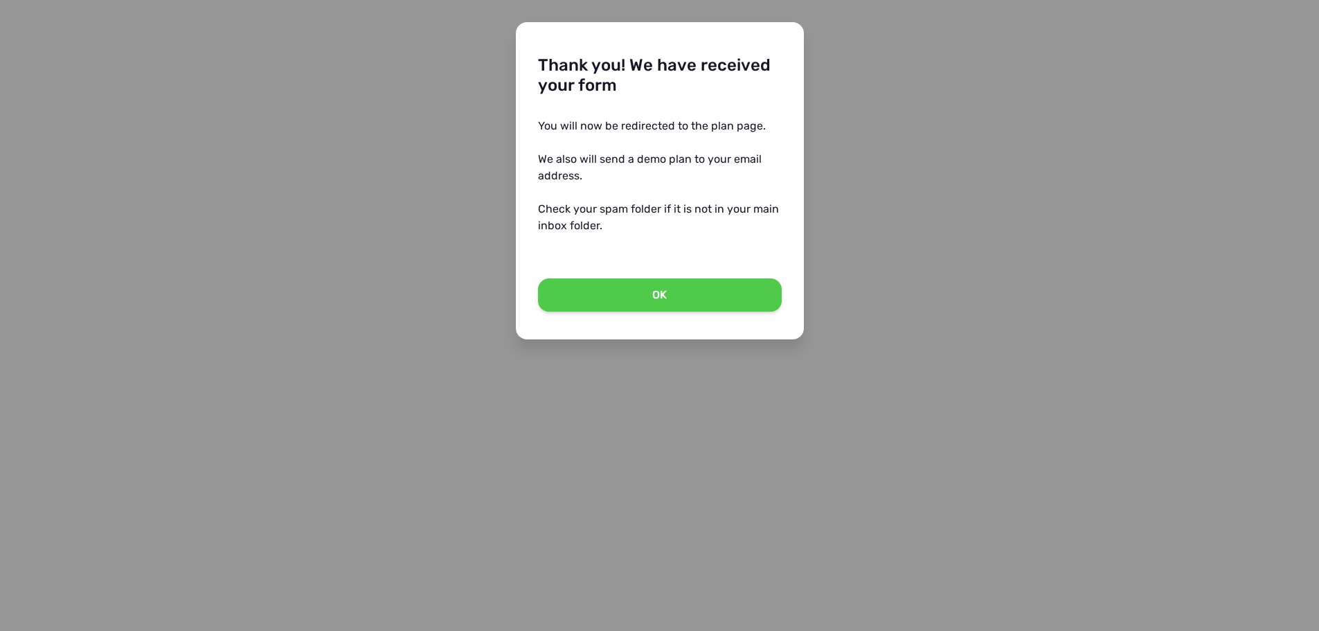
scroll to position [0, 0]
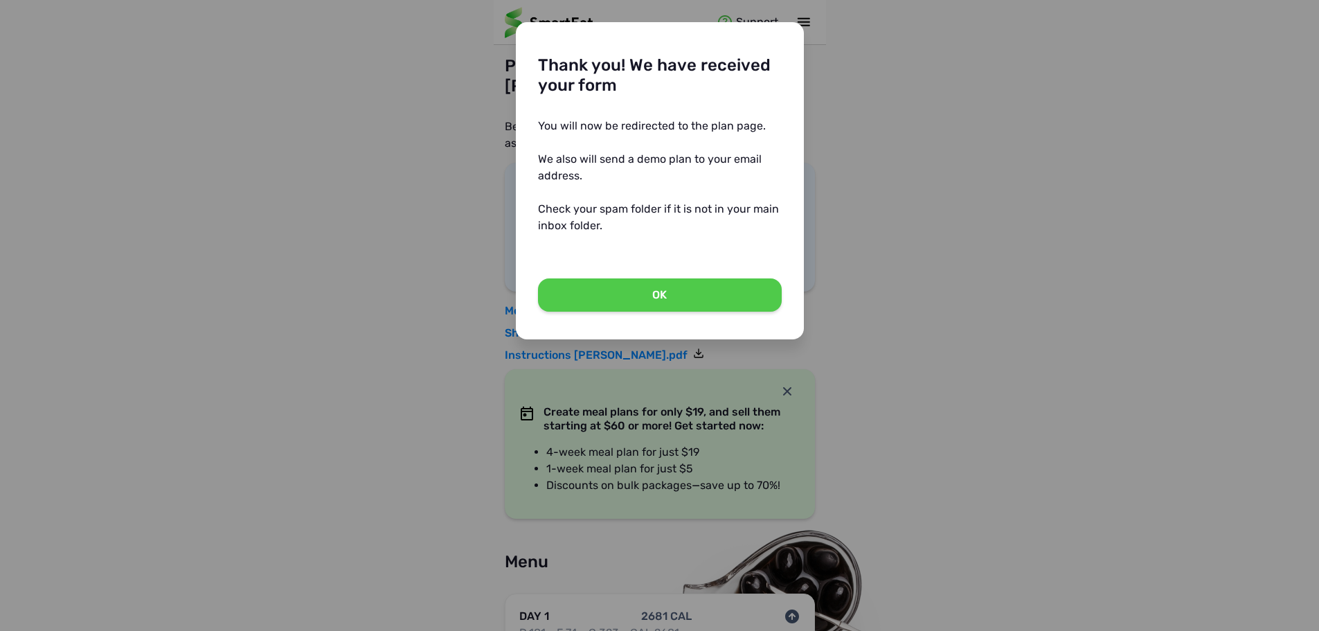
click at [629, 296] on button "OK" at bounding box center [660, 294] width 244 height 33
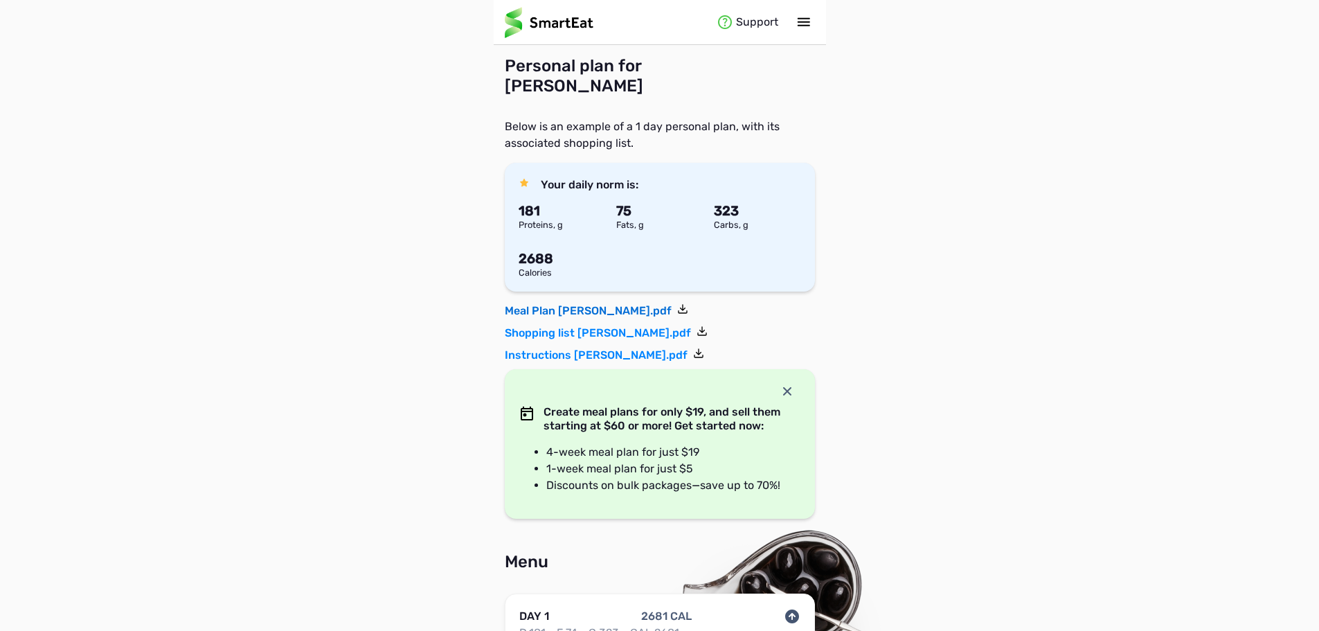
click at [558, 311] on link "Meal Plan [PERSON_NAME].pdf" at bounding box center [596, 311] width 183 height 17
click at [615, 326] on link "Shopping list [PERSON_NAME].pdf" at bounding box center [606, 333] width 203 height 17
click at [601, 357] on link "Instructions [PERSON_NAME].pdf" at bounding box center [604, 355] width 199 height 17
